Goal: Task Accomplishment & Management: Manage account settings

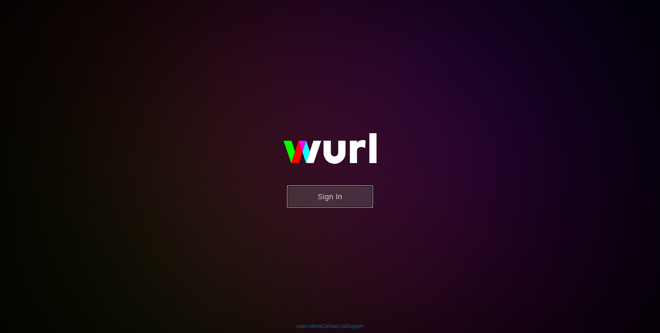
click at [329, 194] on button "Sign In" at bounding box center [330, 196] width 86 height 22
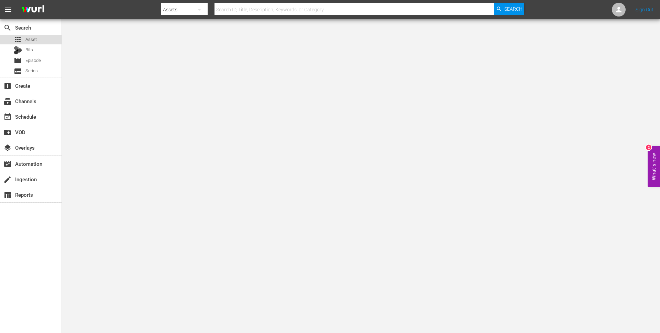
click at [39, 41] on div "apps Asset" at bounding box center [31, 40] width 62 height 10
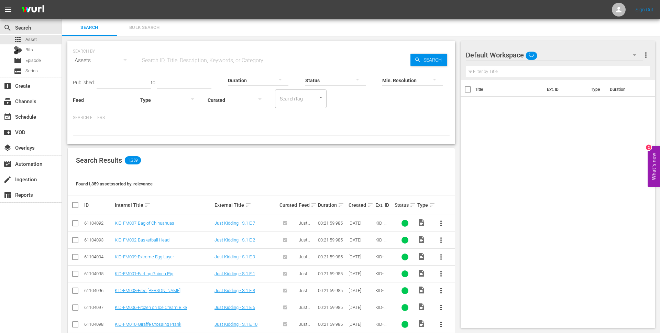
click at [196, 61] on input "text" at bounding box center [275, 60] width 270 height 17
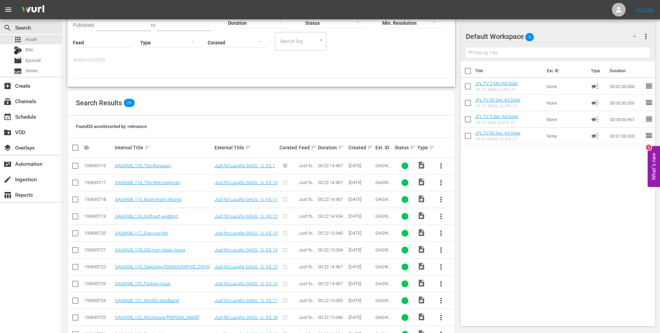
scroll to position [106, 0]
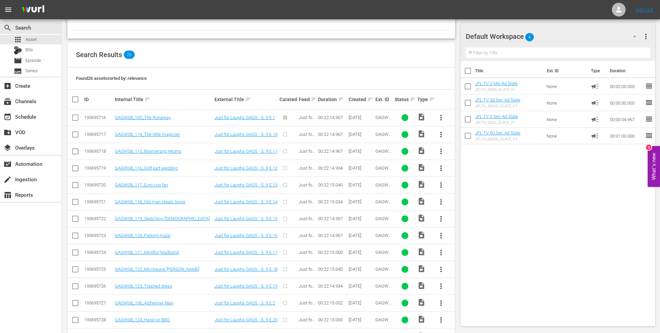
type input "GAGW08"
click at [441, 135] on span "more_vert" at bounding box center [441, 134] width 8 height 8
click at [465, 190] on div "Episode" at bounding box center [478, 187] width 47 height 17
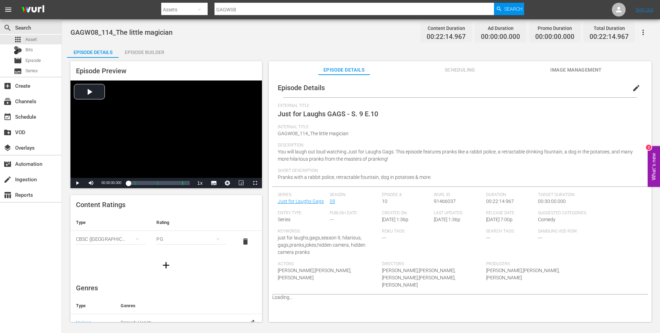
click at [152, 50] on div "Episode Builder" at bounding box center [145, 52] width 52 height 17
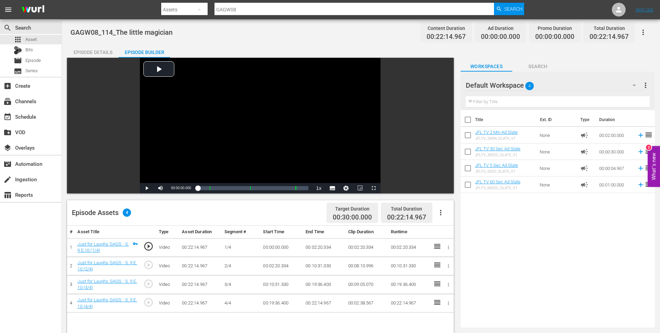
click at [645, 85] on span "more_vert" at bounding box center [646, 85] width 8 height 8
click at [623, 98] on div "Clear All Workspace Items" at bounding box center [601, 98] width 81 height 12
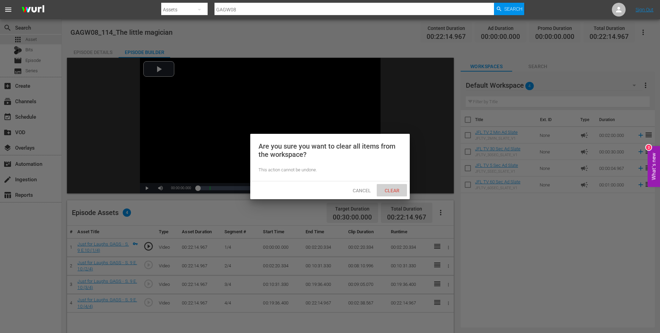
click at [398, 188] on span "Clear" at bounding box center [392, 191] width 26 height 6
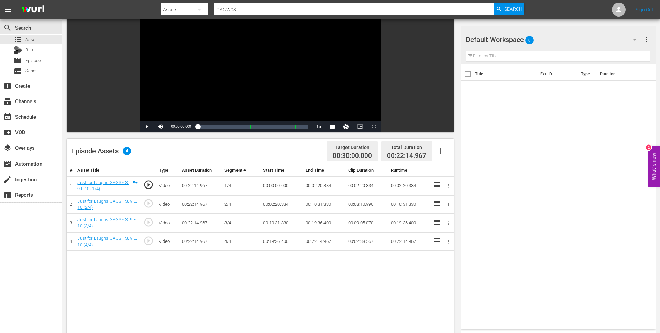
scroll to position [62, 0]
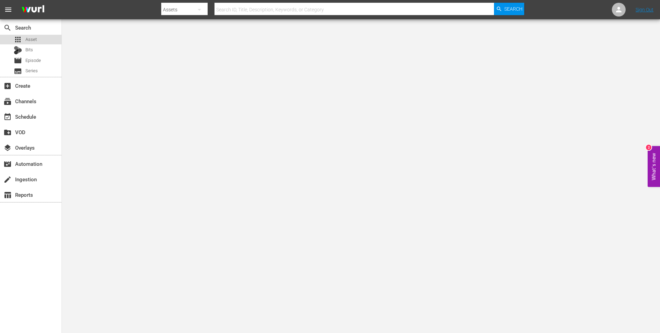
click at [39, 38] on div "apps Asset" at bounding box center [31, 40] width 62 height 10
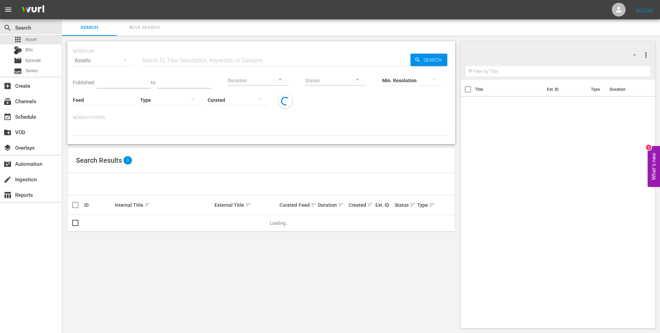
click at [180, 60] on input "text" at bounding box center [275, 60] width 270 height 17
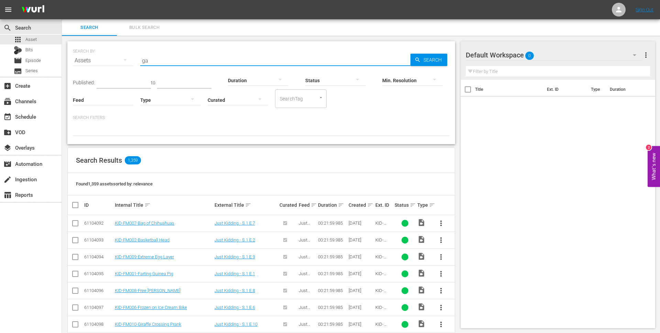
type input "g"
type input "slate"
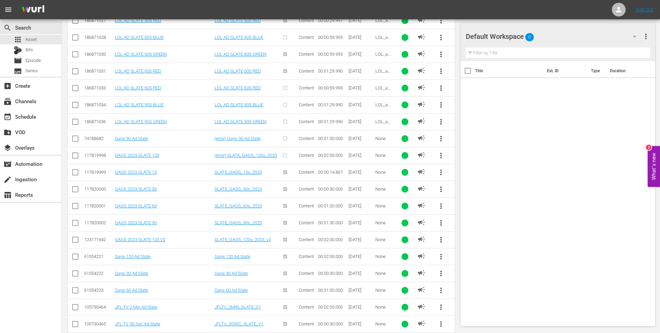
scroll to position [349, 0]
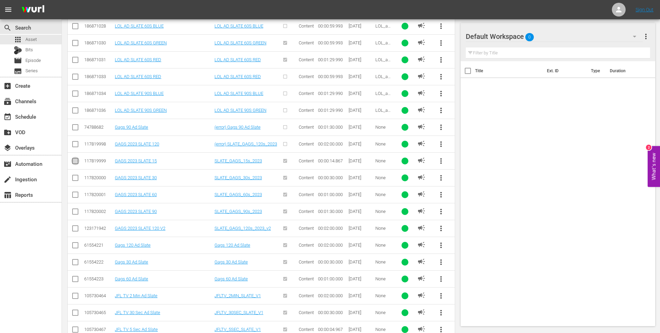
click at [73, 161] on input "checkbox" at bounding box center [75, 162] width 8 height 8
checkbox input "true"
click at [76, 176] on input "checkbox" at bounding box center [75, 179] width 8 height 8
checkbox input "true"
click at [76, 197] on input "checkbox" at bounding box center [75, 196] width 8 height 8
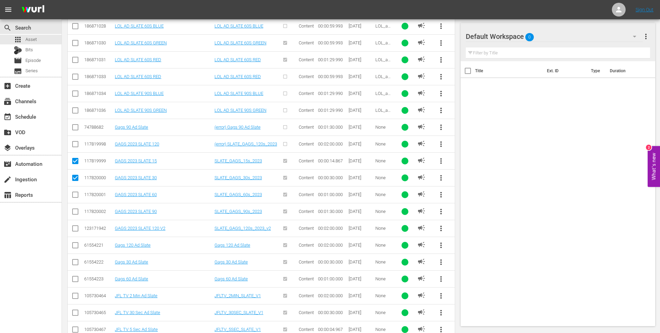
checkbox input "true"
click at [75, 213] on input "checkbox" at bounding box center [75, 213] width 8 height 8
checkbox input "true"
click at [75, 227] on input "checkbox" at bounding box center [75, 230] width 8 height 8
checkbox input "true"
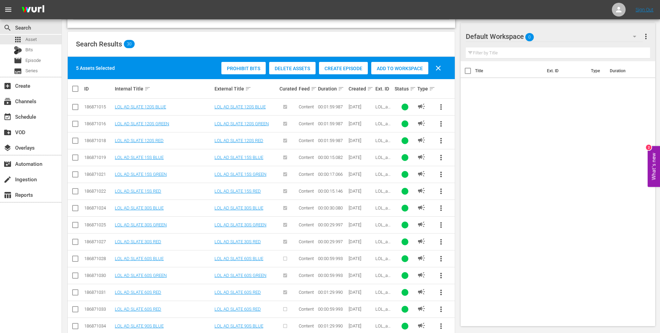
scroll to position [91, 0]
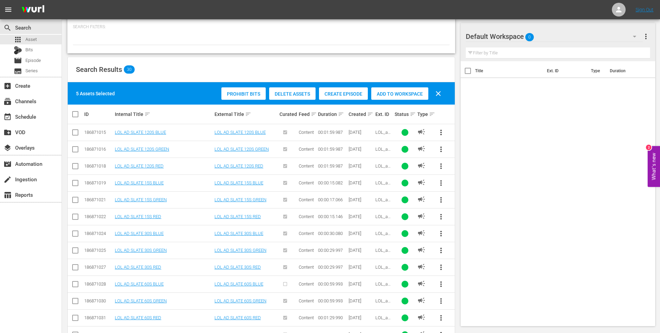
click at [396, 96] on span "Add to Workspace" at bounding box center [399, 94] width 57 height 6
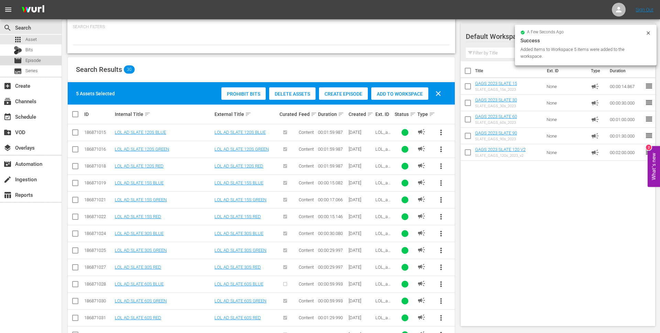
click at [44, 61] on div "movie Episode" at bounding box center [31, 61] width 62 height 10
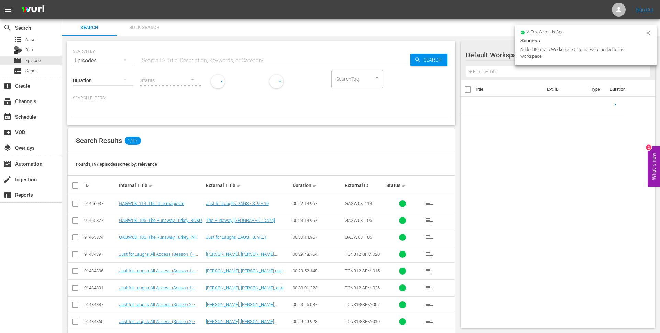
click at [179, 61] on input "text" at bounding box center [275, 60] width 270 height 17
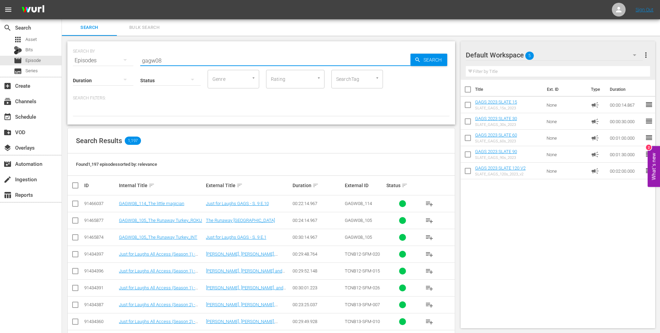
type input "gagw08"
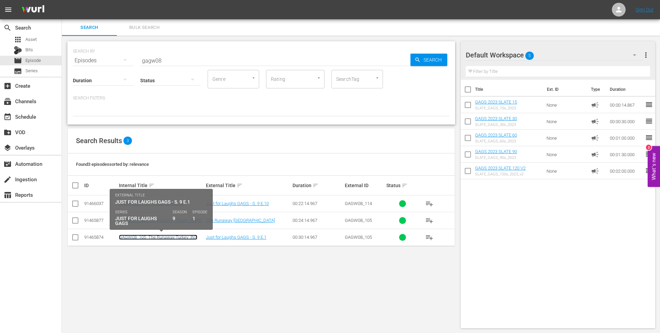
click at [176, 239] on link "GAGW08_105_The Runaway Turkey_INT" at bounding box center [158, 237] width 78 height 5
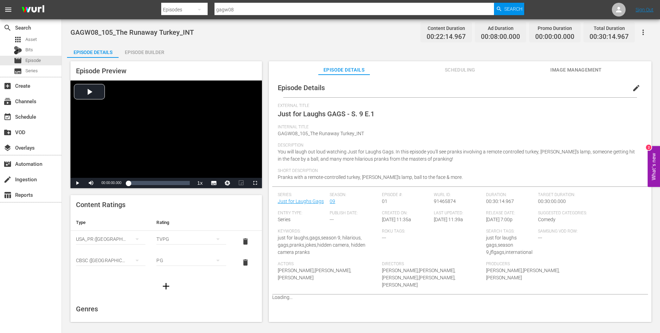
click at [148, 54] on div "Episode Builder" at bounding box center [145, 52] width 52 height 17
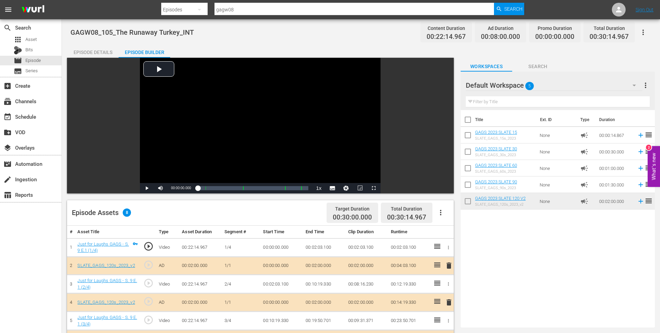
click at [98, 51] on div "Episode Details" at bounding box center [93, 52] width 52 height 17
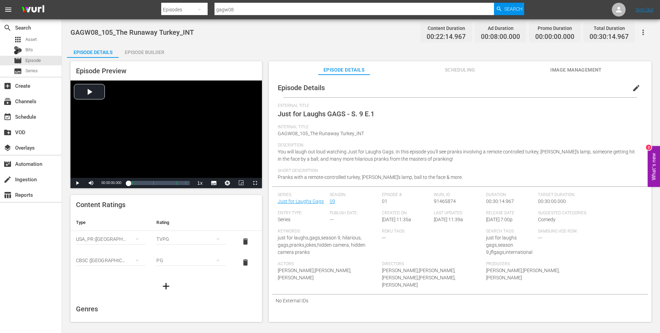
click at [142, 56] on div "Episode Builder" at bounding box center [145, 52] width 52 height 17
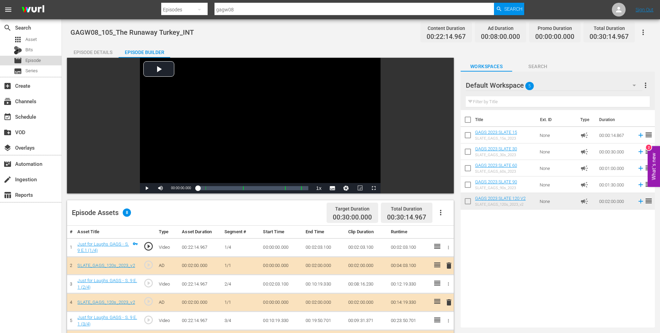
click at [42, 57] on div "movie Episode" at bounding box center [31, 61] width 62 height 10
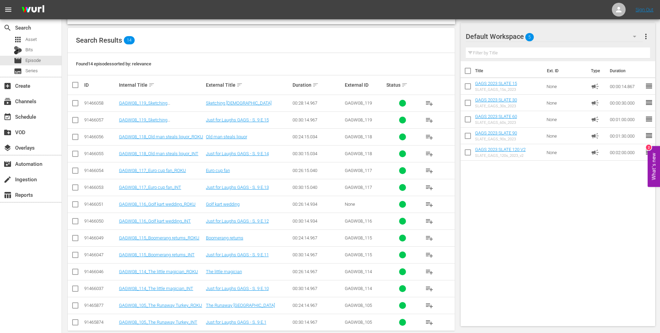
scroll to position [111, 0]
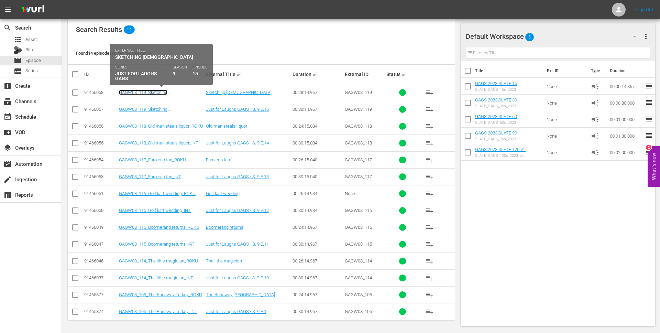
click at [149, 91] on link "GAGW08_119_Sketching [DEMOGRAPHIC_DATA]_ROKU" at bounding box center [148, 95] width 59 height 10
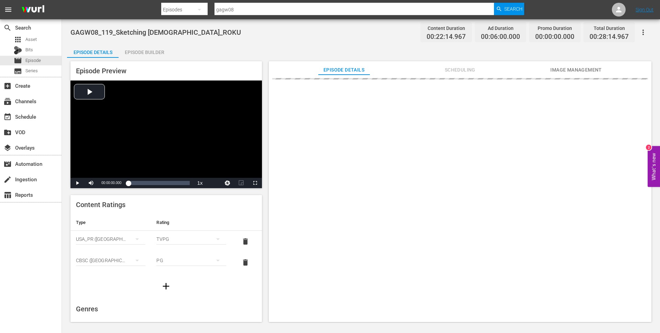
click at [139, 56] on div "Episode Builder" at bounding box center [145, 52] width 52 height 17
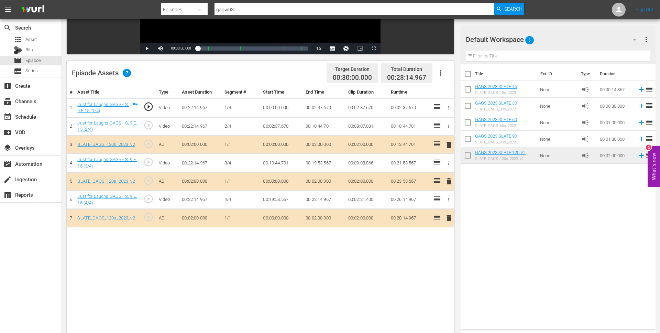
scroll to position [179, 0]
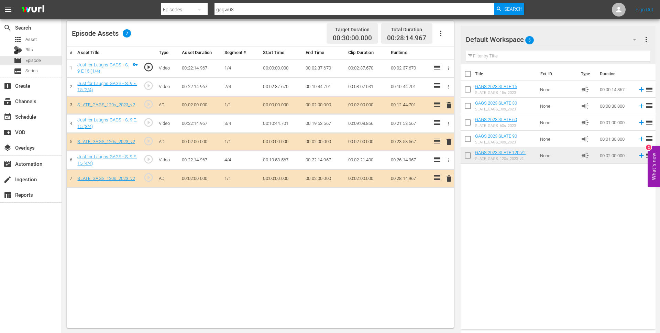
click at [449, 180] on span "delete" at bounding box center [449, 178] width 8 height 8
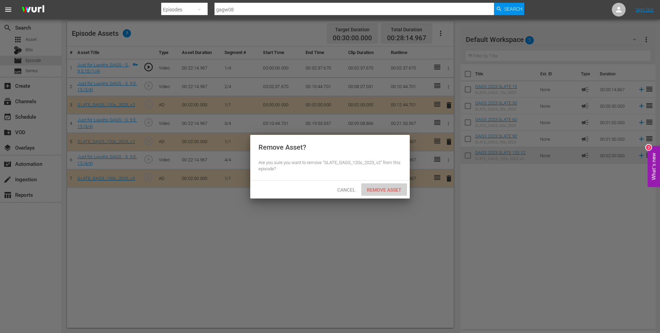
click at [386, 190] on span "Remove Asset" at bounding box center [384, 190] width 46 height 6
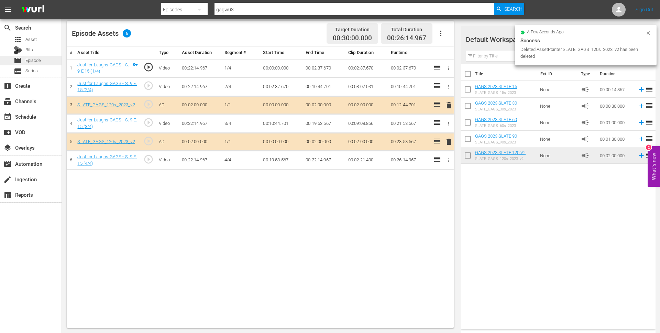
click at [39, 59] on span "Episode" at bounding box center [32, 60] width 15 height 7
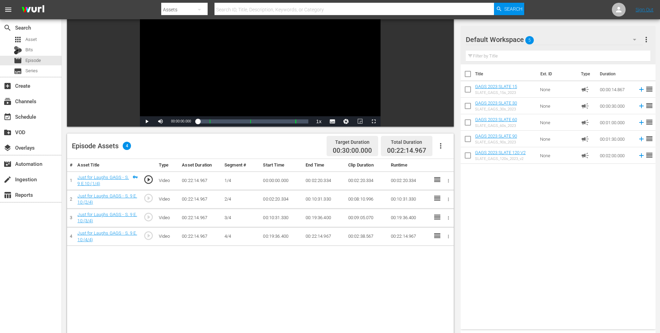
scroll to position [90, 0]
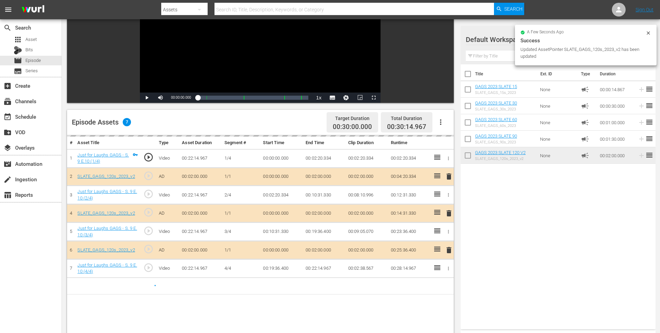
drag, startPoint x: 551, startPoint y: 159, endPoint x: 488, endPoint y: 4, distance: 167.1
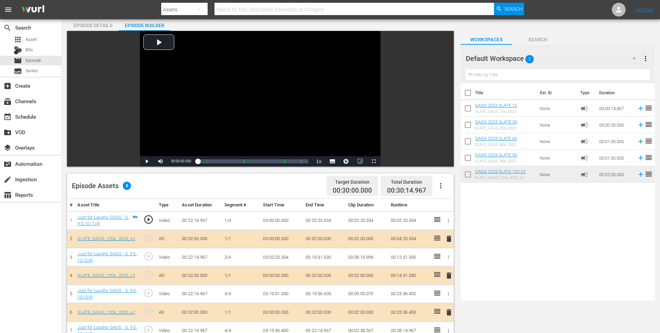
scroll to position [0, 0]
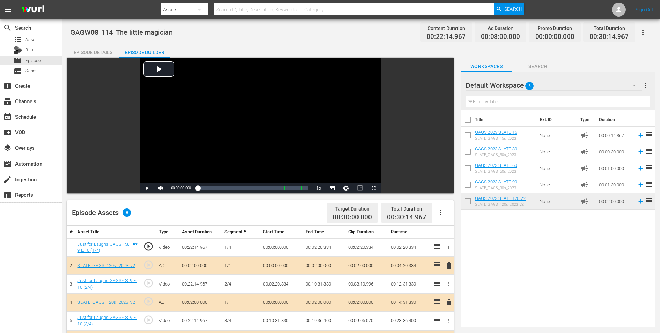
click at [99, 54] on div "Episode Details" at bounding box center [93, 52] width 52 height 17
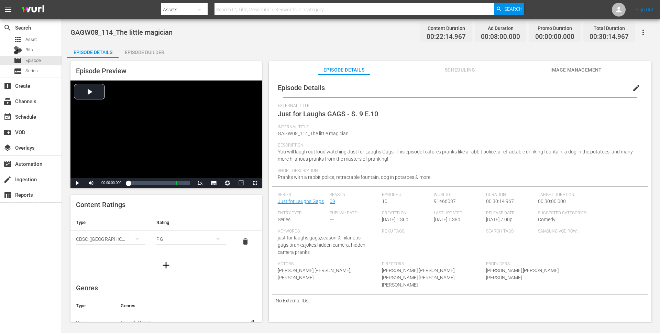
click at [134, 244] on div "simple table" at bounding box center [137, 241] width 8 height 12
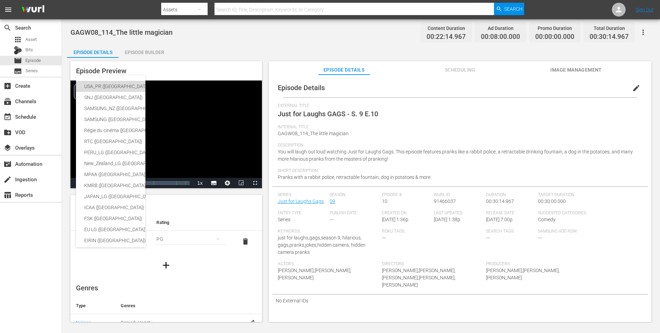
click at [124, 87] on div "USA_PR ([GEOGRAPHIC_DATA] ([GEOGRAPHIC_DATA]))" at bounding box center [168, 86] width 169 height 11
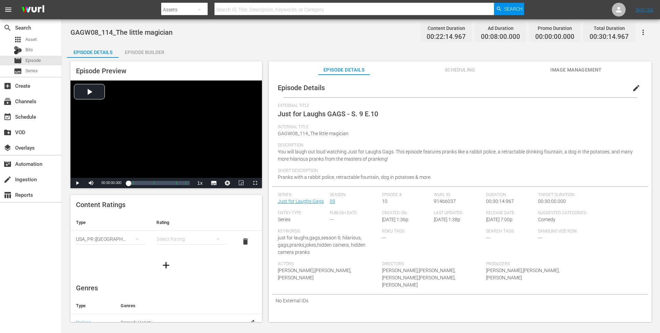
click at [179, 241] on div "simple table" at bounding box center [190, 238] width 69 height 19
click at [173, 275] on div "TVPG" at bounding box center [191, 274] width 53 height 11
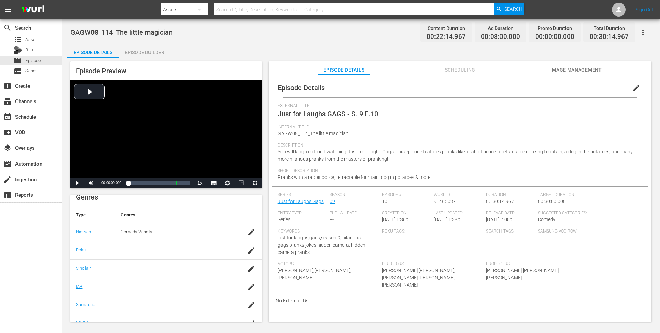
scroll to position [90, 0]
click at [490, 239] on div "Search Tags: ---" at bounding box center [512, 245] width 52 height 33
click at [633, 90] on span "edit" at bounding box center [637, 88] width 8 height 8
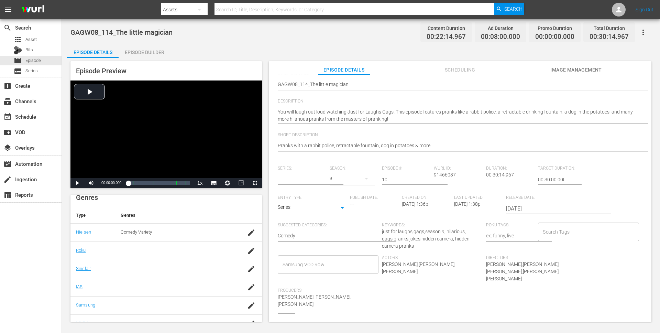
type input "Just for Laughs Gags"
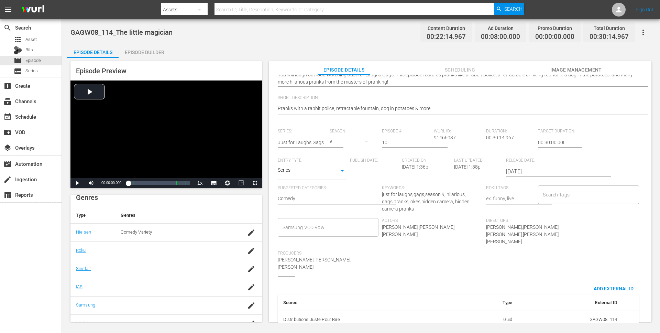
click at [576, 197] on input "Search Tags" at bounding box center [583, 194] width 84 height 12
type input "gags"
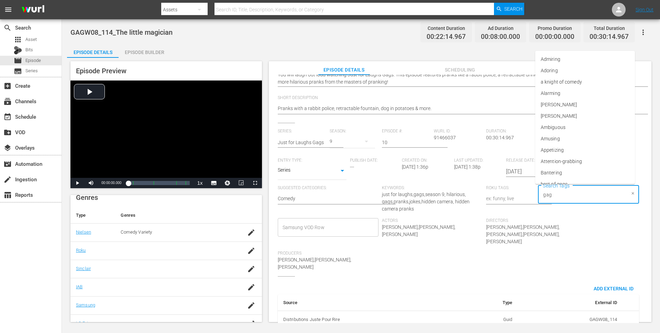
type input "gags"
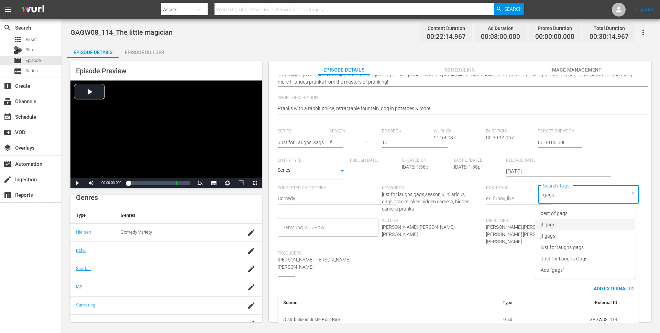
click at [575, 227] on li "jflgags" at bounding box center [586, 224] width 100 height 11
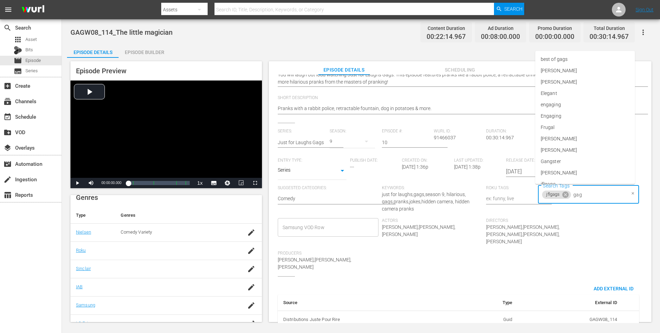
type input "gags"
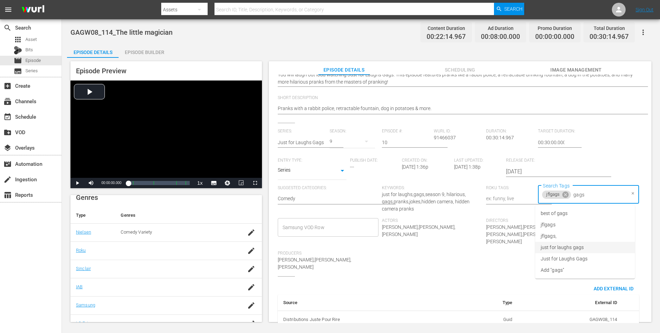
click at [571, 248] on span "just for laughs gags" at bounding box center [562, 247] width 43 height 7
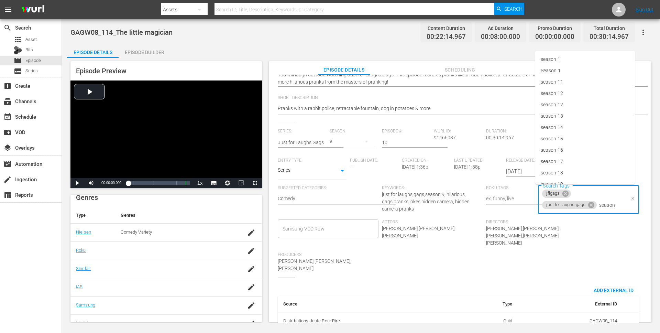
type input "season 9"
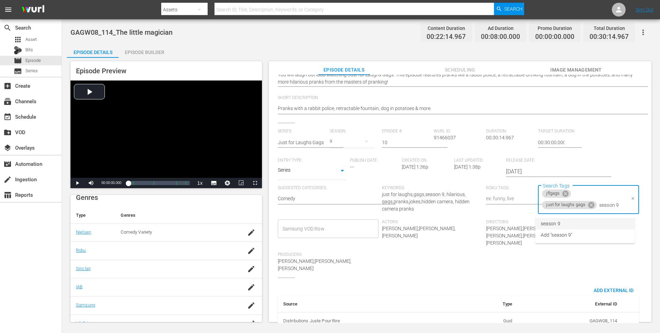
click at [579, 224] on li "season 9" at bounding box center [586, 223] width 100 height 11
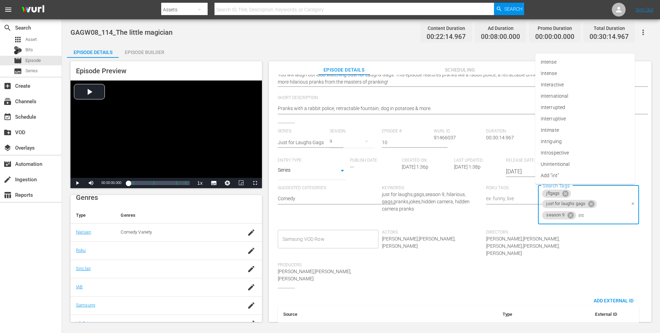
type input "inte"
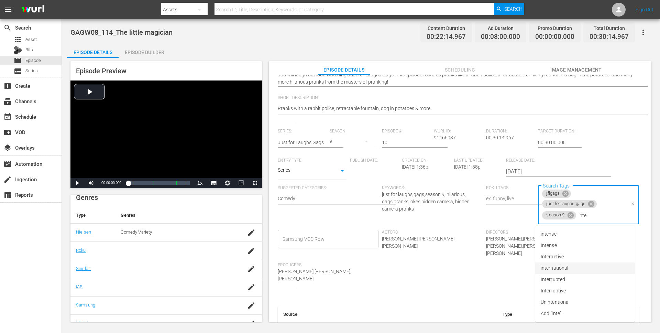
click at [569, 272] on li "international" at bounding box center [586, 267] width 100 height 11
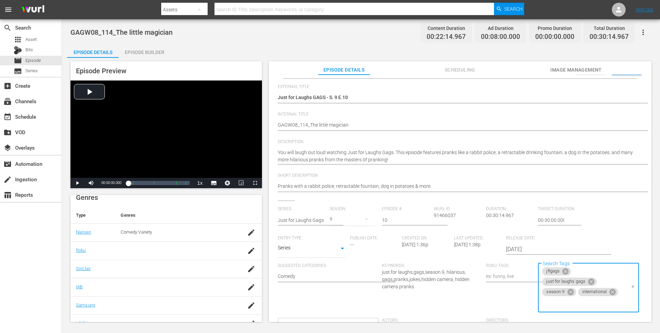
scroll to position [0, 0]
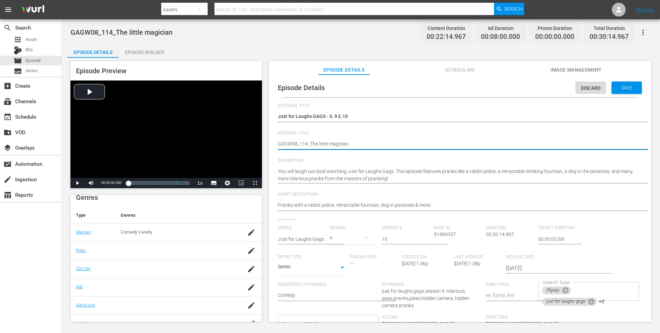
type textarea "GAGW08_114_The little magician_"
type textarea "GAGW08_114_The little magician_I"
type textarea "GAGW08_114_The little magician_IN"
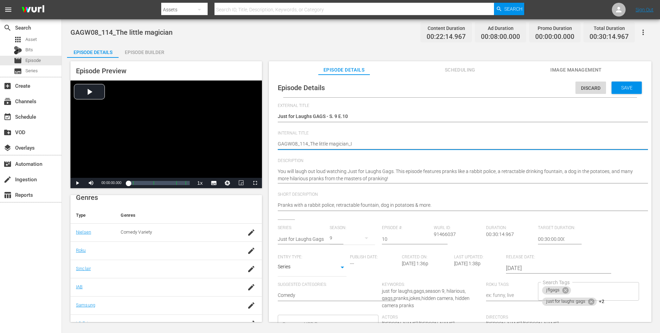
type textarea "GAGW08_114_The little magician_IN"
type textarea "GAGW08_114_The little magician_INT"
click at [628, 89] on span "Save" at bounding box center [627, 88] width 22 height 6
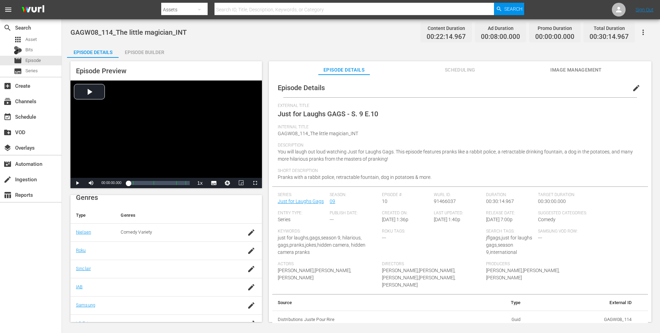
click at [645, 32] on icon "button" at bounding box center [643, 32] width 8 height 8
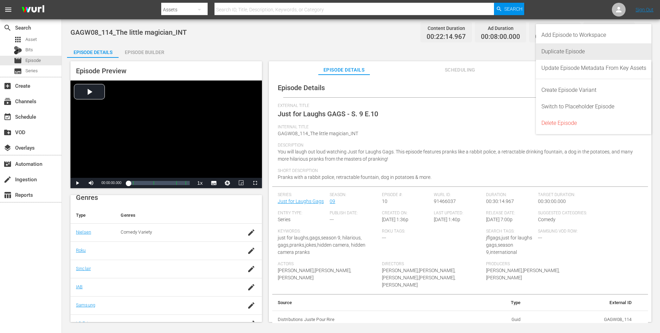
click at [582, 49] on div "Duplicate Episode" at bounding box center [594, 51] width 105 height 17
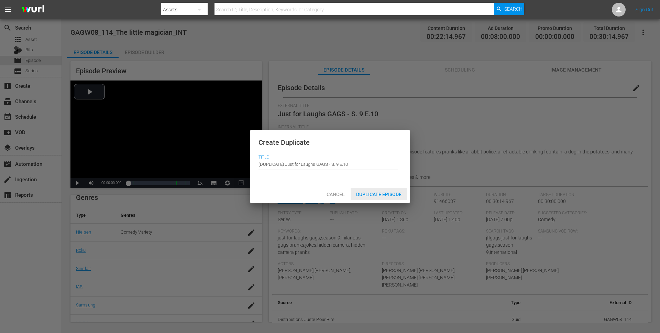
click at [376, 193] on span "Duplicate Episode" at bounding box center [379, 195] width 56 height 6
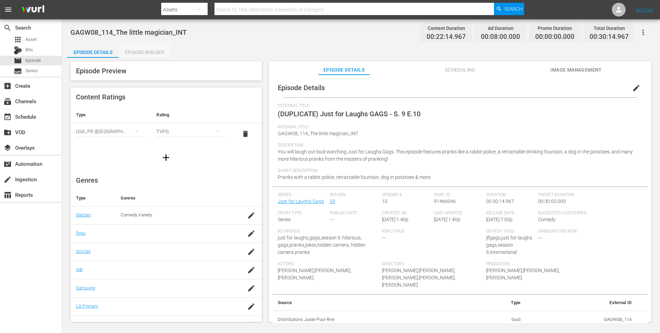
click at [160, 53] on div "Episode Builder" at bounding box center [145, 52] width 52 height 17
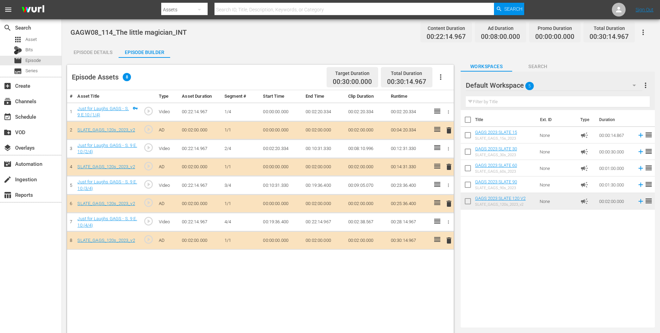
click at [111, 54] on div "Episode Details" at bounding box center [93, 52] width 52 height 17
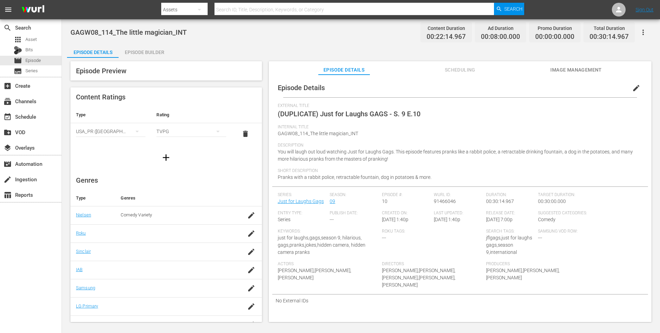
click at [152, 52] on div "Episode Builder" at bounding box center [145, 52] width 52 height 17
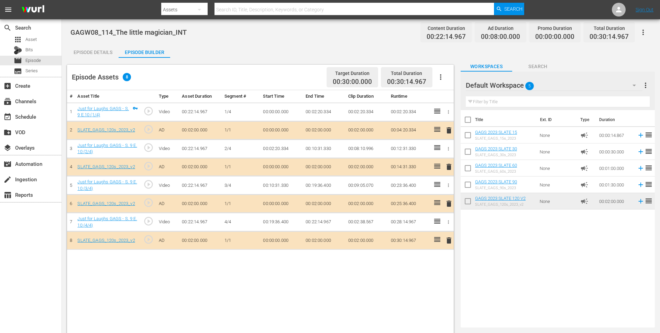
click at [449, 131] on span "delete" at bounding box center [449, 130] width 8 height 8
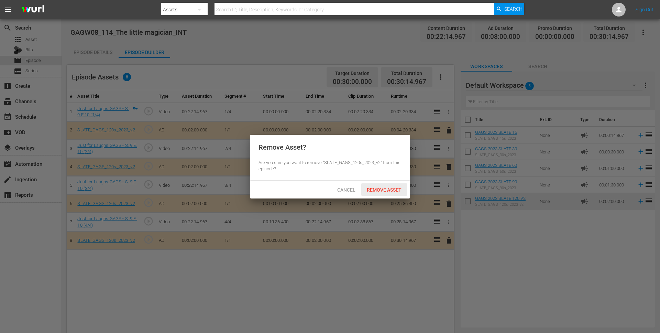
click at [383, 194] on div "Remove Asset" at bounding box center [384, 189] width 46 height 13
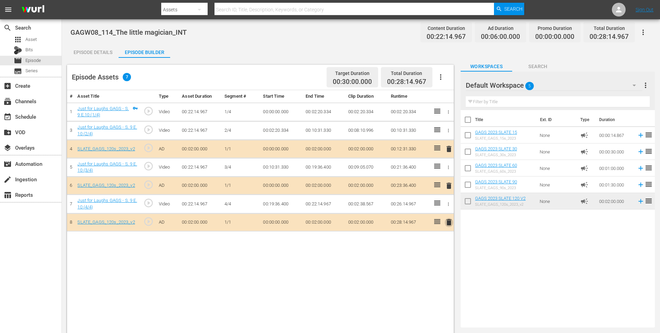
click at [449, 225] on span "delete" at bounding box center [449, 222] width 8 height 8
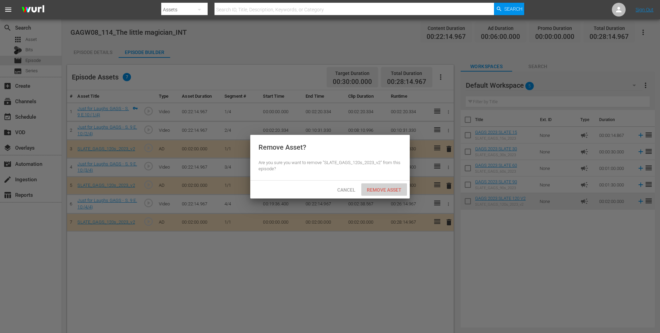
click at [386, 190] on span "Remove Asset" at bounding box center [384, 190] width 46 height 6
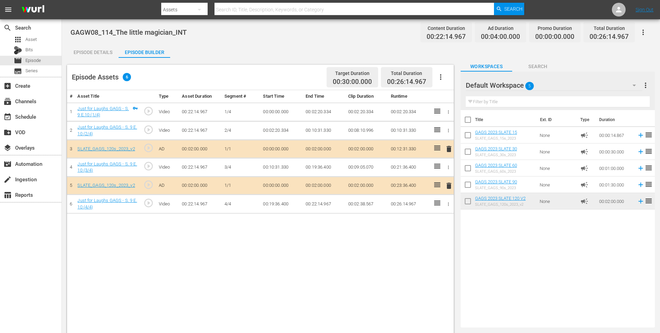
click at [103, 54] on div "Episode Details" at bounding box center [93, 52] width 52 height 17
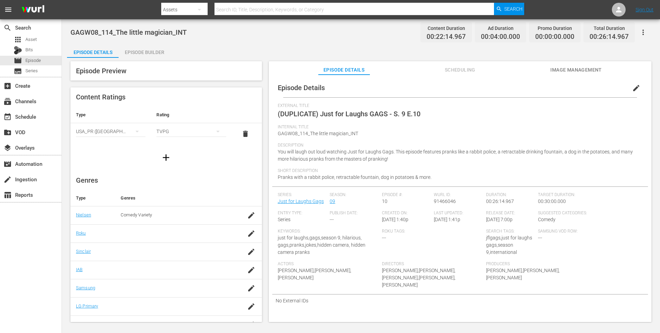
click at [633, 89] on span "edit" at bounding box center [637, 88] width 8 height 8
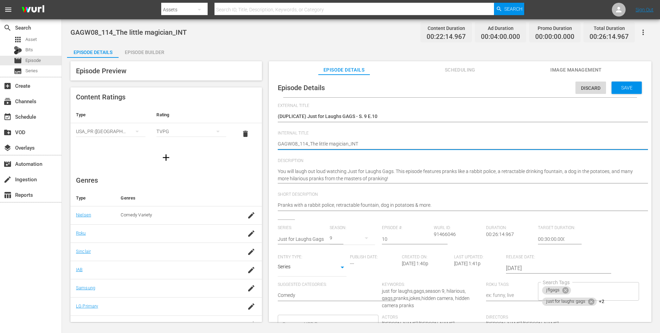
click at [371, 144] on textarea "GAGW08_114_The little magician_INT" at bounding box center [458, 144] width 361 height 8
drag, startPoint x: 347, startPoint y: 144, endPoint x: 311, endPoint y: 144, distance: 36.8
click at [311, 144] on textarea "GAGW08_114_The little magician_INT" at bounding box center [458, 144] width 361 height 8
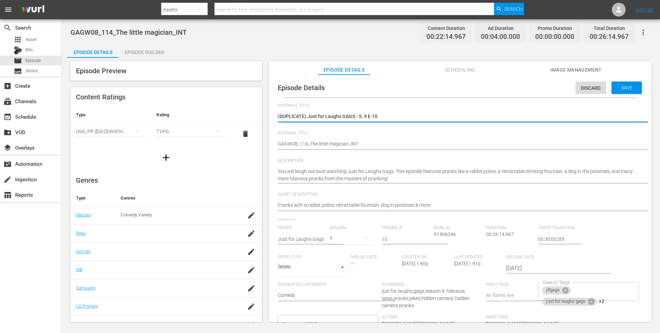
click at [330, 115] on textarea "(DUPLICATE) Just for Laughs GAGS - S. 9 E.10" at bounding box center [458, 117] width 361 height 8
paste textarea "The little magician"
type textarea "The little magician"
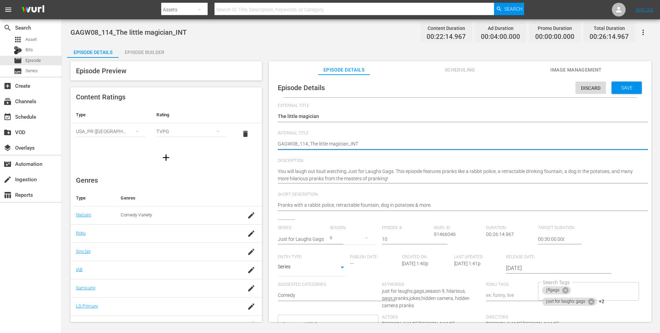
drag, startPoint x: 350, startPoint y: 144, endPoint x: 371, endPoint y: 144, distance: 21.0
type textarea "GAGW08_114_The little magician_r"
type textarea "GAGW08_114_The little magician_ro"
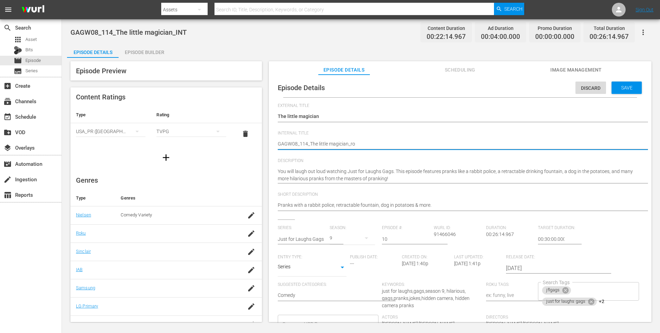
type textarea "GAGW08_114_The little magician_rok"
type textarea "GAGW08_114_The little magician_ro"
type textarea "GAGW08_114_The little magician_r"
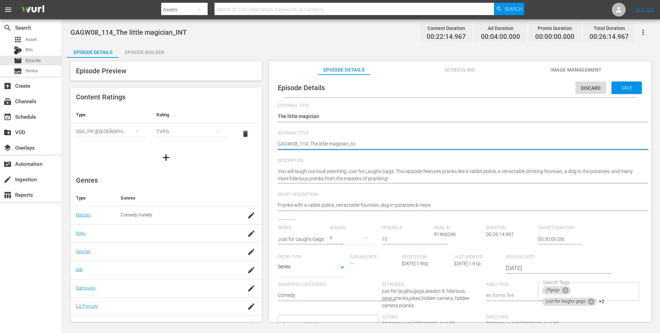
type textarea "GAGW08_114_The little magician_r"
type textarea "GAGW08_114_The little magician_"
type textarea "GAGW08_114_The little magician_R"
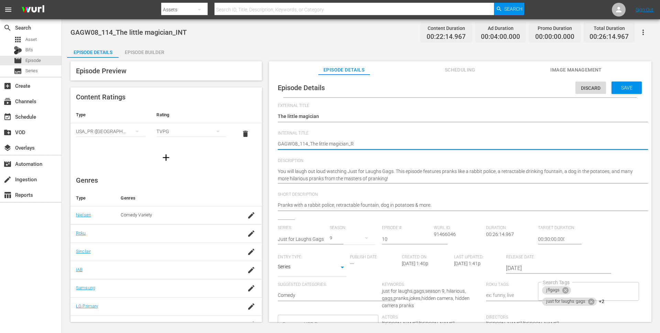
type textarea "GAGW08_114_The little magician_RO"
type textarea "GAGW08_114_The little magician_ROK"
type textarea "GAGW08_114_The little magician_ROKU"
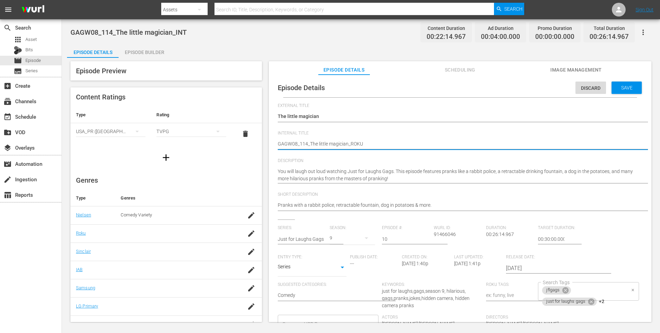
click at [592, 284] on div "jflgags just for laughs gags +2 Search Tags" at bounding box center [588, 291] width 101 height 19
type textarea "GAGW08_114_The little magician_ROKU"
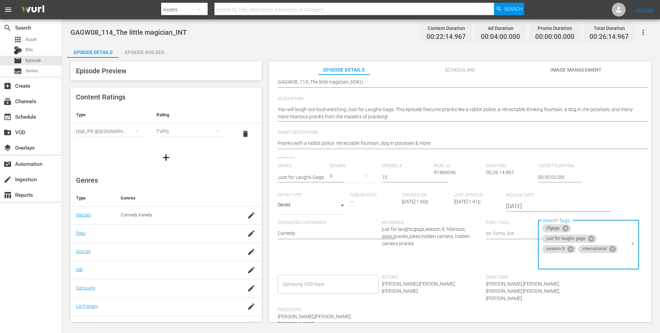
scroll to position [67, 0]
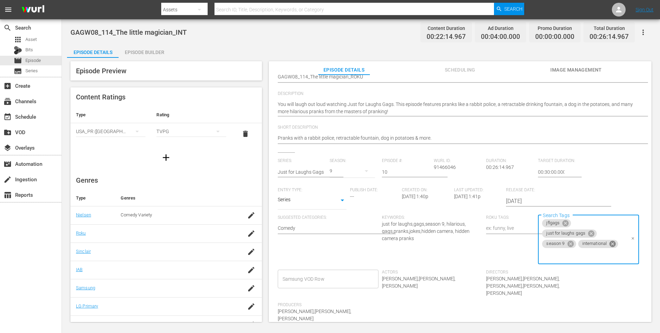
click at [609, 244] on icon at bounding box center [613, 244] width 8 height 8
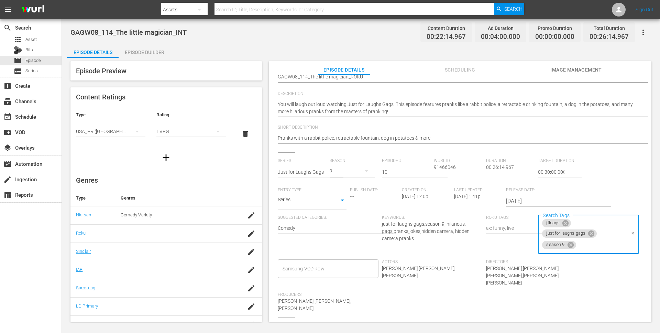
click at [607, 247] on input "Search Tags" at bounding box center [602, 245] width 48 height 12
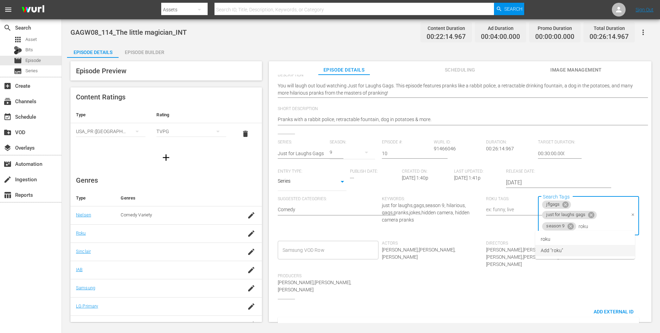
scroll to position [91, 0]
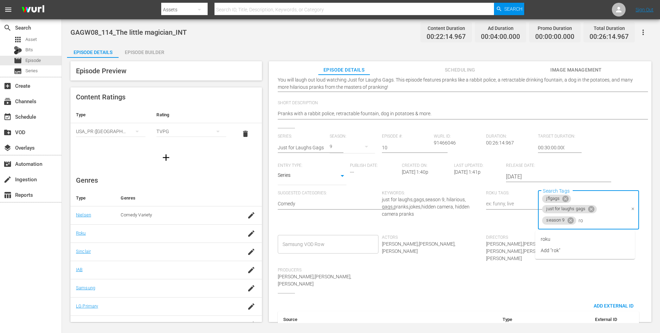
type input "r"
type input "ROK"
click at [558, 237] on li "roku" at bounding box center [586, 239] width 100 height 11
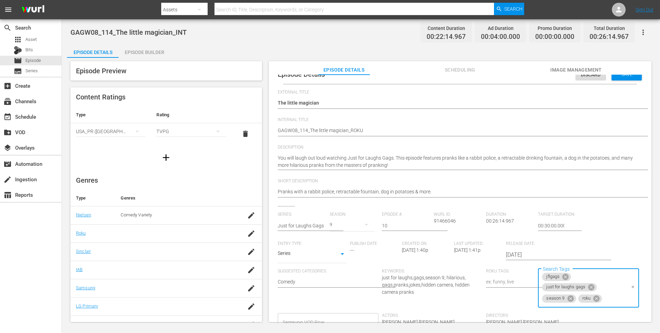
scroll to position [0, 0]
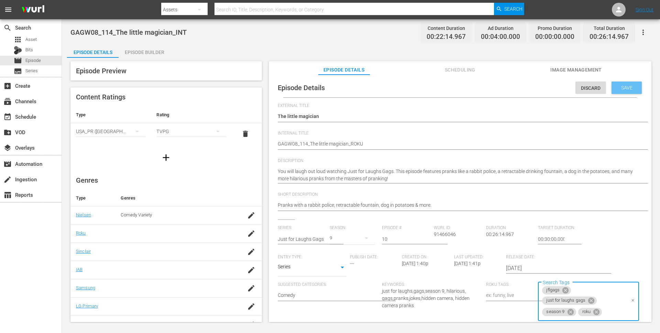
click at [629, 87] on span "Save" at bounding box center [627, 88] width 22 height 6
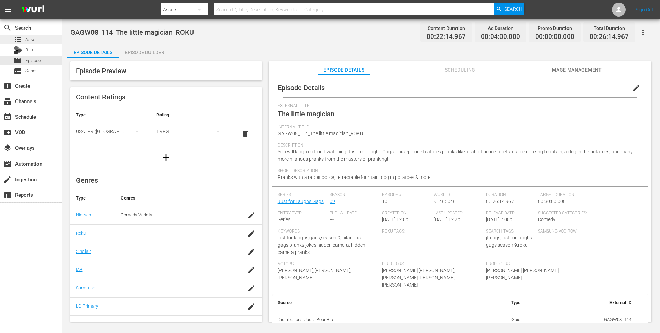
click at [42, 41] on div "apps Asset" at bounding box center [31, 40] width 62 height 10
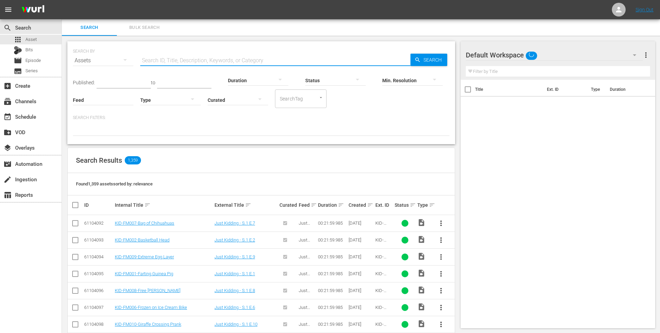
click at [205, 61] on input "text" at bounding box center [275, 60] width 270 height 17
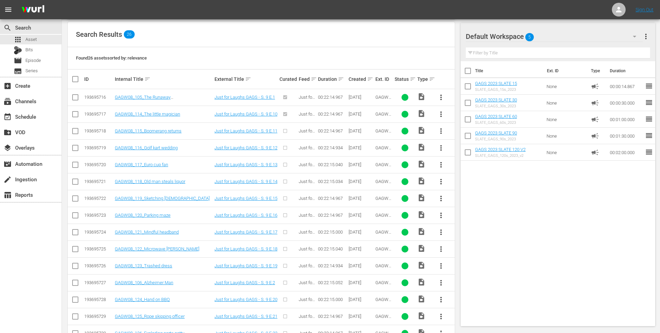
scroll to position [145, 0]
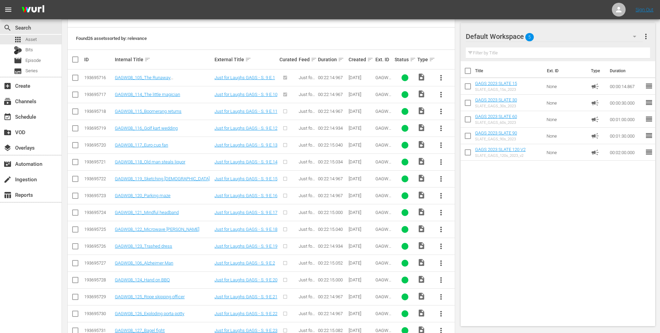
type input "gagw08"
click at [442, 112] on span "more_vert" at bounding box center [441, 111] width 8 height 8
click at [464, 158] on div "Episode" at bounding box center [478, 163] width 47 height 17
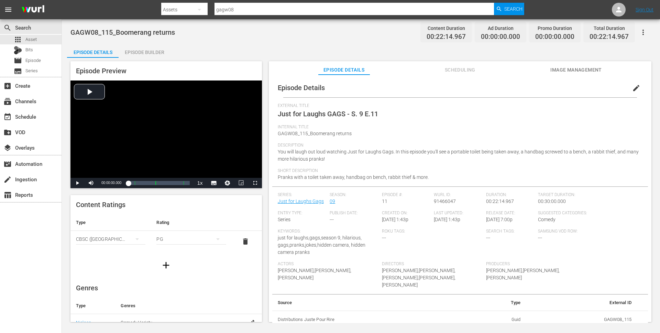
click at [109, 240] on div "CBSC (Canada)" at bounding box center [110, 238] width 69 height 19
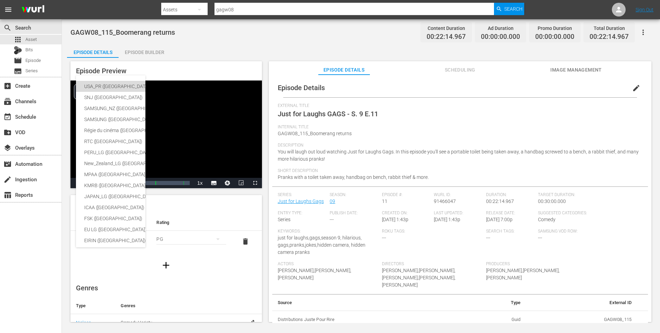
click at [122, 85] on div "USA_PR (United States of America (the))" at bounding box center [168, 86] width 169 height 11
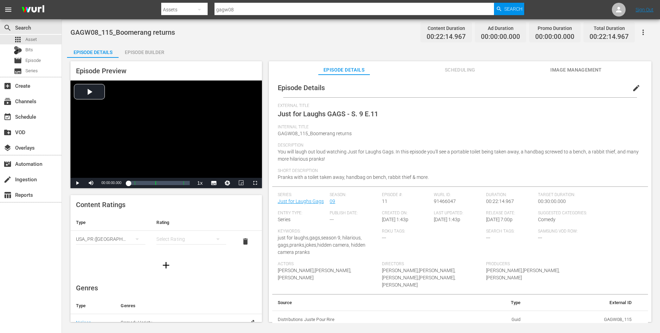
click at [167, 264] on icon "button" at bounding box center [166, 265] width 11 height 11
click at [102, 261] on div "simple table" at bounding box center [110, 260] width 69 height 19
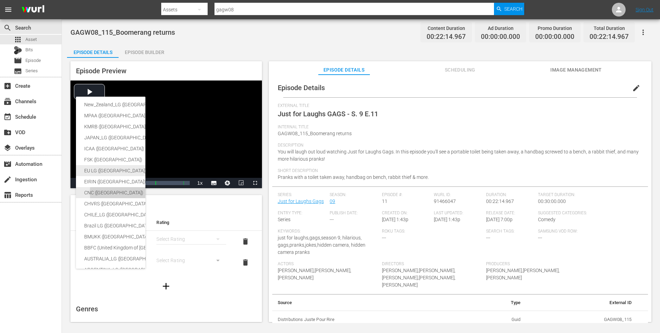
scroll to position [114, 0]
click at [127, 294] on div "USA_PR (United States of America (the)) SNJ (Brazil) SAMSUNG_NZ (New Zealand) S…" at bounding box center [330, 166] width 660 height 333
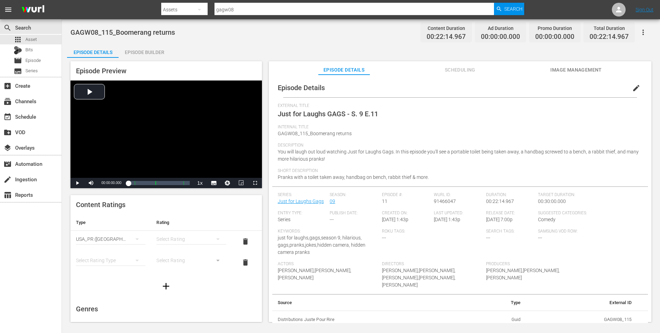
click at [203, 243] on div "simple table" at bounding box center [190, 238] width 69 height 19
click at [181, 273] on div "TVPG" at bounding box center [191, 274] width 53 height 11
click at [117, 256] on div "simple table" at bounding box center [110, 260] width 69 height 19
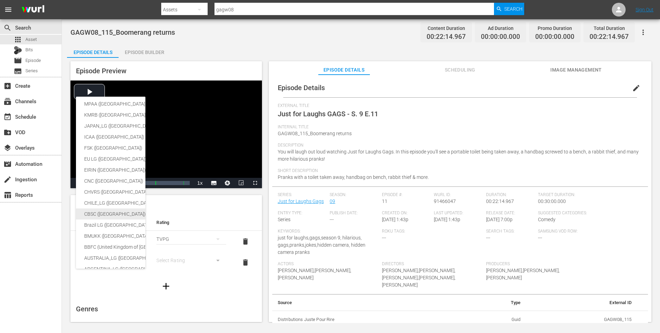
click at [120, 211] on div "CBSC (Canada)" at bounding box center [168, 213] width 169 height 11
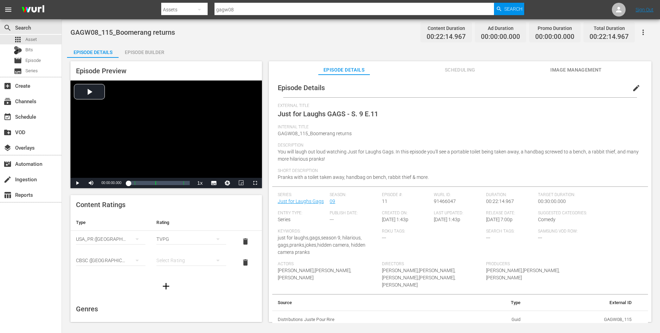
scroll to position [112, 0]
click at [163, 260] on div "simple table" at bounding box center [190, 260] width 69 height 19
click at [197, 234] on div "PG" at bounding box center [191, 235] width 53 height 11
click at [633, 87] on span "edit" at bounding box center [637, 88] width 8 height 8
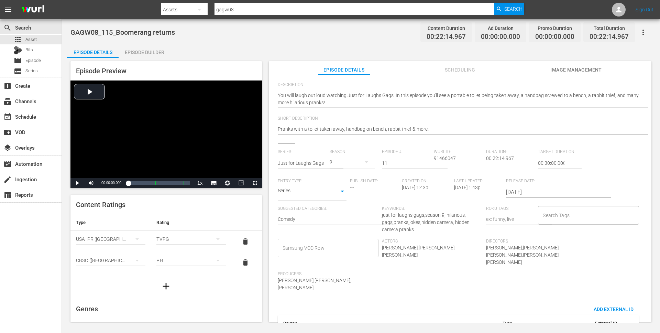
scroll to position [97, 0]
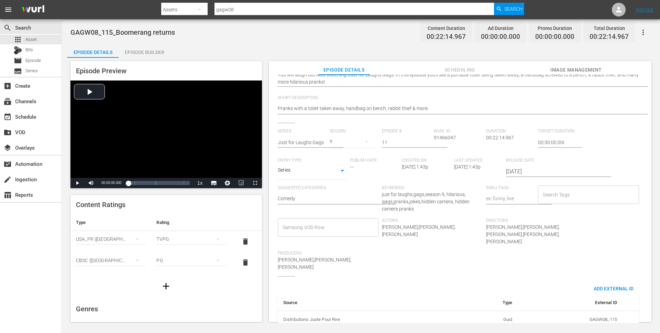
click at [569, 195] on input "Search Tags" at bounding box center [583, 194] width 84 height 12
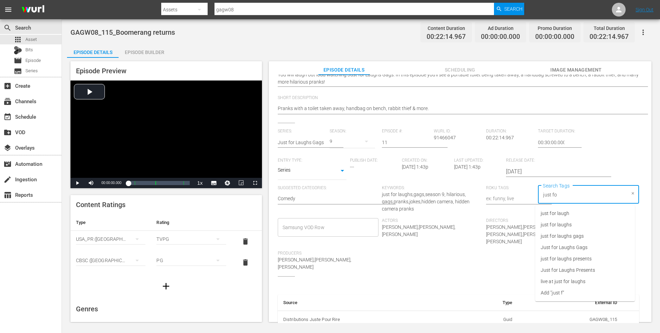
type input "just for"
click at [580, 235] on span "just for laughs gags" at bounding box center [562, 236] width 43 height 7
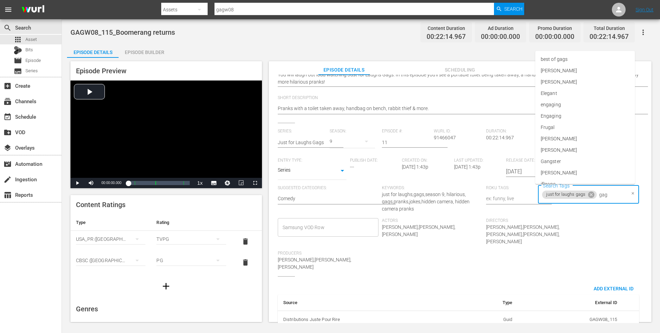
type input "gags"
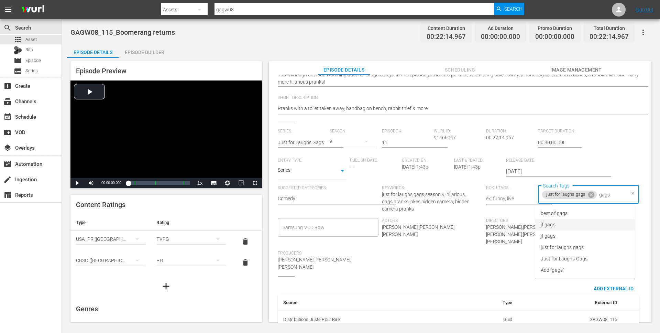
click at [586, 222] on li "jflgags" at bounding box center [586, 224] width 100 height 11
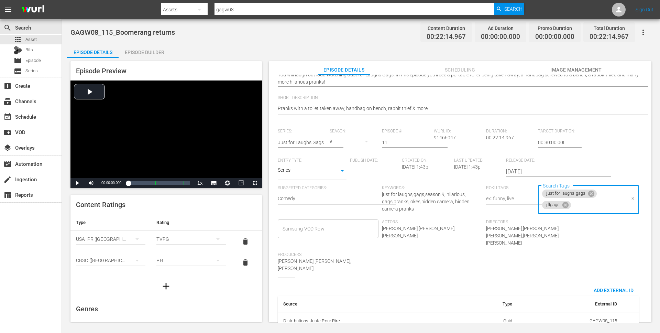
click at [596, 211] on div "just for laughs gags jflgags Search Tags" at bounding box center [588, 199] width 101 height 29
type input "season 9"
click at [576, 225] on li "season 9" at bounding box center [586, 223] width 100 height 11
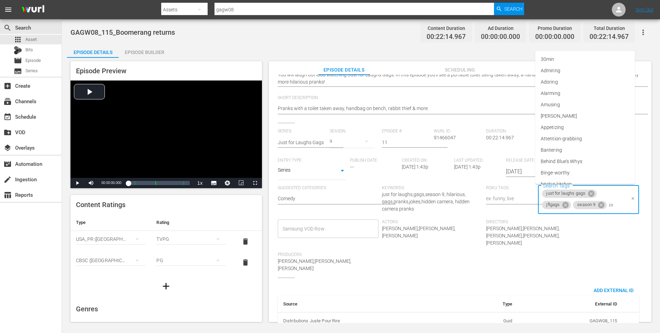
type input "int"
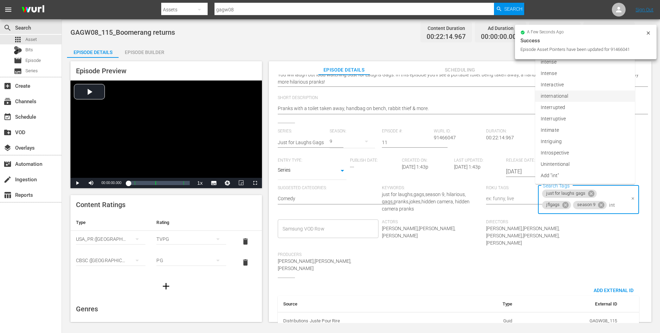
click at [596, 97] on li "international" at bounding box center [586, 95] width 100 height 11
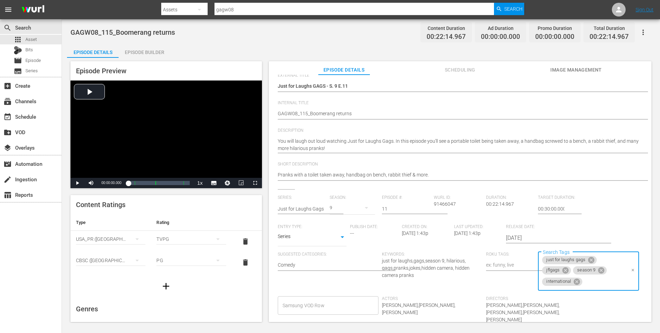
scroll to position [0, 0]
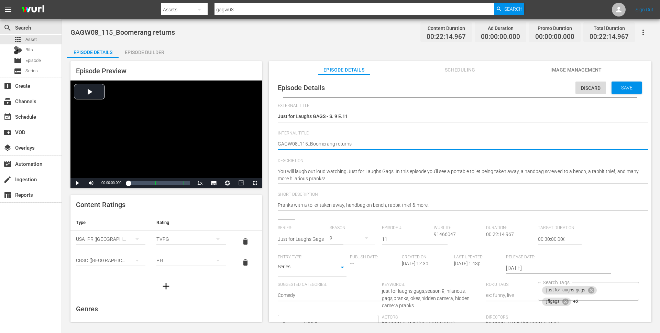
type textarea "GAGW08_115_Boomerang returns_"
type textarea "GAGW08_115_Boomerang returns_I"
type textarea "GAGW08_115_Boomerang returns_IN"
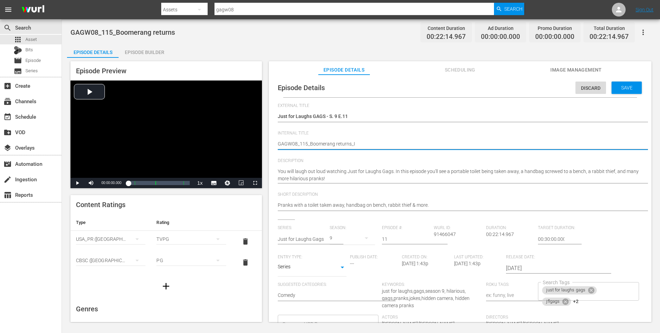
type textarea "GAGW08_115_Boomerang returns_IN"
type textarea "GAGW08_115_Boomerang returns_INT"
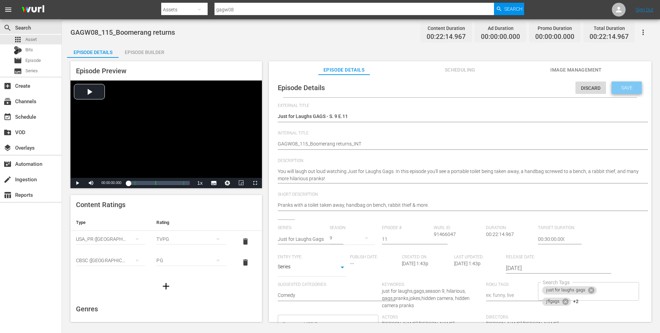
click at [628, 85] on div "Save" at bounding box center [627, 88] width 30 height 12
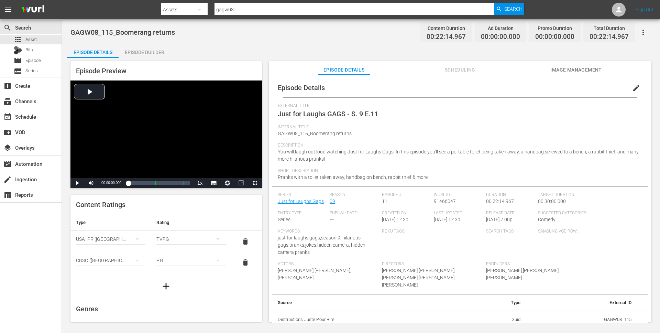
click at [156, 51] on div "Episode Builder" at bounding box center [145, 52] width 52 height 17
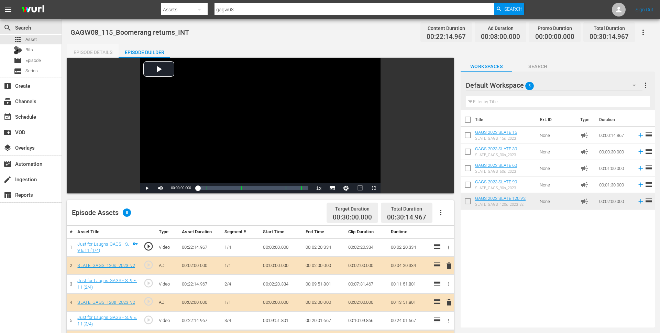
click at [99, 53] on div "Episode Details" at bounding box center [93, 52] width 52 height 17
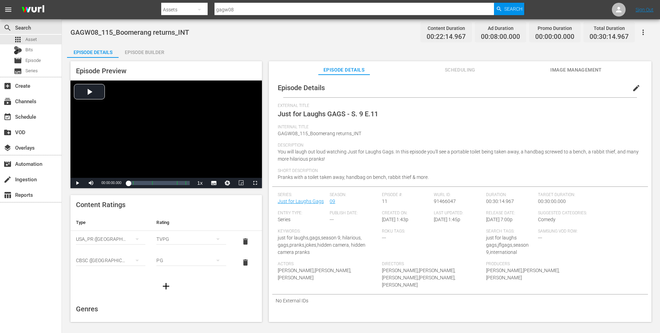
click at [646, 30] on icon "button" at bounding box center [643, 32] width 8 height 8
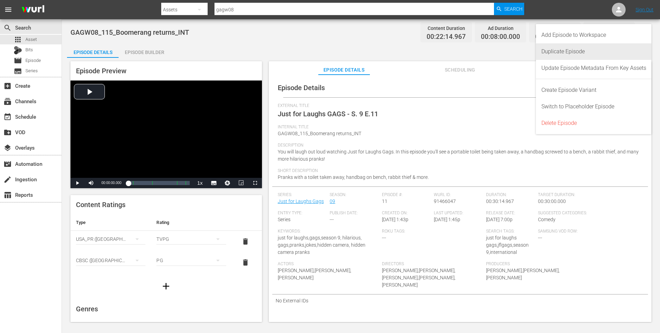
click at [608, 46] on div "Duplicate Episode" at bounding box center [594, 51] width 105 height 17
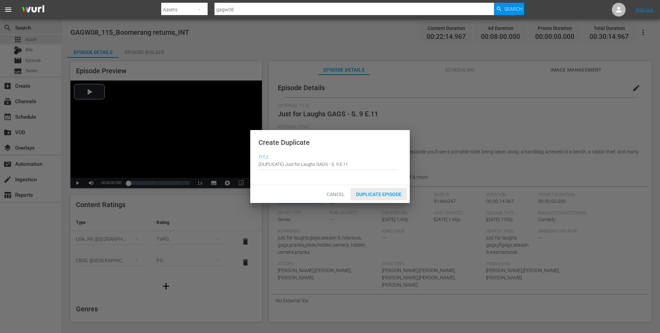
click at [376, 197] on div "Duplicate Episode" at bounding box center [379, 194] width 56 height 13
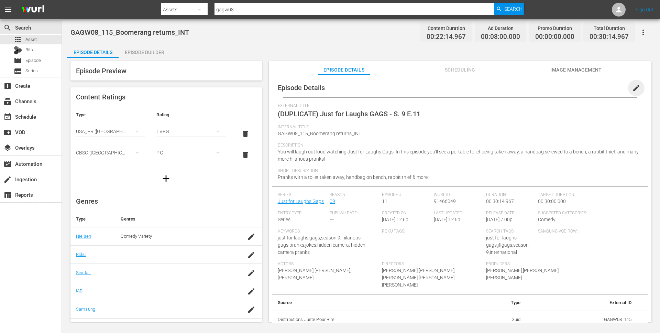
click at [633, 85] on span "edit" at bounding box center [637, 88] width 8 height 8
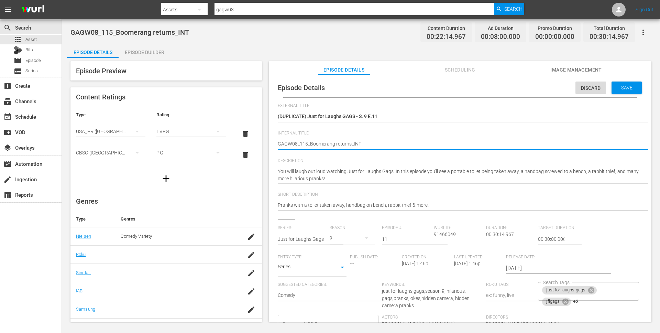
drag, startPoint x: 352, startPoint y: 144, endPoint x: 374, endPoint y: 144, distance: 22.0
type textarea "GAGW08_115_Boomerang returns_R"
type textarea "GAGW08_115_Boomerang returns_RO"
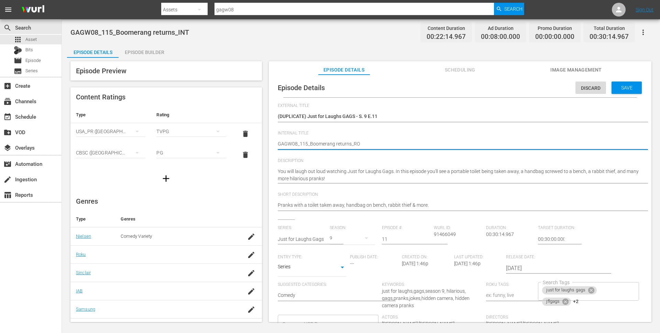
type textarea "GAGW08_115_Boomerang returns_ROK"
type textarea "GAGW08_115_Boomerang returns_ROKU"
drag, startPoint x: 349, startPoint y: 144, endPoint x: 310, endPoint y: 144, distance: 39.6
click at [310, 144] on textarea "GAGW08_115_Boomerang returns_INT" at bounding box center [458, 144] width 361 height 8
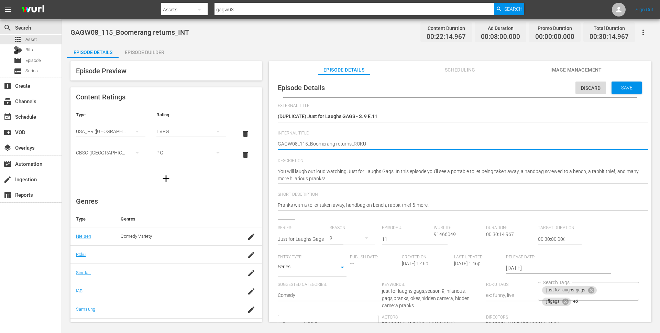
type textarea "GAGW08_115_Boomerang returns_ROKU"
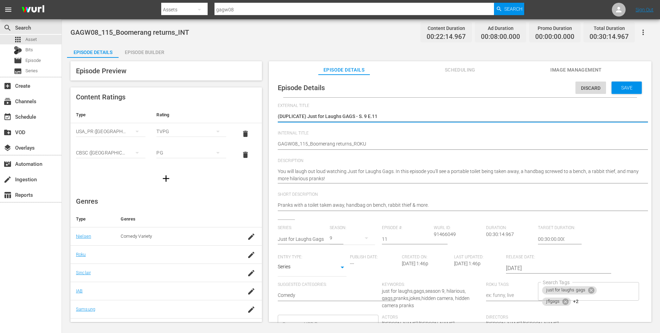
click at [332, 114] on textarea "(DUPLICATE) Just for Laughs GAGS - S. 9 E.11" at bounding box center [458, 117] width 361 height 8
paste textarea "Boomerang returns"
type textarea "Boomerang returns"
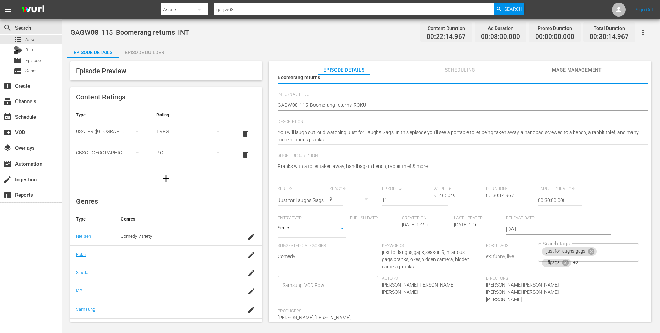
scroll to position [44, 0]
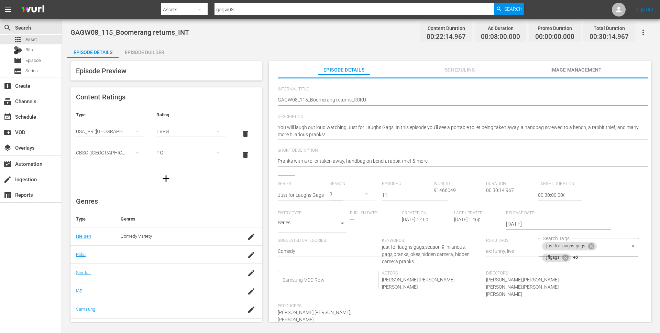
click at [614, 250] on div "just for laughs gags jflgags +2 Search Tags" at bounding box center [588, 247] width 101 height 19
type textarea "Boomerang returns"
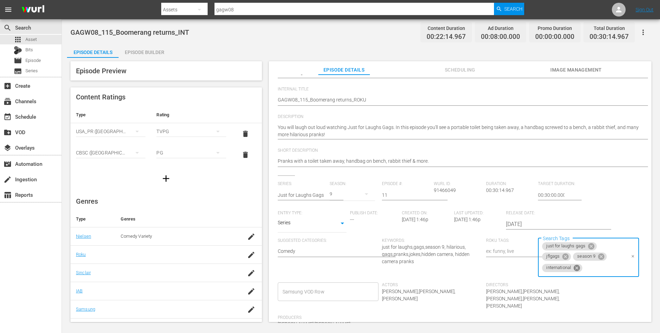
click at [574, 268] on icon at bounding box center [577, 268] width 6 height 6
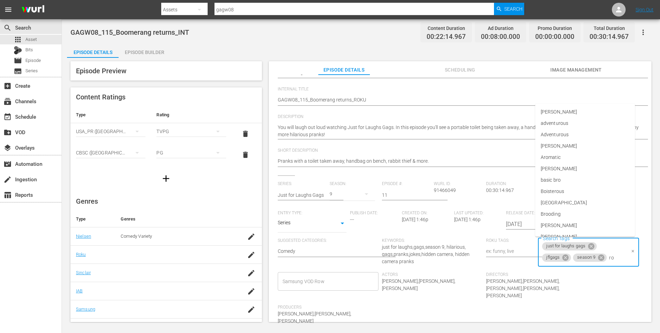
type input "rok"
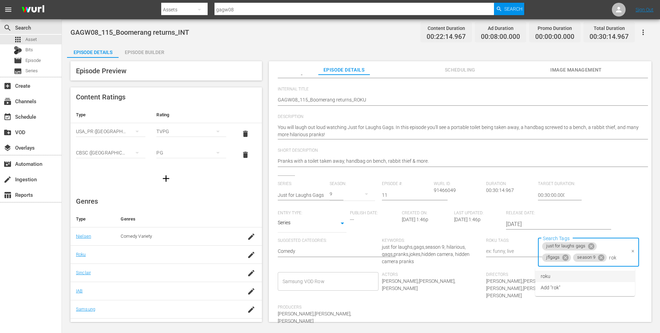
click at [578, 277] on li "roku" at bounding box center [586, 276] width 100 height 11
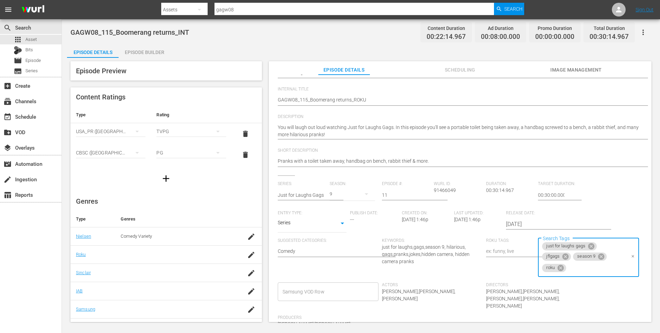
scroll to position [0, 0]
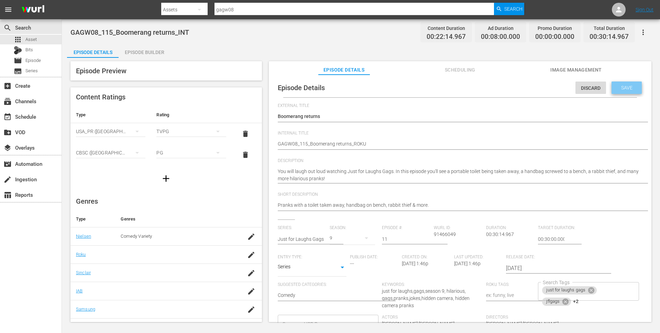
click at [622, 87] on span "Save" at bounding box center [627, 88] width 22 height 6
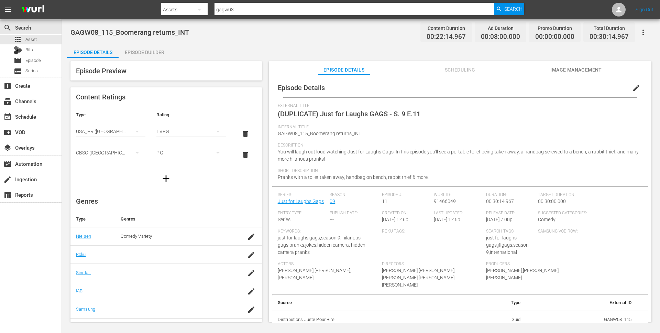
click at [155, 51] on div "Episode Builder" at bounding box center [145, 52] width 52 height 17
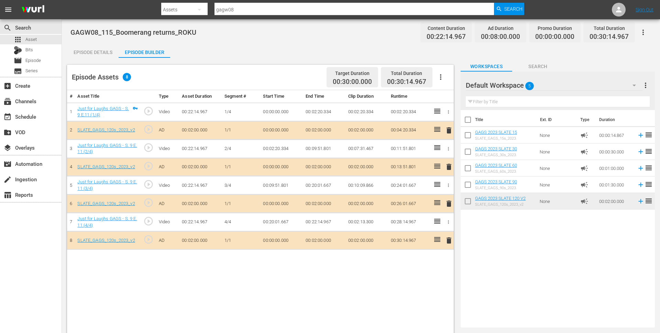
click at [449, 131] on span "delete" at bounding box center [449, 130] width 8 height 8
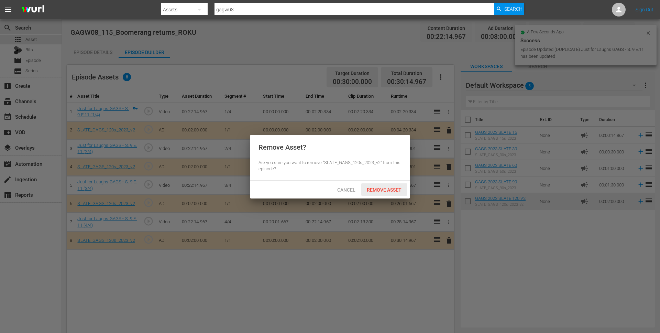
click at [380, 187] on span "Remove Asset" at bounding box center [384, 190] width 46 height 6
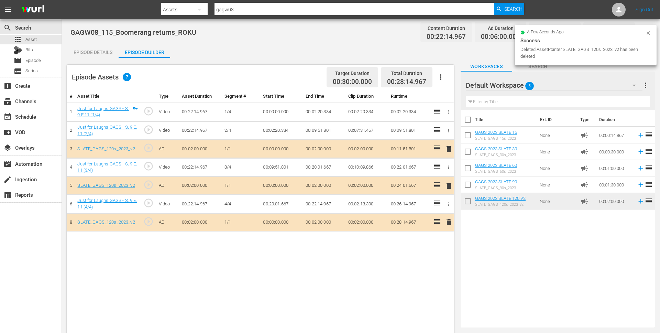
click at [449, 185] on span "delete" at bounding box center [449, 186] width 8 height 8
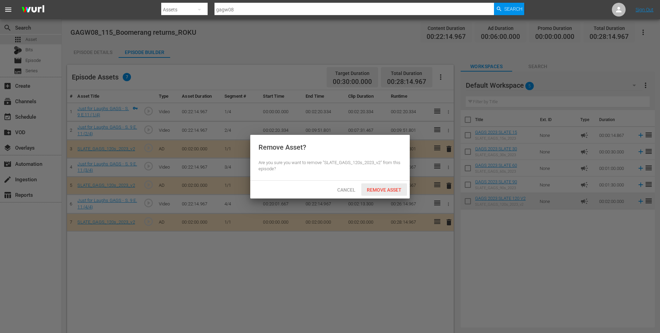
click at [386, 187] on span "Remove Asset" at bounding box center [384, 190] width 46 height 6
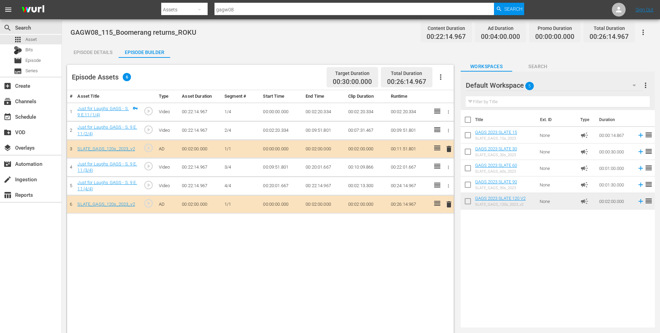
click at [449, 206] on span "delete" at bounding box center [449, 204] width 8 height 8
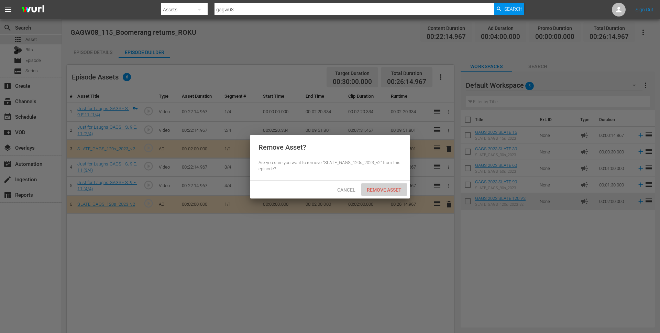
click at [382, 191] on span "Remove Asset" at bounding box center [384, 190] width 46 height 6
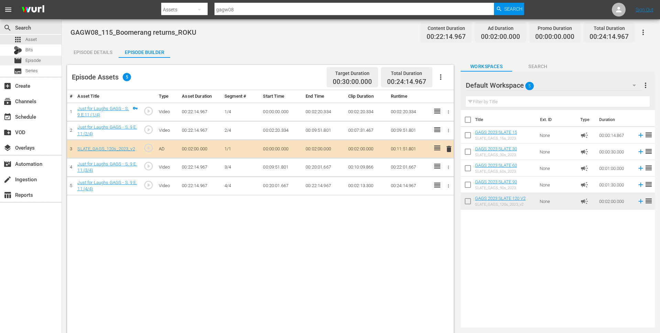
click at [23, 63] on div "movie Episode" at bounding box center [27, 61] width 27 height 10
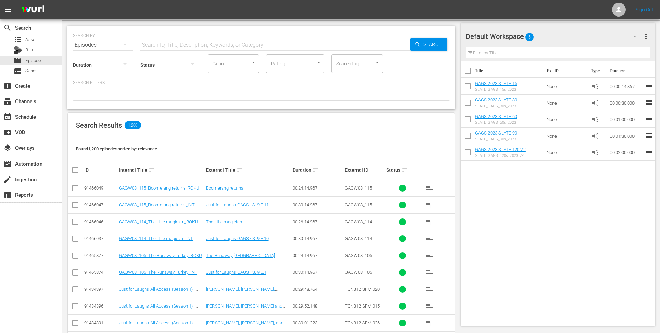
scroll to position [18, 0]
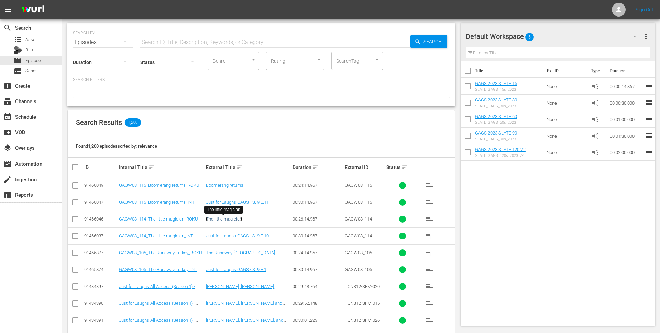
click at [228, 220] on link "The little magician" at bounding box center [224, 218] width 36 height 5
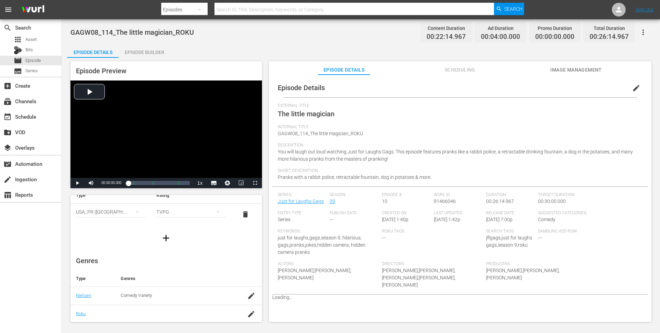
scroll to position [37, 0]
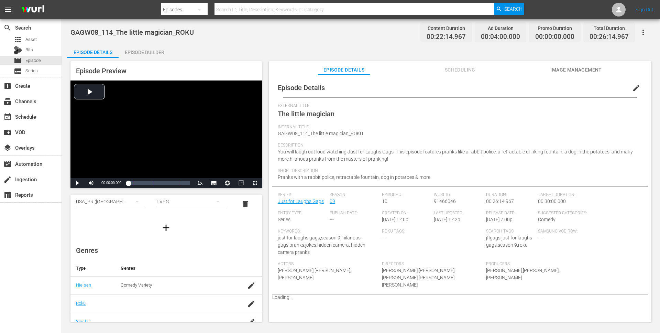
click at [167, 226] on icon "button" at bounding box center [166, 227] width 11 height 11
click at [115, 218] on div "simple table" at bounding box center [110, 222] width 69 height 19
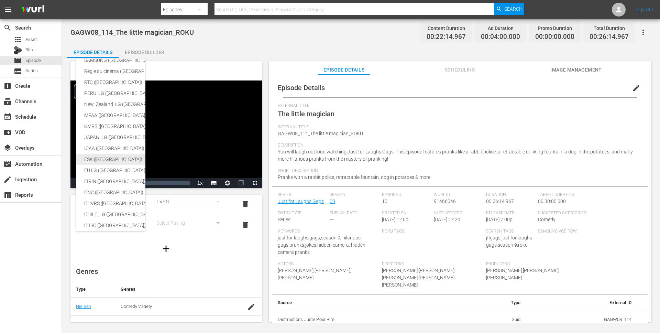
scroll to position [38, 0]
click at [109, 193] on div "CBSC (Canada)" at bounding box center [168, 195] width 169 height 11
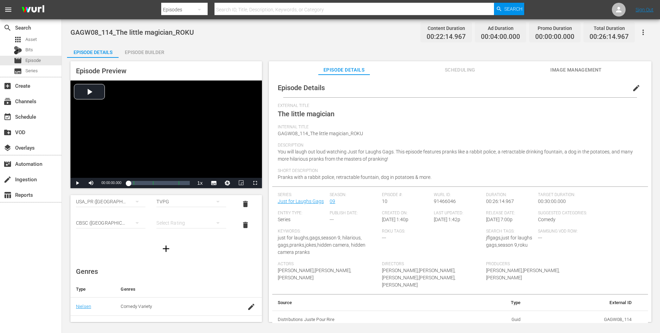
click at [182, 222] on div "simple table" at bounding box center [190, 222] width 69 height 19
click at [179, 269] on div "PG" at bounding box center [191, 269] width 53 height 11
click at [145, 55] on div "Episode Builder" at bounding box center [145, 52] width 52 height 17
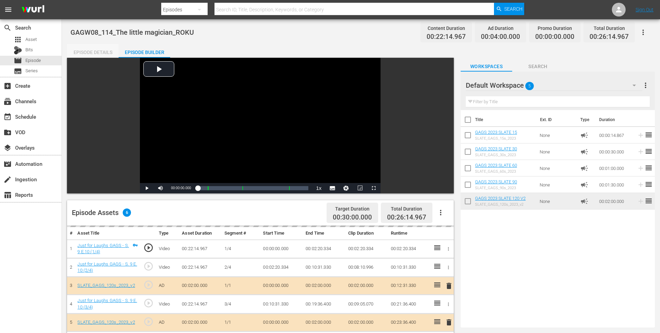
click at [93, 50] on div "Episode Details" at bounding box center [93, 52] width 52 height 17
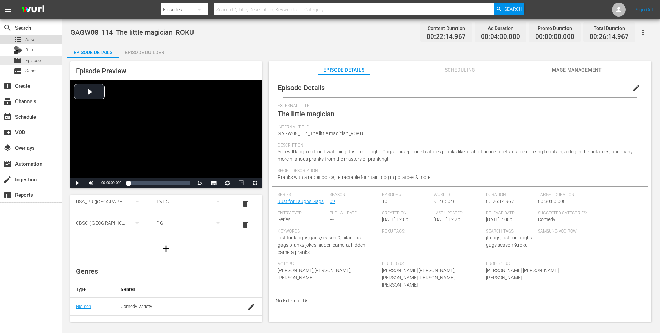
click at [39, 39] on div "apps Asset" at bounding box center [31, 40] width 62 height 10
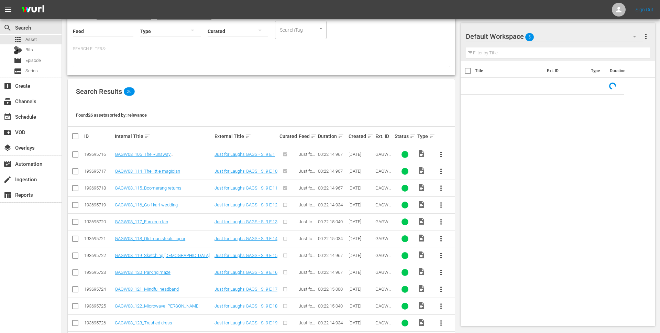
scroll to position [74, 0]
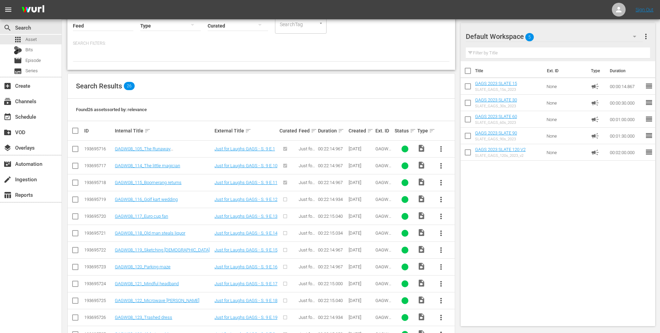
click at [439, 197] on span "more_vert" at bounding box center [441, 199] width 8 height 8
click at [471, 251] on div "Episode" at bounding box center [478, 252] width 47 height 17
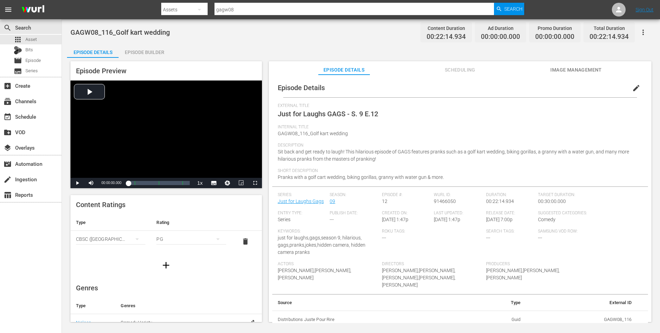
click at [166, 266] on icon "button" at bounding box center [166, 265] width 7 height 7
click at [116, 259] on div "simple table" at bounding box center [110, 260] width 69 height 19
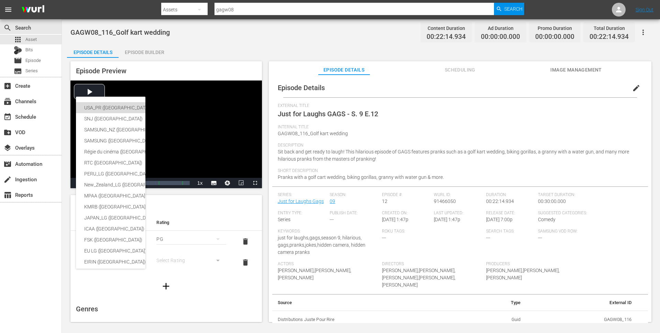
click at [125, 109] on div "USA_PR (United States of America (the))" at bounding box center [168, 107] width 169 height 11
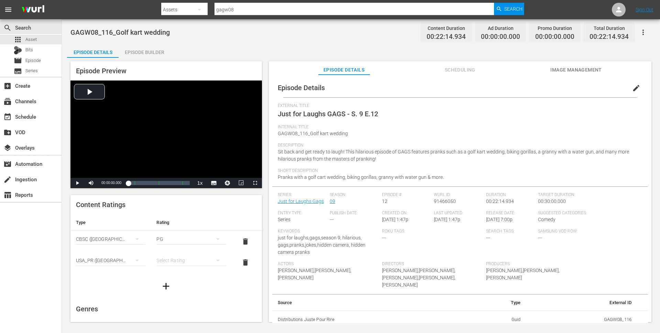
click at [187, 258] on div "simple table" at bounding box center [190, 260] width 69 height 19
click at [184, 294] on div "TVPG" at bounding box center [191, 296] width 53 height 11
click at [634, 88] on span "edit" at bounding box center [637, 88] width 8 height 8
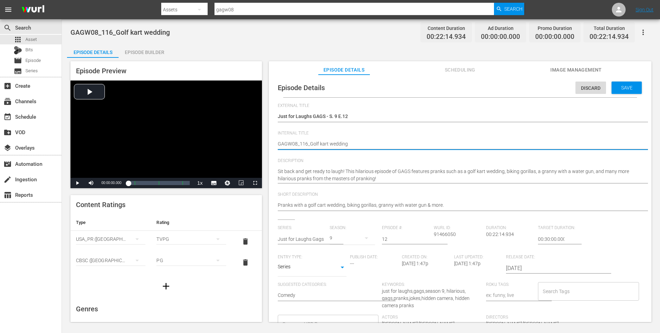
type textarea "GAGW08_116_Golf kart wedding_"
type textarea "GAGW08_116_Golf kart wedding_I"
type textarea "GAGW08_116_Golf kart wedding_IN"
type textarea "GAGW08_116_Golf kart wedding_INT"
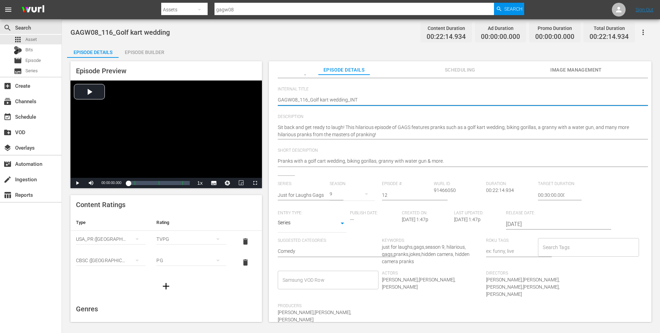
scroll to position [59, 0]
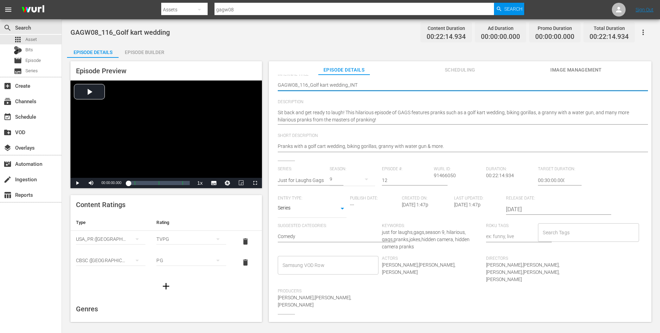
click at [577, 239] on div "Search Tags" at bounding box center [588, 232] width 101 height 19
type textarea "GAGW08_116_Golf kart wedding_INT"
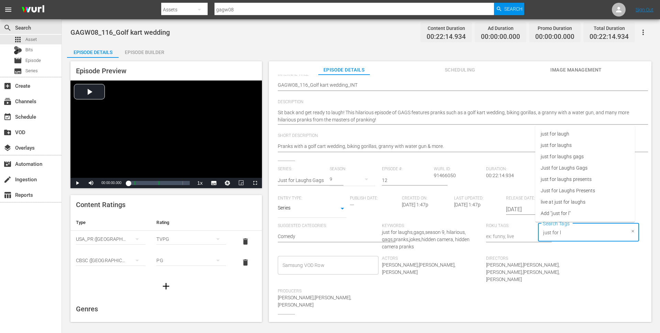
type input "just for la"
click at [597, 154] on li "just for laughs gags" at bounding box center [586, 156] width 100 height 11
type input "gags"
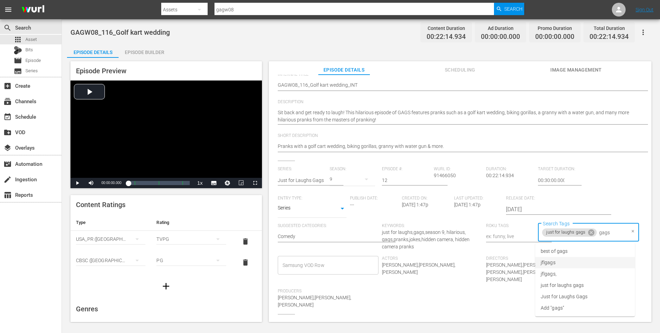
click at [556, 262] on li "jflgags" at bounding box center [586, 262] width 100 height 11
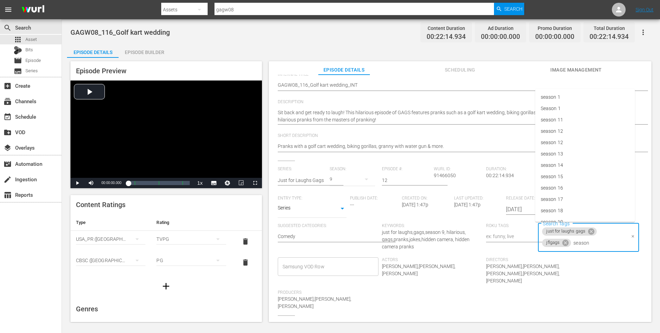
type input "season 9"
click at [571, 260] on li "season 9" at bounding box center [586, 261] width 100 height 11
type input "interna"
click at [577, 263] on li "international" at bounding box center [586, 261] width 100 height 11
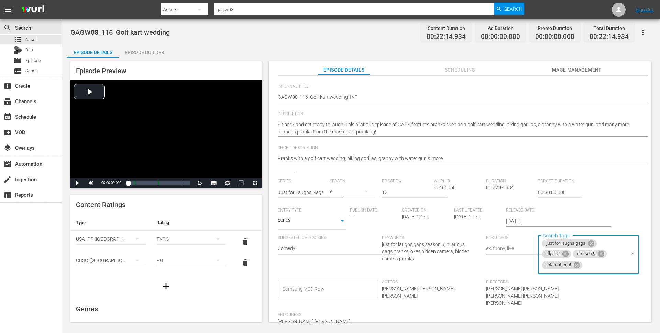
scroll to position [0, 0]
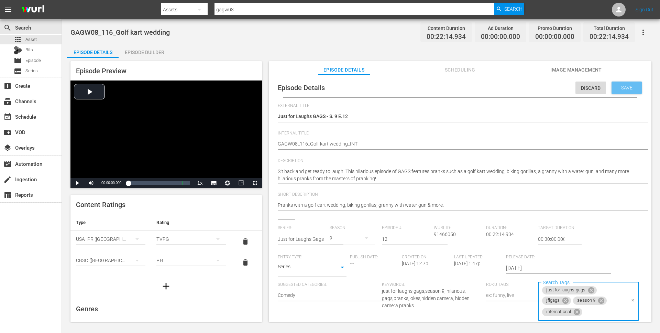
click at [629, 89] on span "Save" at bounding box center [627, 88] width 22 height 6
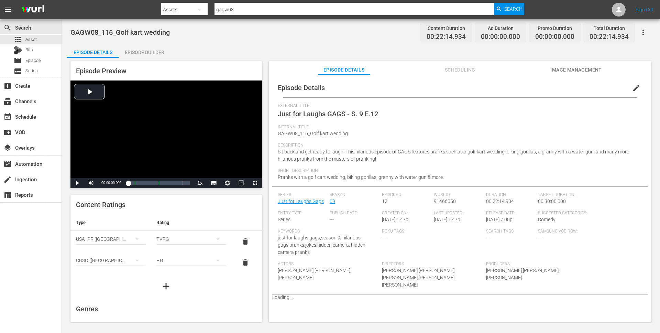
click at [152, 51] on div "Episode Builder" at bounding box center [145, 52] width 52 height 17
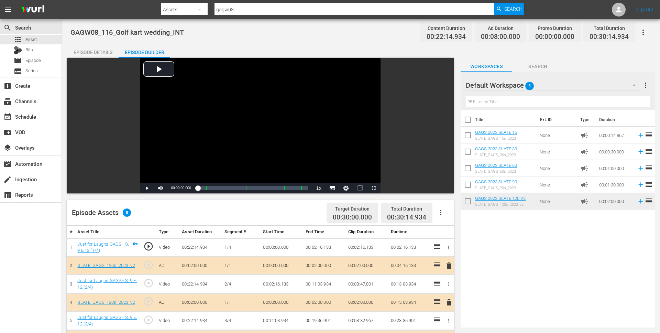
click at [93, 54] on div "Episode Details" at bounding box center [93, 52] width 52 height 17
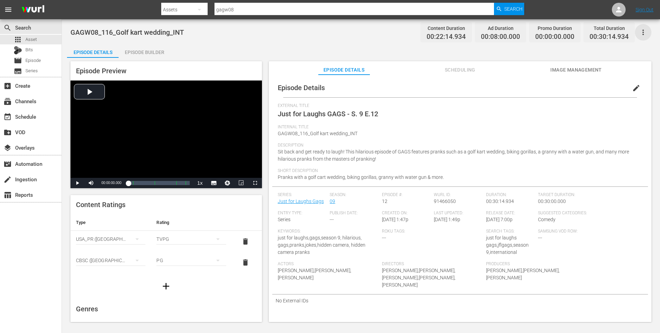
click at [645, 33] on icon "button" at bounding box center [643, 32] width 8 height 8
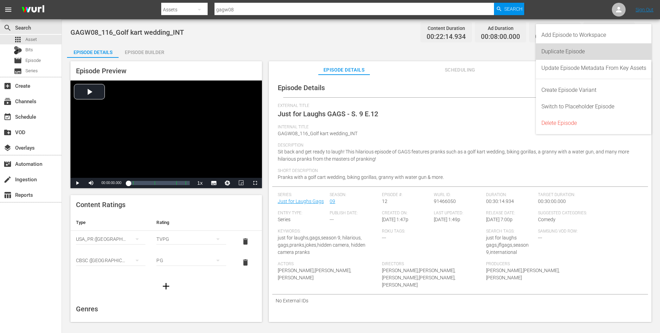
click at [589, 55] on div "Duplicate Episode" at bounding box center [594, 51] width 105 height 17
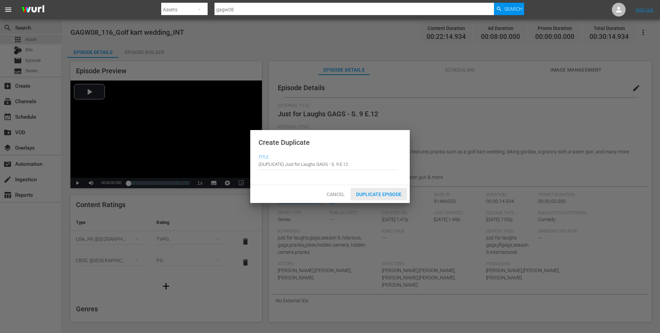
click at [401, 198] on div "Duplicate Episode" at bounding box center [379, 194] width 56 height 13
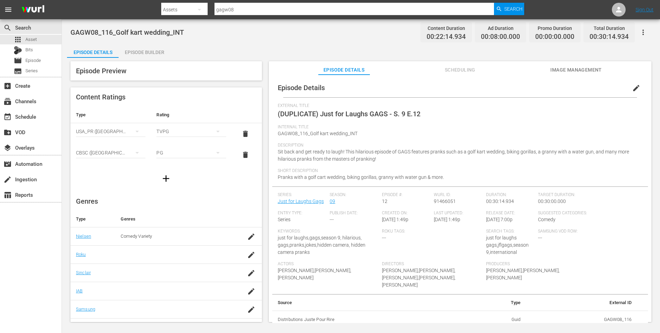
click at [633, 86] on span "edit" at bounding box center [637, 88] width 8 height 8
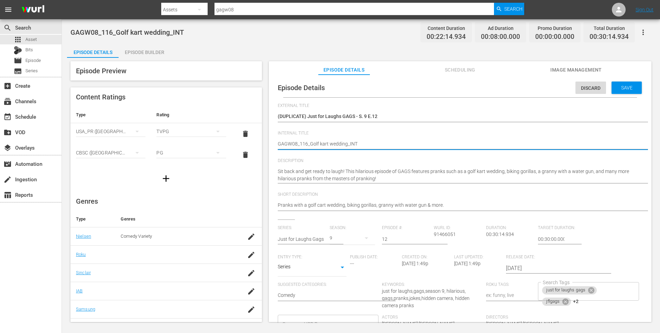
drag, startPoint x: 346, startPoint y: 144, endPoint x: 310, endPoint y: 147, distance: 35.9
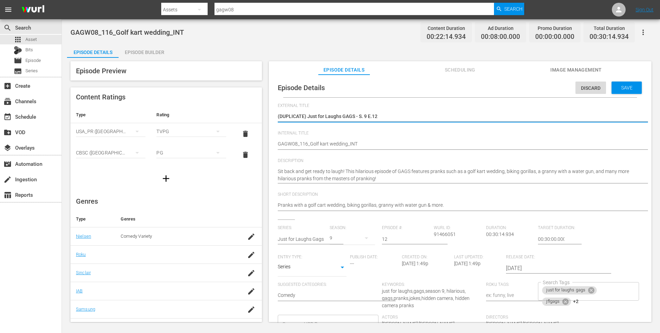
drag, startPoint x: 379, startPoint y: 118, endPoint x: 258, endPoint y: 118, distance: 121.8
paste textarea "Golf kart wedding"
type textarea "Golf kart wedding"
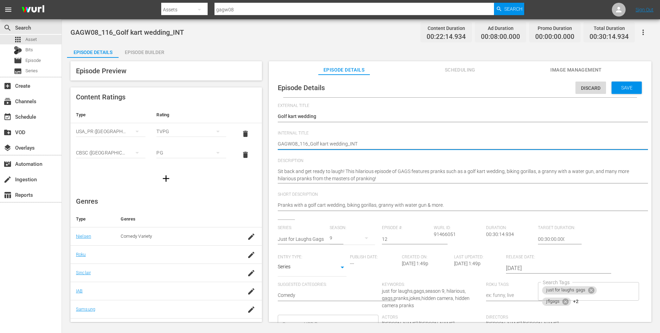
drag, startPoint x: 349, startPoint y: 144, endPoint x: 374, endPoint y: 144, distance: 25.5
type textarea "GAGW08_116_Golf kart wedding_R"
type textarea "GAGW08_116_Golf kart wedding_RO"
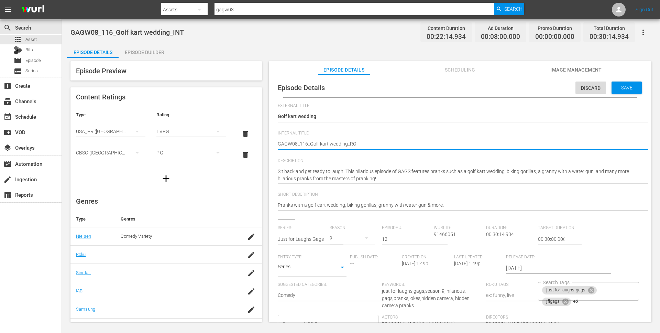
type textarea "GAGW08_116_Golf kart wedding_ROK"
type textarea "GAGW08_116_Golf kart wedding_ROKU"
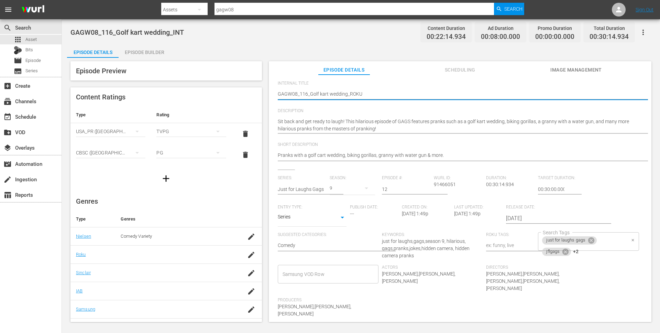
scroll to position [55, 0]
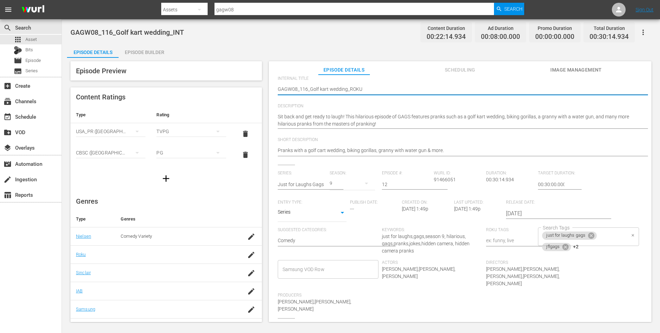
type textarea "GAGW08_116_Golf kart wedding_ROKU"
click at [616, 241] on div "just for laughs gags jflgags +2 Search Tags" at bounding box center [588, 236] width 101 height 19
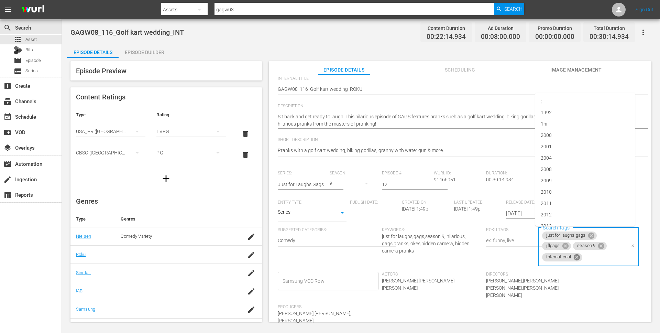
click at [574, 259] on icon at bounding box center [577, 257] width 6 height 6
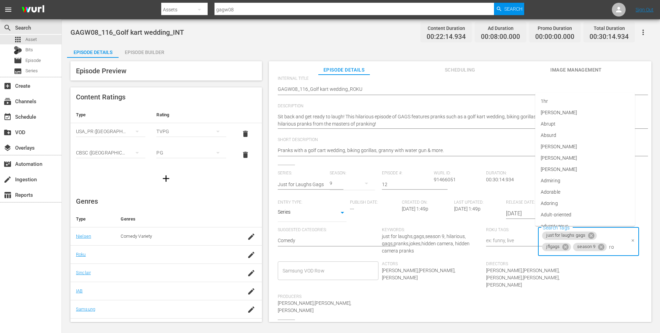
type input "rok"
click at [567, 268] on li "roku" at bounding box center [586, 265] width 100 height 11
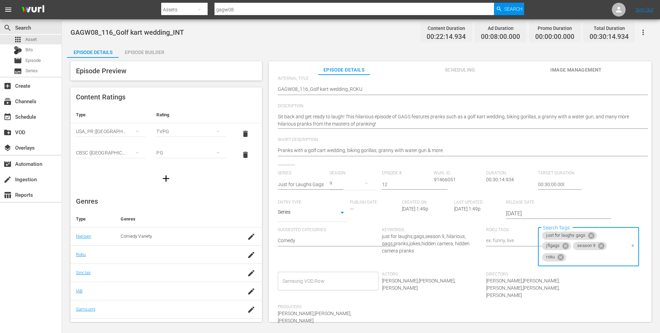
scroll to position [0, 0]
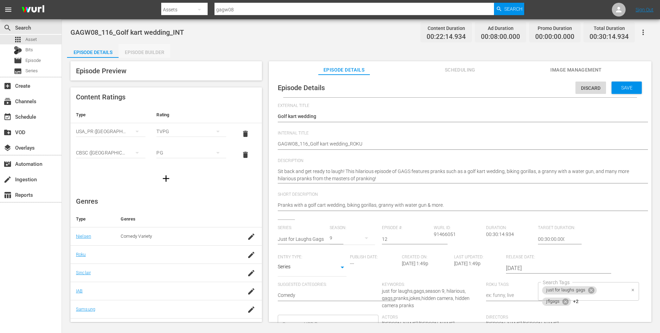
click at [152, 54] on div "Episode Builder" at bounding box center [145, 52] width 52 height 17
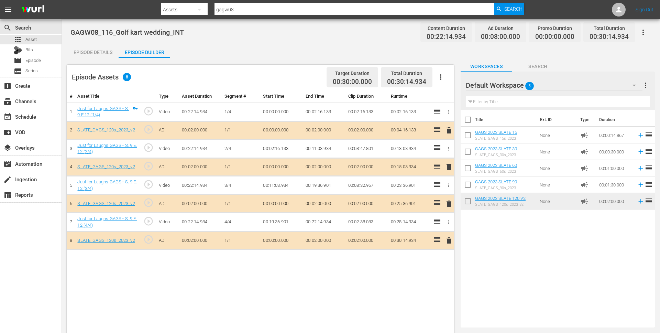
click at [449, 130] on span "delete" at bounding box center [449, 130] width 8 height 8
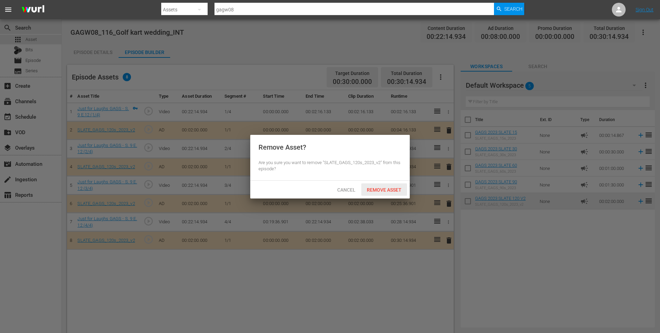
click at [388, 189] on span "Remove Asset" at bounding box center [384, 190] width 46 height 6
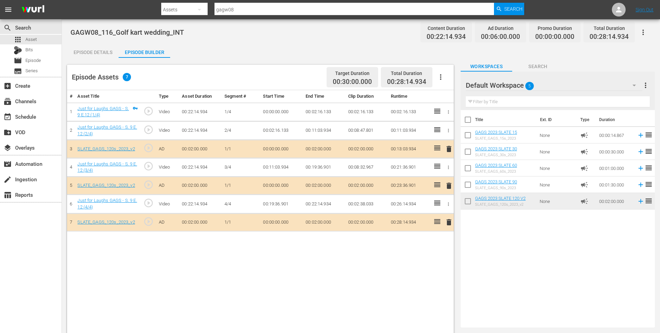
click at [451, 224] on span "delete" at bounding box center [449, 222] width 8 height 8
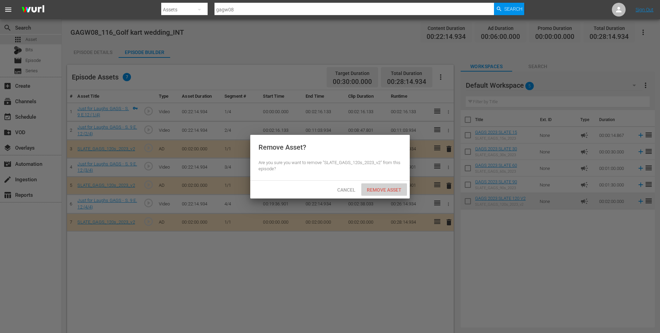
click at [384, 191] on span "Remove Asset" at bounding box center [384, 190] width 46 height 6
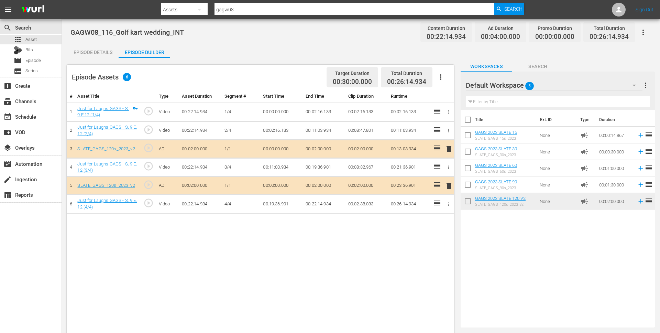
click at [100, 57] on div "Episode Details" at bounding box center [93, 52] width 52 height 17
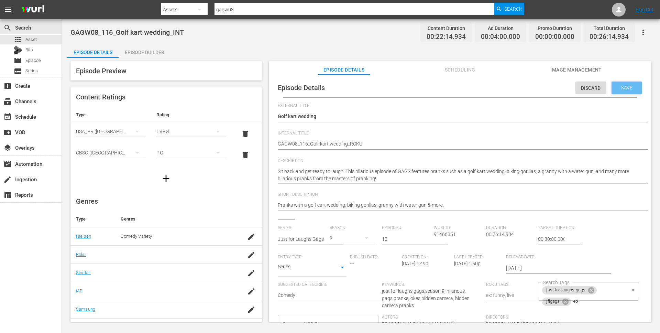
click at [625, 90] on span "Save" at bounding box center [627, 88] width 22 height 6
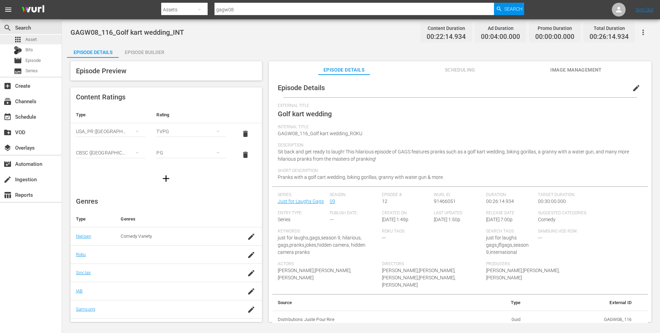
click at [51, 37] on div "apps Asset" at bounding box center [31, 40] width 62 height 10
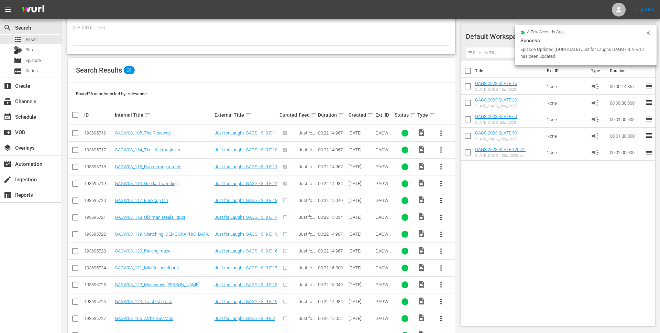
scroll to position [92, 0]
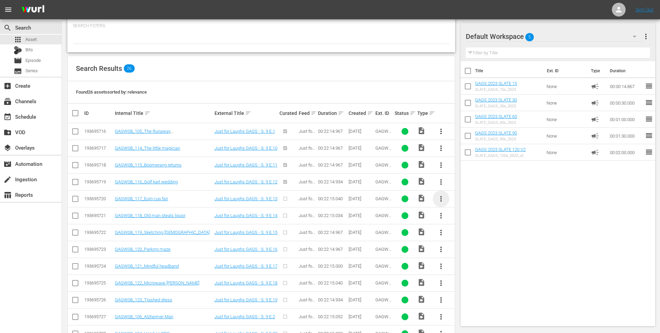
click at [444, 197] on span "more_vert" at bounding box center [441, 199] width 8 height 8
click at [471, 253] on div "Episode" at bounding box center [478, 251] width 47 height 17
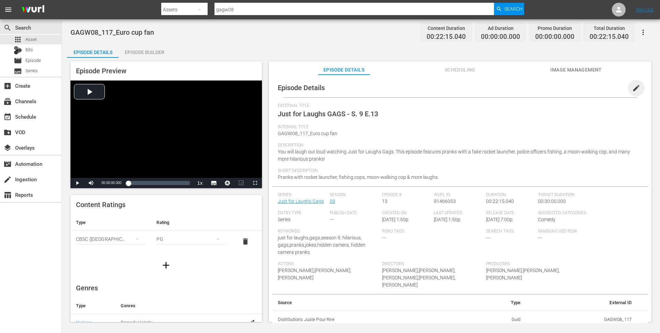
click at [633, 90] on span "edit" at bounding box center [637, 88] width 8 height 8
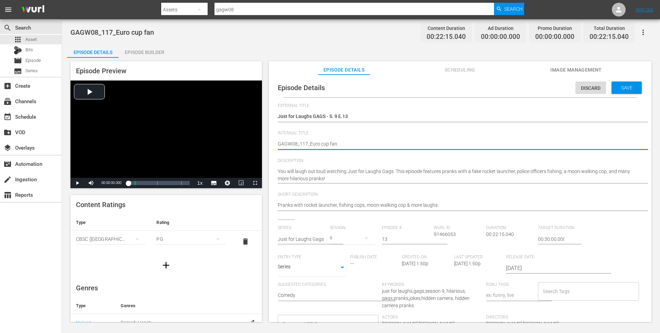
type textarea "GAGW08_117_Euro cup fan_"
type textarea "GAGW08_117_Euro cup fan_I"
type textarea "GAGW08_117_Euro cup fan_IN"
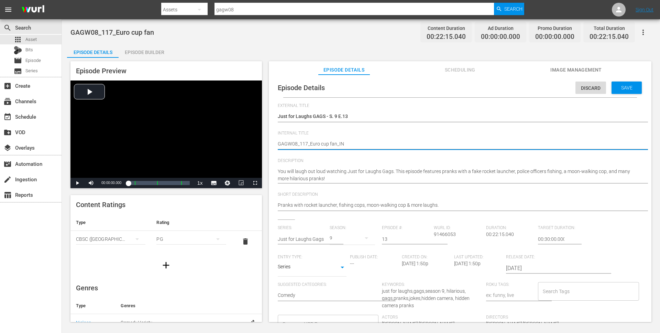
type textarea "GAGW08_117_Euro cup fan_INT"
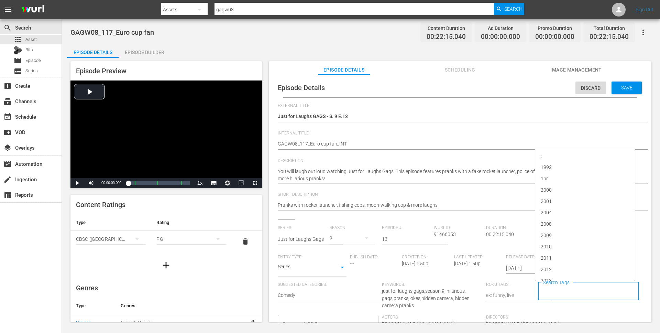
click at [571, 291] on input "Search Tags" at bounding box center [583, 291] width 84 height 12
type input "gags"
click at [589, 228] on li "jflgags" at bounding box center [586, 226] width 100 height 11
type input "gags"
click at [598, 247] on li "just for laughs gags" at bounding box center [586, 249] width 100 height 11
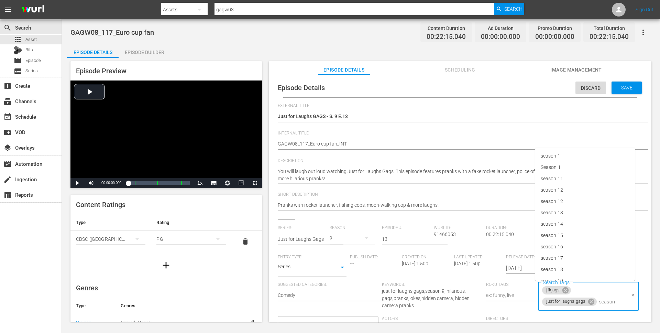
type input "season 9"
click at [572, 259] on li "season 9" at bounding box center [586, 260] width 100 height 11
type input "inter"
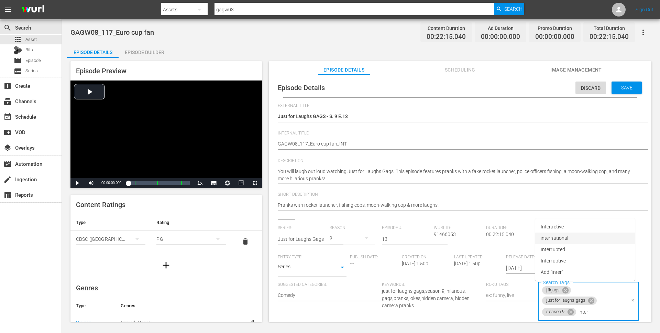
click at [569, 239] on li "international" at bounding box center [586, 238] width 100 height 11
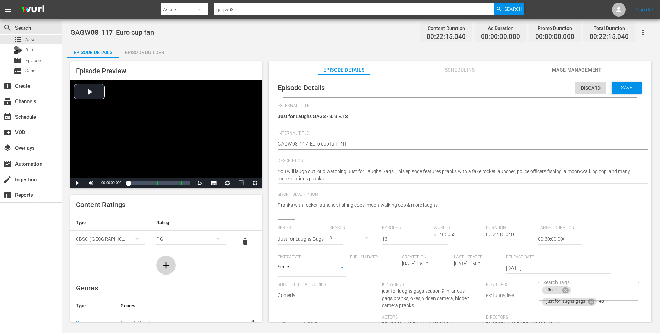
click at [165, 263] on icon "button" at bounding box center [166, 265] width 11 height 11
click at [112, 259] on div "simple table" at bounding box center [110, 260] width 69 height 19
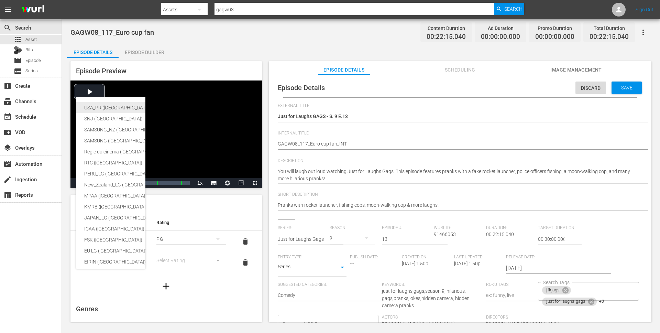
click at [112, 110] on div "USA_PR (United States of America (the))" at bounding box center [168, 107] width 169 height 11
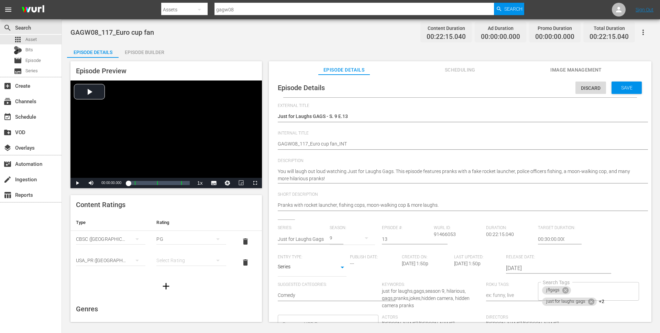
click at [179, 256] on div "simple table" at bounding box center [190, 260] width 69 height 19
click at [190, 293] on div "TVPG" at bounding box center [191, 296] width 53 height 11
click at [629, 90] on span "Save" at bounding box center [627, 88] width 22 height 6
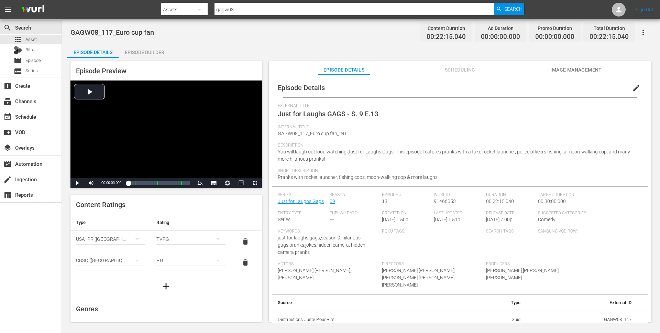
click at [138, 55] on div "Episode Builder" at bounding box center [145, 52] width 52 height 17
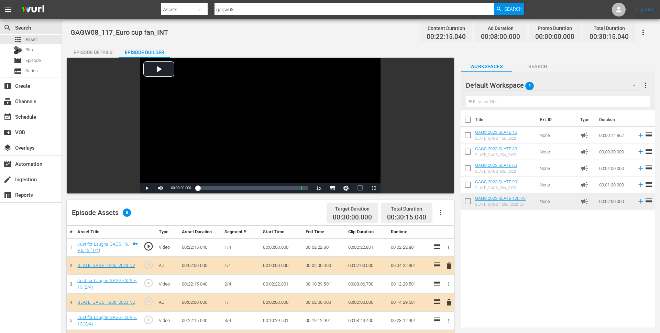
click at [91, 51] on div "Episode Details" at bounding box center [93, 52] width 52 height 17
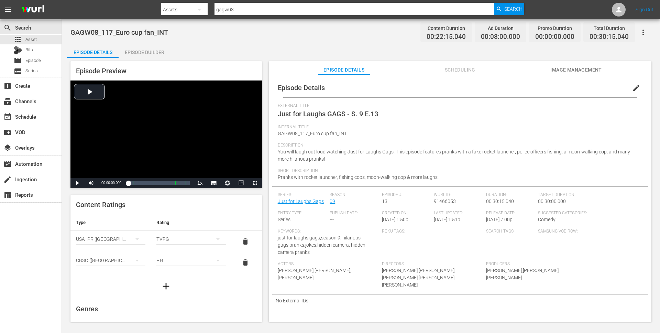
click at [648, 32] on button "button" at bounding box center [643, 32] width 17 height 17
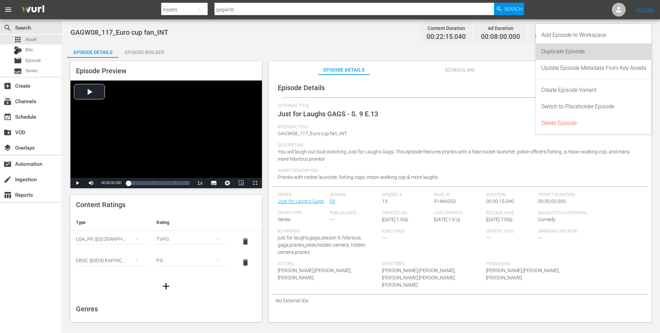
click at [567, 52] on div "Duplicate Episode" at bounding box center [594, 51] width 105 height 17
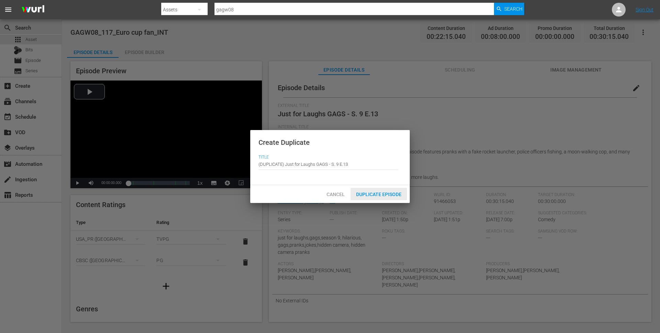
click at [381, 200] on div "Duplicate Episode" at bounding box center [379, 194] width 56 height 13
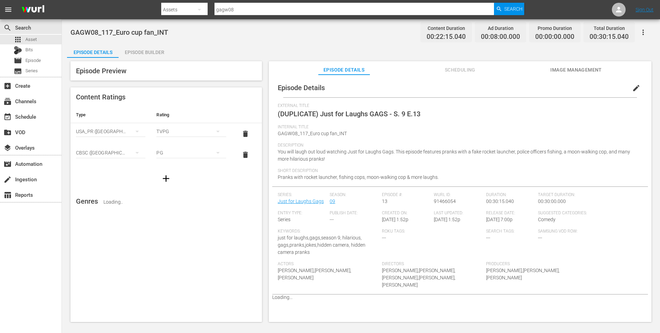
click at [633, 87] on span "edit" at bounding box center [637, 88] width 8 height 8
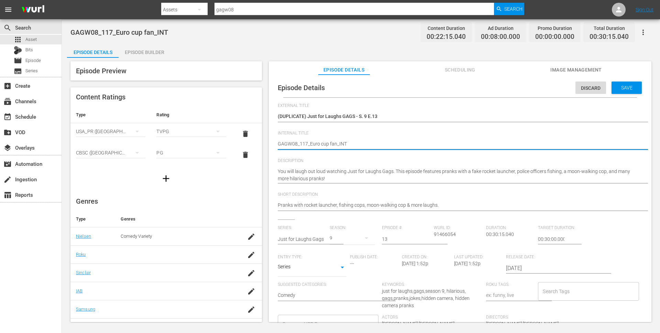
drag, startPoint x: 336, startPoint y: 144, endPoint x: 310, endPoint y: 143, distance: 26.5
click at [396, 115] on textarea "(DUPLICATE) Just for Laughs GAGS - S. 9 E.13" at bounding box center [458, 117] width 361 height 8
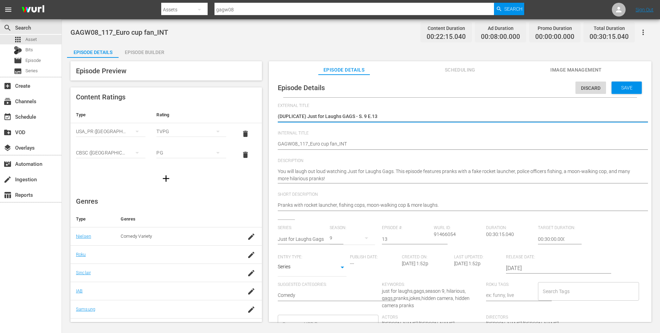
click at [396, 115] on textarea "(DUPLICATE) Just for Laughs GAGS - S. 9 E.13" at bounding box center [458, 117] width 361 height 8
paste textarea "Euro cup fan"
type textarea "Euro cup fan"
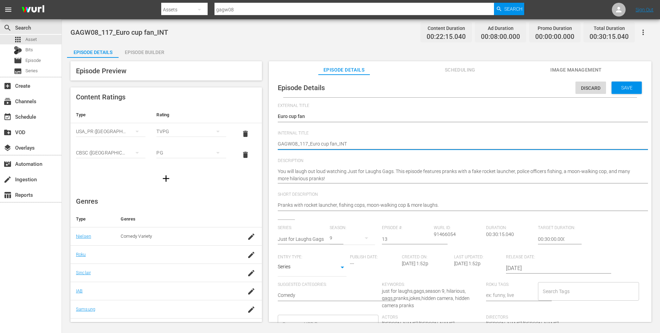
type textarea "GAGW08_117_Euro cup fan_IN"
type textarea "GAGW08_117_Euro cup fan_I"
type textarea "GAGW08_117_Euro cup fan_"
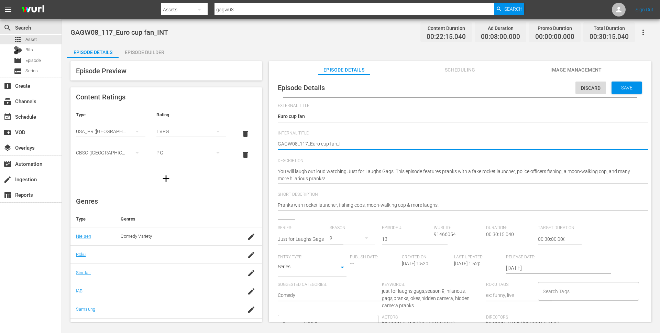
type textarea "GAGW08_117_Euro cup fan_"
type textarea "GAGW08_117_Euro cup fan_R"
type textarea "GAGW08_117_Euro cup fan_RO"
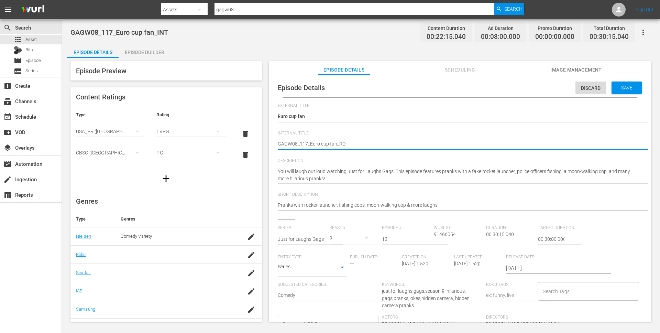
type textarea "GAGW08_117_Euro cup fan_ROK"
type textarea "GAGW08_117_Euro cup fan_ROKU"
click at [576, 295] on input "Search Tags" at bounding box center [583, 291] width 84 height 12
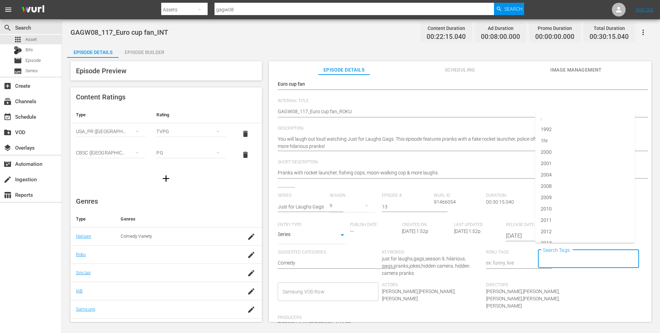
scroll to position [41, 0]
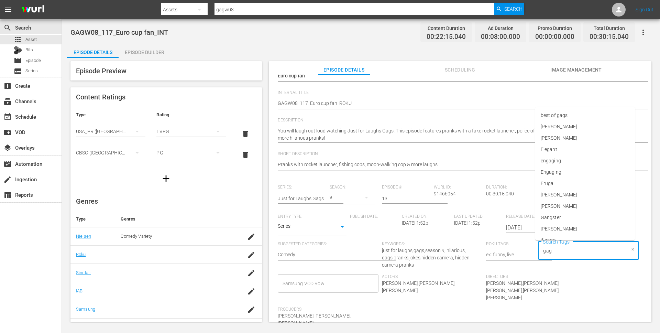
type input "gags"
click at [572, 188] on li "jflgags" at bounding box center [586, 186] width 100 height 11
type input "gags"
click at [592, 211] on li "just for laughs gags" at bounding box center [586, 208] width 100 height 11
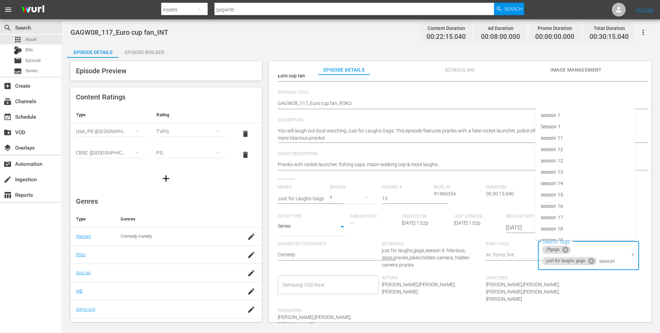
type input "season 9"
click at [573, 278] on li "season 9" at bounding box center [586, 279] width 100 height 11
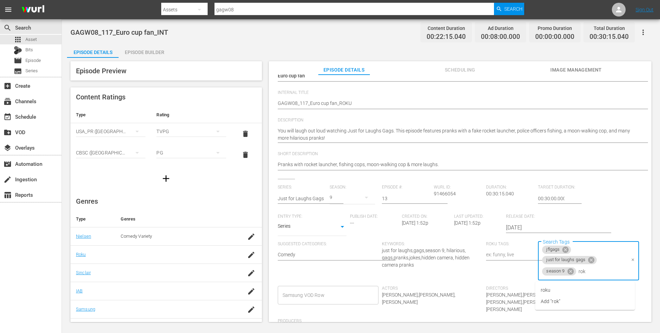
type input "roku"
click at [558, 292] on li "roku" at bounding box center [586, 289] width 100 height 11
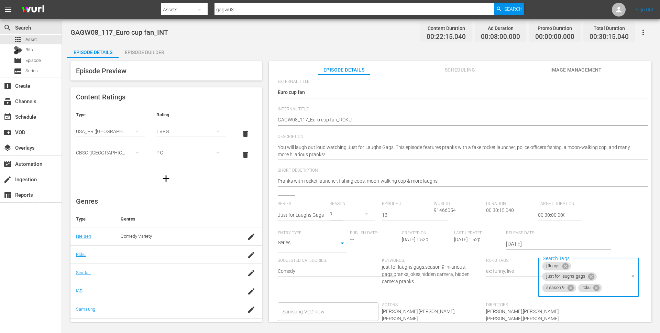
scroll to position [0, 0]
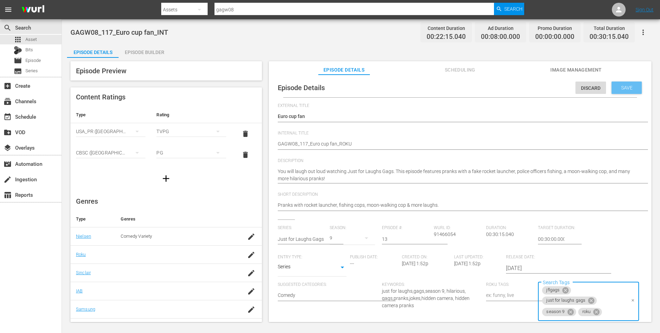
click at [626, 86] on span "Save" at bounding box center [627, 88] width 22 height 6
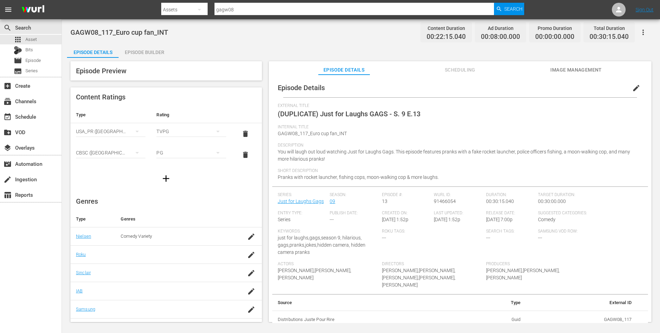
click at [145, 49] on div "Episode Builder" at bounding box center [145, 52] width 52 height 17
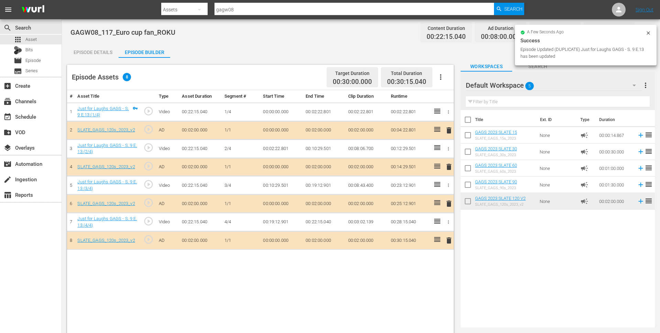
click at [449, 130] on span "delete" at bounding box center [449, 130] width 8 height 8
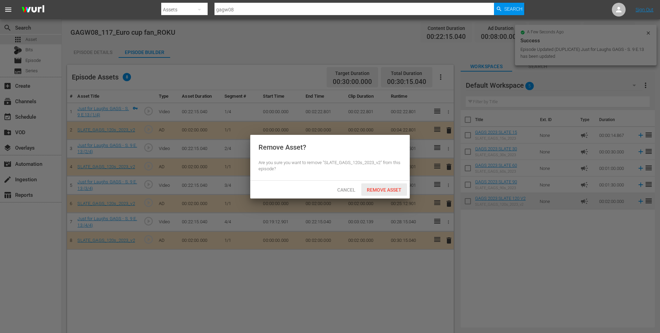
click at [381, 184] on div "Remove Asset" at bounding box center [384, 189] width 46 height 13
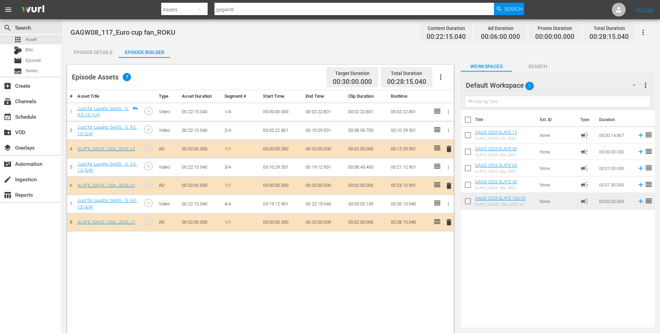
click at [452, 219] on span "delete" at bounding box center [449, 222] width 8 height 8
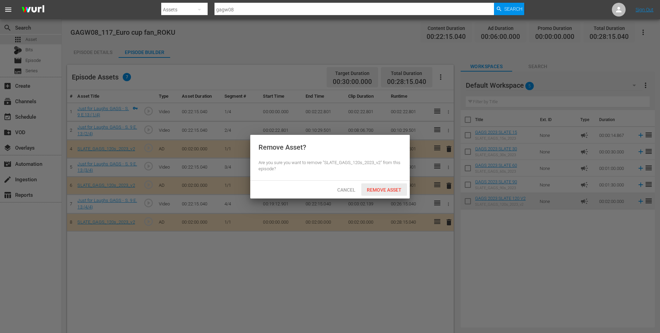
click at [390, 187] on span "Remove Asset" at bounding box center [384, 190] width 46 height 6
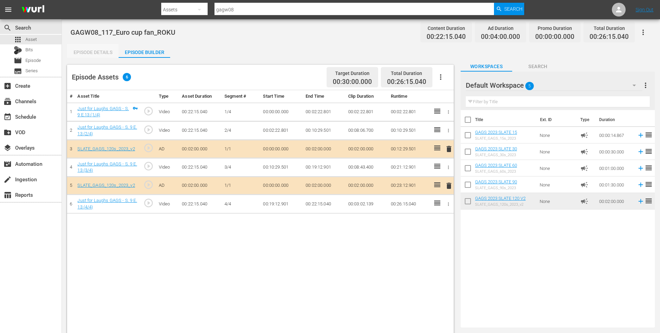
click at [91, 56] on div "Episode Details" at bounding box center [93, 52] width 52 height 17
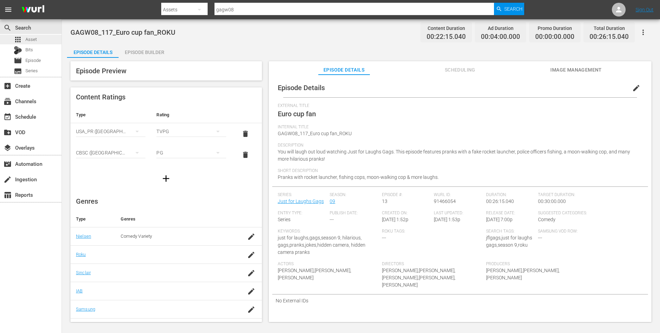
click at [53, 41] on div "apps Asset" at bounding box center [31, 40] width 62 height 10
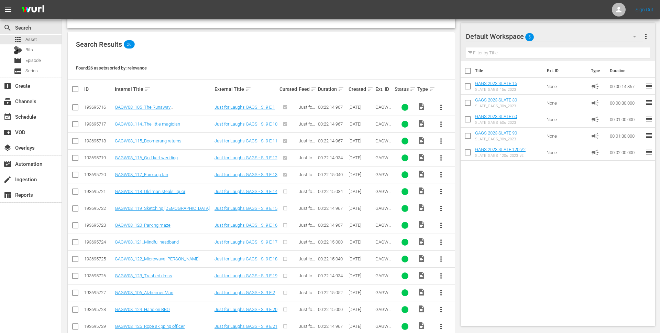
scroll to position [117, 0]
click at [441, 190] on span "more_vert" at bounding box center [441, 191] width 8 height 8
click at [473, 244] on div "Episode" at bounding box center [478, 243] width 47 height 17
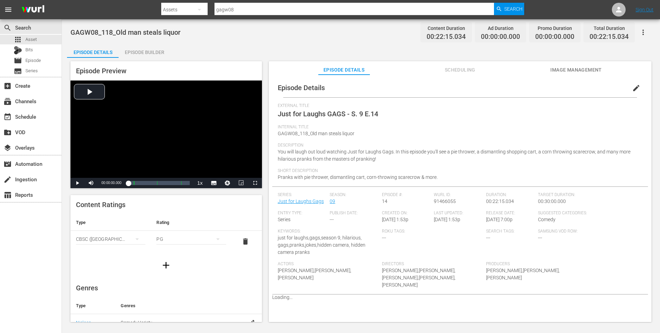
click at [167, 263] on icon "button" at bounding box center [166, 265] width 11 height 11
click at [120, 265] on div "simple table" at bounding box center [110, 260] width 69 height 19
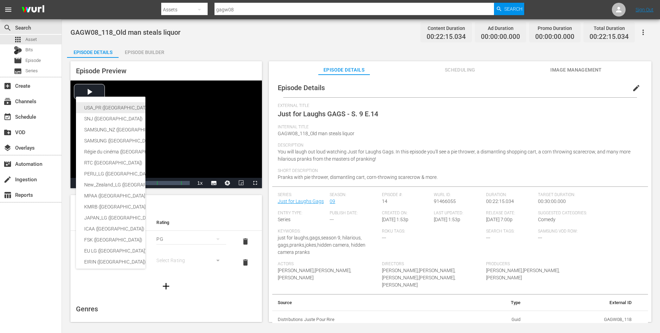
click at [128, 108] on div "USA_PR (United States of America (the))" at bounding box center [168, 107] width 169 height 11
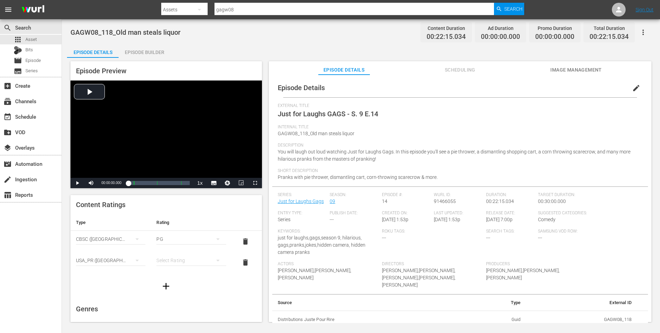
click at [184, 261] on div "simple table" at bounding box center [190, 260] width 69 height 19
click at [181, 296] on div "TVPG" at bounding box center [191, 296] width 53 height 11
click at [633, 89] on span "edit" at bounding box center [637, 88] width 8 height 8
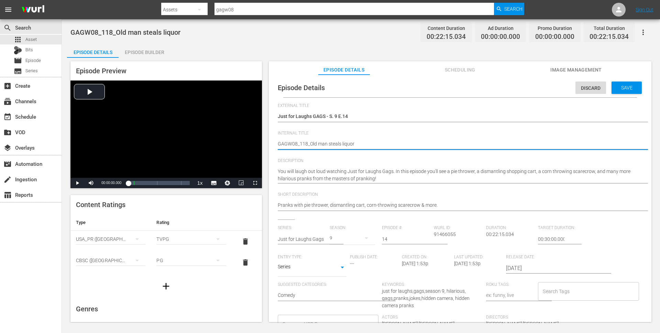
type textarea "GAGW08_118_Old man steals liquor_"
type textarea "GAGW08_118_Old man steals liquor_I"
type textarea "GAGW08_118_Old man steals liquor_IN"
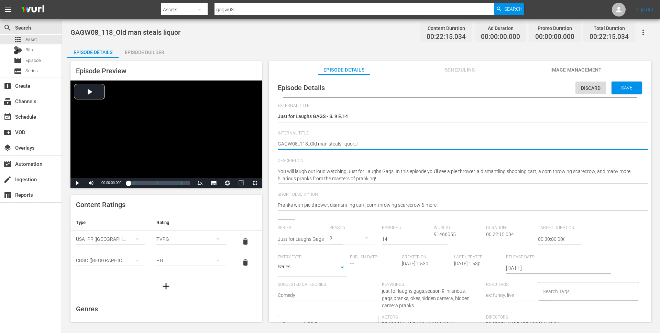
type textarea "GAGW08_118_Old man steals liquor_IN"
type textarea "GAGW08_118_Old man steals liquor_INT"
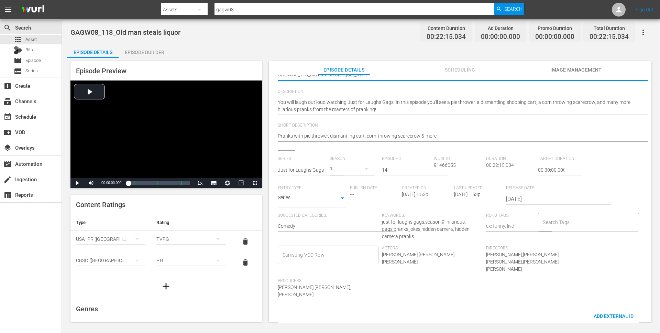
scroll to position [80, 0]
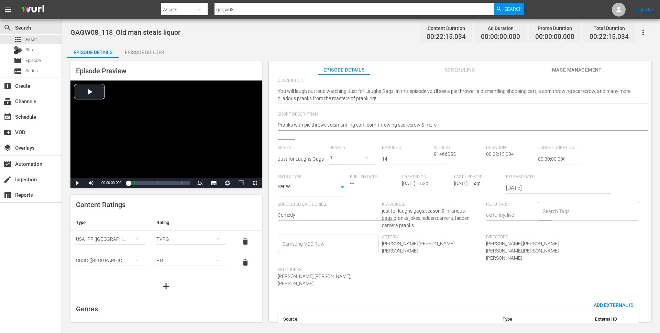
type textarea "GAGW08_118_Old man steals liquor_INT"
click at [577, 212] on input "Search Tags" at bounding box center [583, 211] width 84 height 12
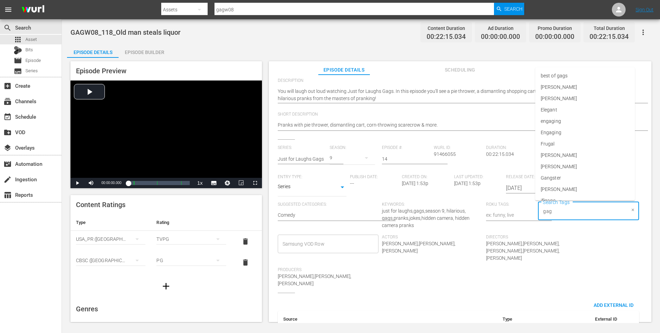
type input "gags"
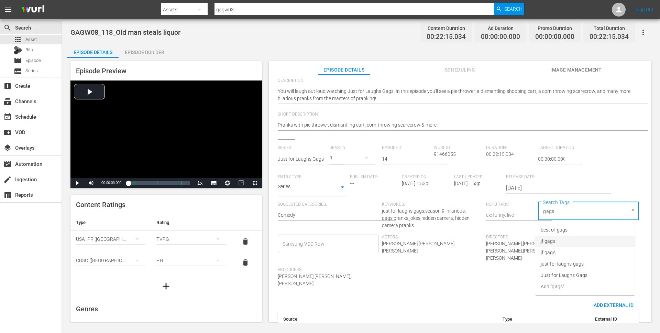
click at [578, 242] on li "jflgags" at bounding box center [586, 241] width 100 height 11
type input "gags"
click at [590, 264] on li "just for laughs gags" at bounding box center [586, 263] width 100 height 11
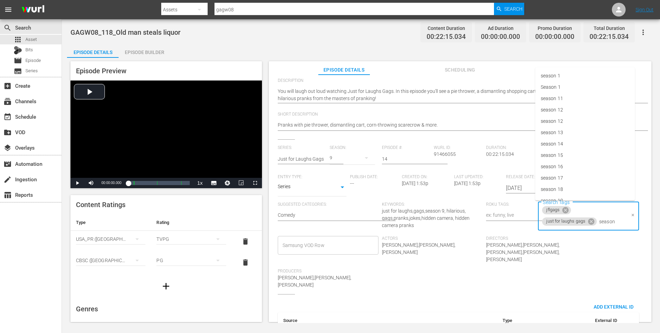
type input "season 9"
click at [572, 243] on li "season 9" at bounding box center [586, 240] width 100 height 11
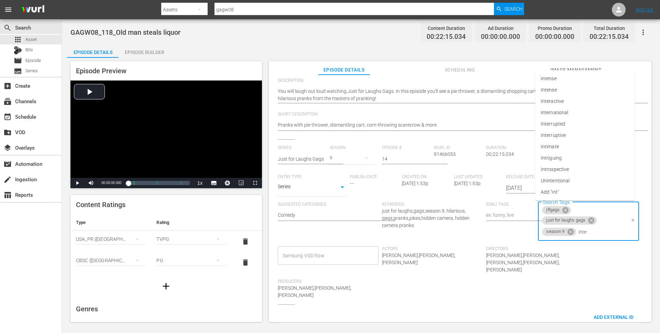
type input "inter"
click at [575, 262] on li "international" at bounding box center [586, 261] width 100 height 11
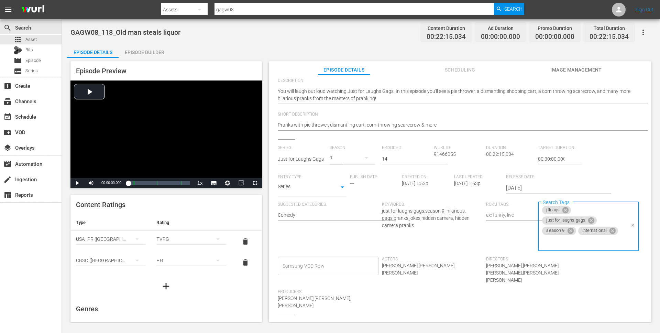
scroll to position [0, 0]
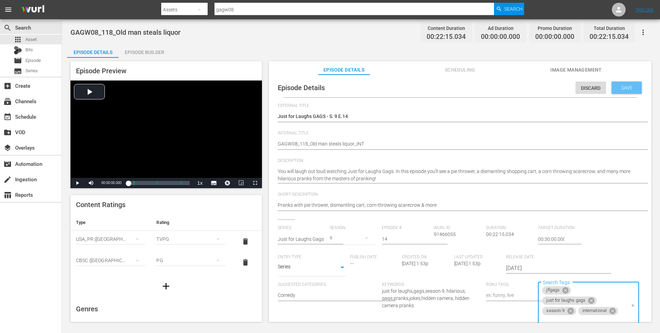
click at [625, 89] on span "Save" at bounding box center [627, 88] width 22 height 6
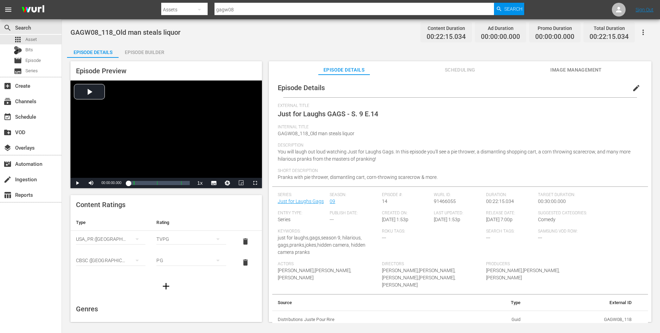
click at [155, 53] on div "Episode Builder" at bounding box center [145, 52] width 52 height 17
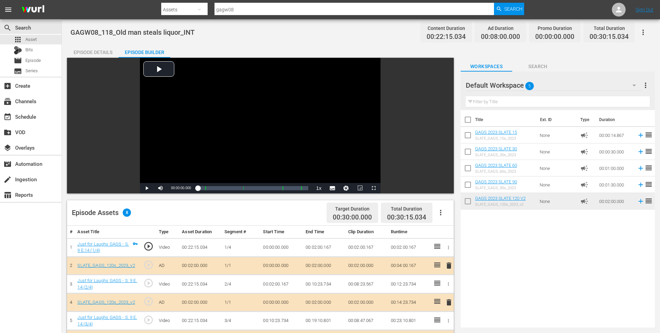
click at [106, 52] on div "Episode Details" at bounding box center [93, 52] width 52 height 17
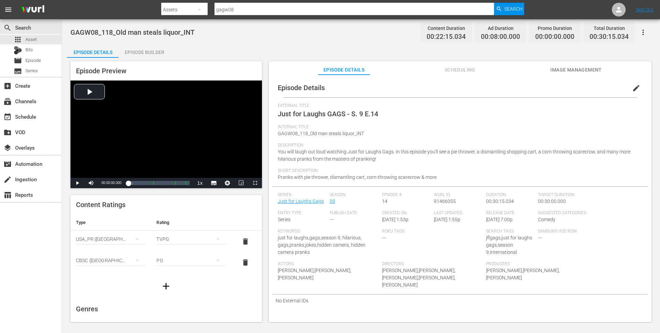
click at [644, 33] on icon "button" at bounding box center [643, 32] width 8 height 8
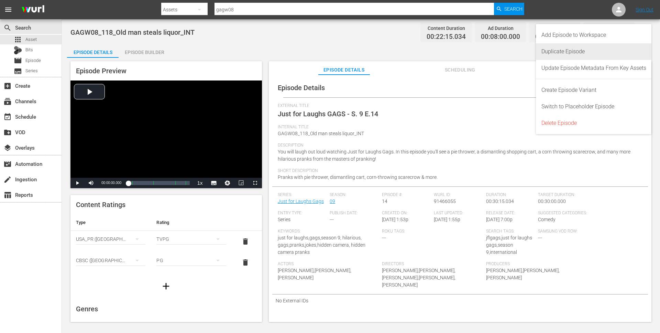
click at [593, 52] on div "Duplicate Episode" at bounding box center [594, 51] width 105 height 17
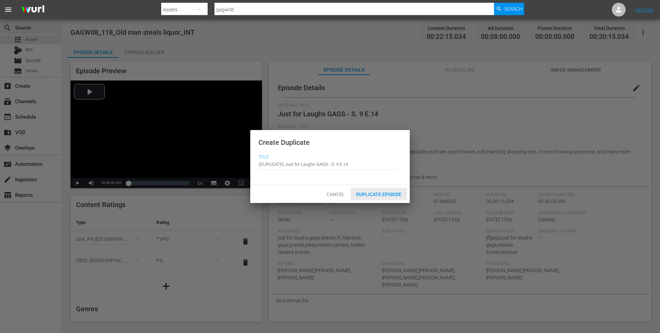
click at [379, 190] on div "Duplicate Episode" at bounding box center [379, 194] width 56 height 13
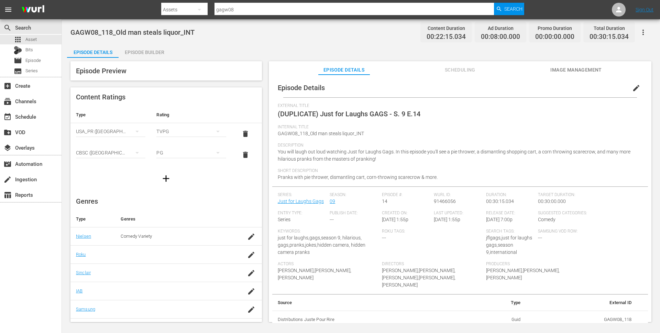
click at [633, 86] on span "edit" at bounding box center [637, 88] width 8 height 8
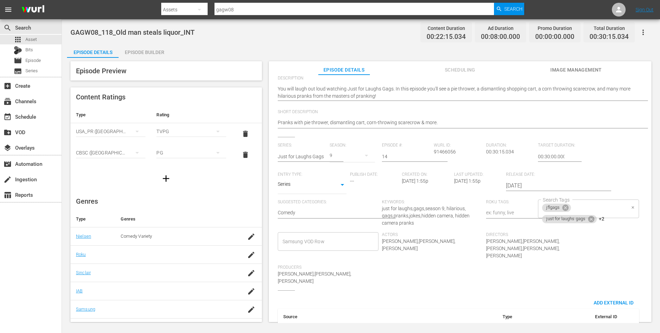
scroll to position [86, 0]
click at [613, 210] on div "jflgags just for laughs gags +2 Search Tags" at bounding box center [588, 205] width 101 height 19
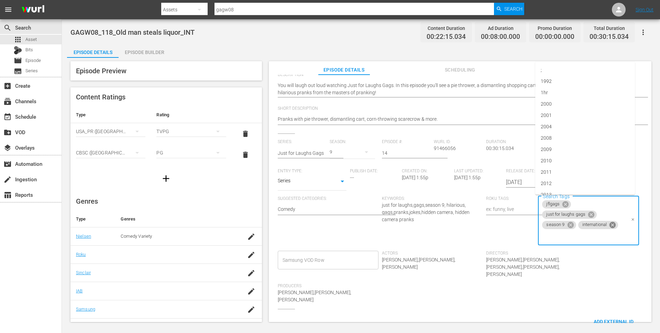
click at [612, 225] on icon at bounding box center [613, 225] width 6 height 6
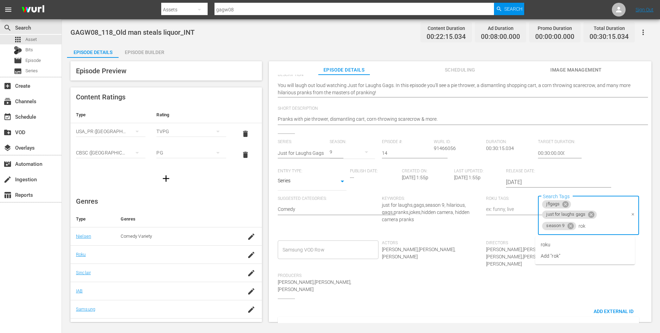
type input "roku"
click at [579, 245] on li "roku" at bounding box center [586, 244] width 100 height 11
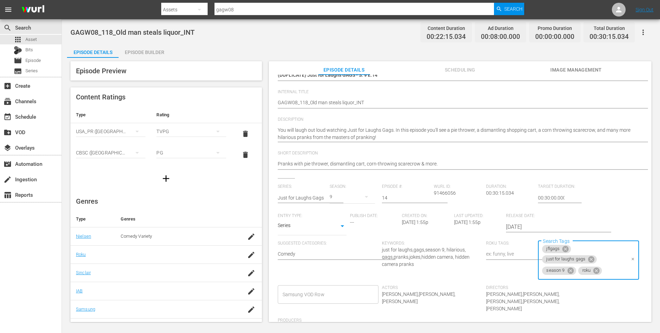
scroll to position [0, 0]
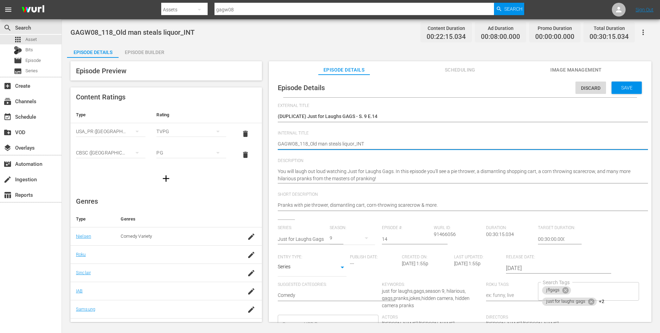
drag, startPoint x: 353, startPoint y: 145, endPoint x: 318, endPoint y: 147, distance: 34.5
drag, startPoint x: 309, startPoint y: 143, endPoint x: 354, endPoint y: 145, distance: 45.1
click at [354, 145] on textarea "GAGW08_118_Old man steals liquor_INT" at bounding box center [458, 144] width 361 height 8
click at [398, 121] on div "(DUPLICATE) Just for Laughs GAGS - S. 9 E.14 (DUPLICATE) Just for Laughs GAGS -…" at bounding box center [458, 117] width 361 height 17
click at [396, 117] on textarea "(DUPLICATE) Just for Laughs GAGS - S. 9 E.14" at bounding box center [458, 117] width 361 height 8
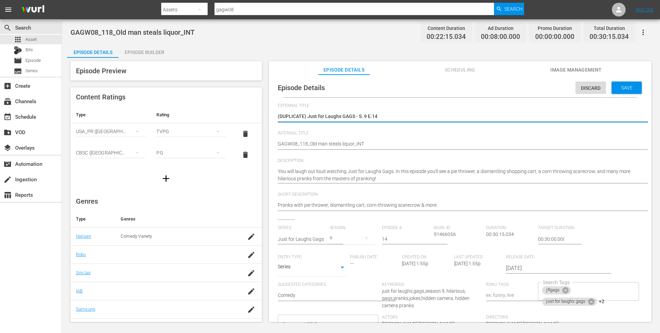
click at [396, 117] on textarea "(DUPLICATE) Just for Laughs GAGS - S. 9 E.14" at bounding box center [458, 117] width 361 height 8
paste textarea "Old man steals liquor"
type textarea "Old man steals liquor"
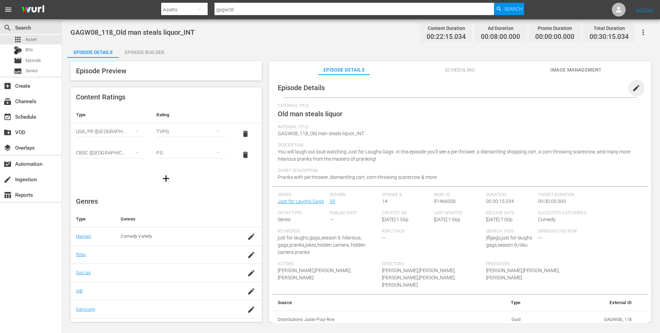
click at [633, 88] on span "edit" at bounding box center [637, 88] width 8 height 8
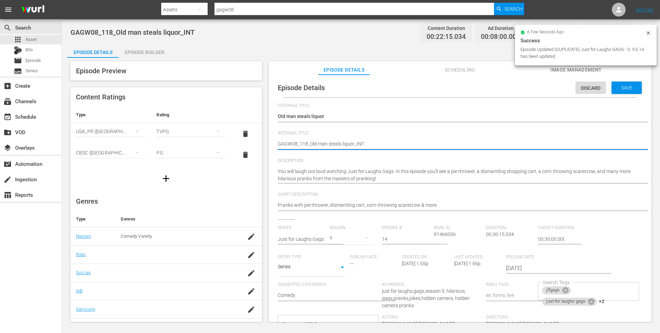
drag, startPoint x: 356, startPoint y: 144, endPoint x: 385, endPoint y: 144, distance: 28.9
type textarea "GAGW08_118_Old man steals liquor_R"
type textarea "GAGW08_118_Old man steals liquor_RO"
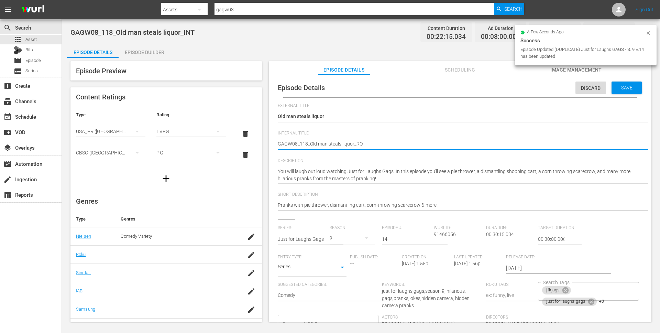
type textarea "GAGW08_118_Old man steals liquor_ROK"
type textarea "GAGW08_118_Old man steals liquor_ROKU"
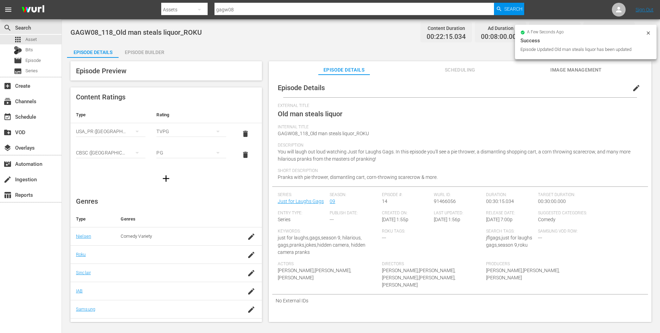
click at [141, 55] on div "Episode Builder" at bounding box center [145, 52] width 52 height 17
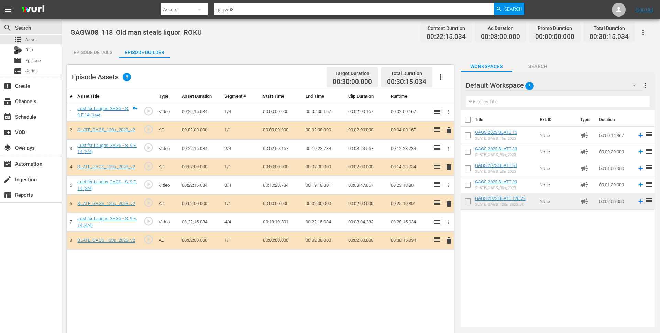
click at [450, 130] on span "delete" at bounding box center [449, 130] width 8 height 8
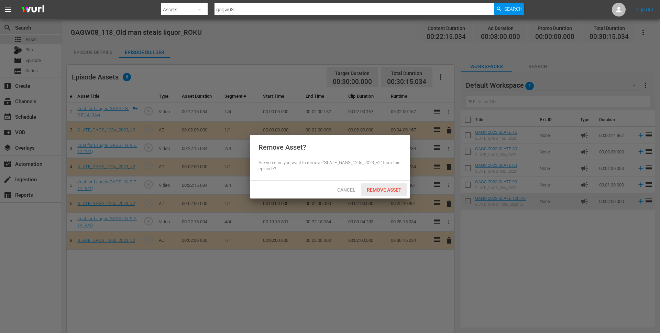
click at [383, 188] on span "Remove Asset" at bounding box center [384, 190] width 46 height 6
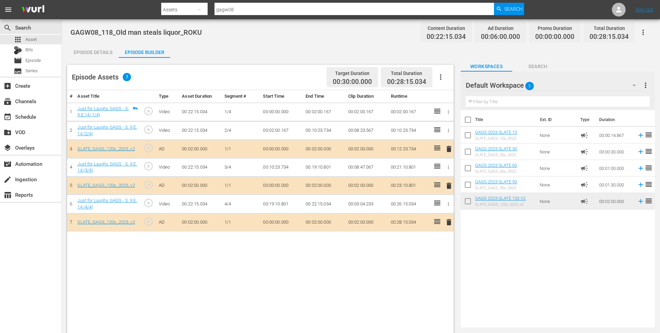
click at [449, 184] on span "delete" at bounding box center [449, 186] width 8 height 8
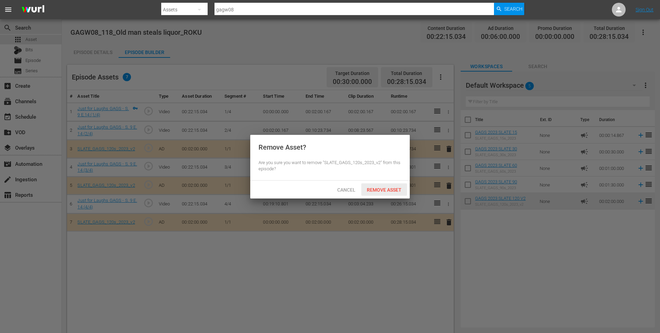
click at [391, 189] on span "Remove Asset" at bounding box center [384, 190] width 46 height 6
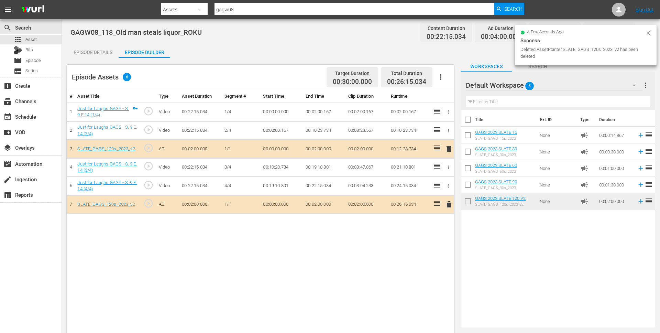
click at [451, 204] on span "delete" at bounding box center [449, 204] width 8 height 8
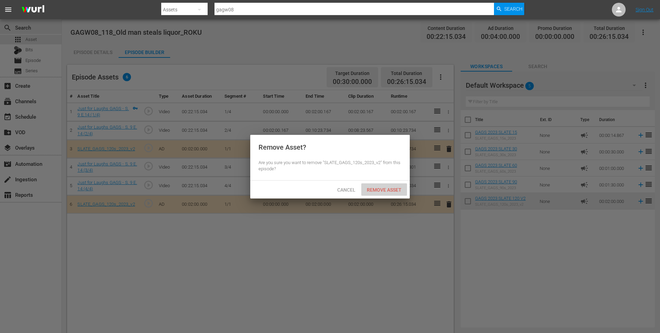
click at [389, 191] on span "Remove Asset" at bounding box center [384, 190] width 46 height 6
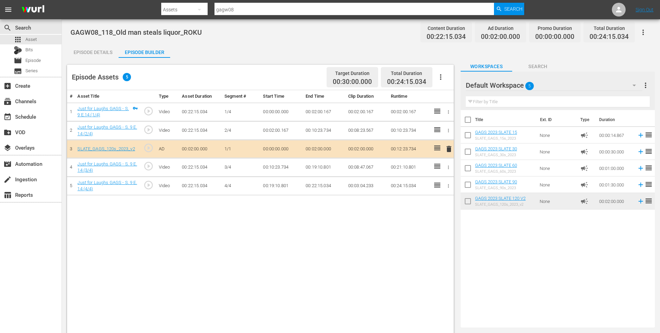
click at [97, 52] on div "Episode Details" at bounding box center [93, 52] width 52 height 17
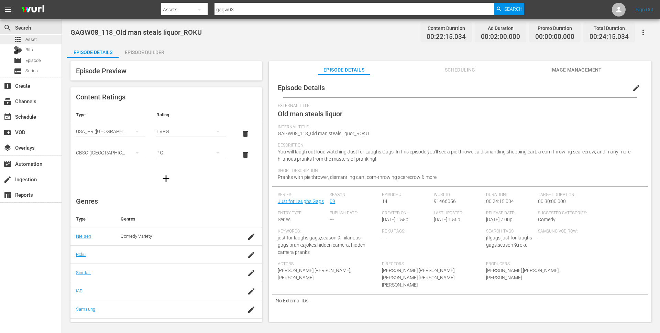
click at [41, 40] on div "apps Asset" at bounding box center [31, 40] width 62 height 10
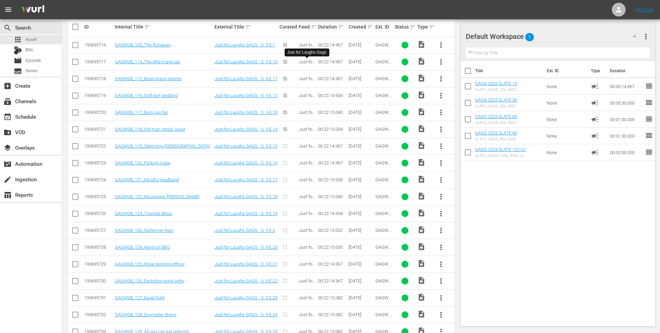
scroll to position [179, 0]
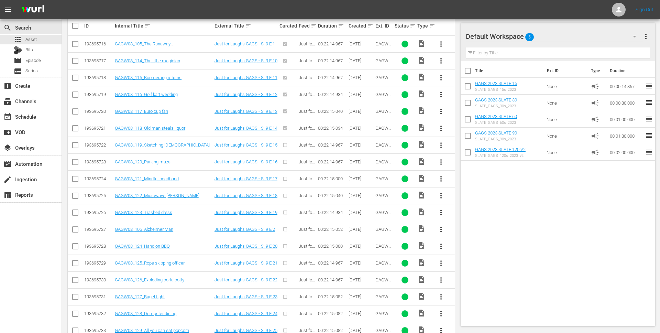
click at [442, 147] on span "more_vert" at bounding box center [441, 145] width 8 height 8
click at [471, 198] on div "Episode" at bounding box center [478, 197] width 47 height 17
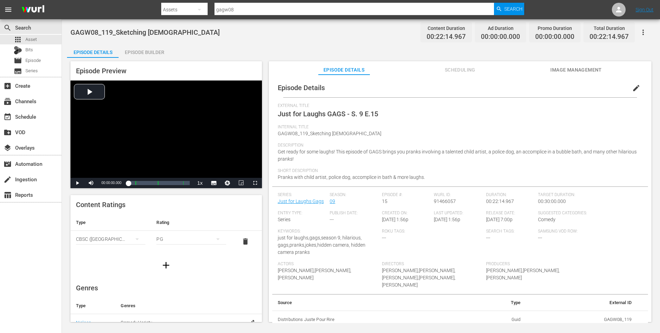
click at [165, 267] on icon "button" at bounding box center [166, 265] width 11 height 11
click at [119, 259] on div "simple table" at bounding box center [110, 260] width 69 height 19
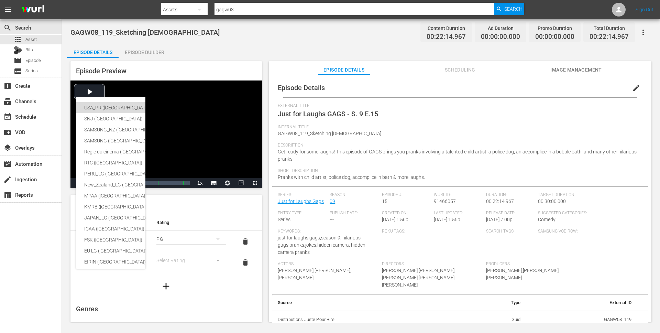
click at [129, 105] on div "USA_PR (United States of America (the))" at bounding box center [168, 107] width 169 height 11
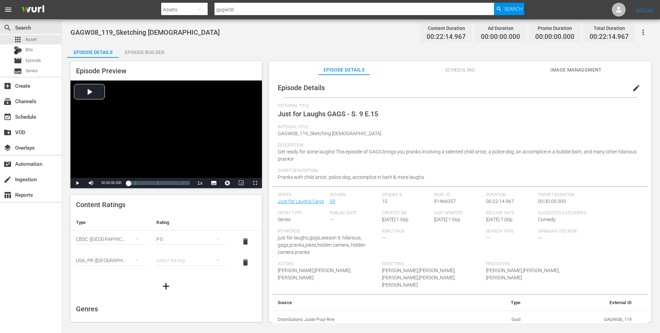
click at [191, 256] on div "simple table" at bounding box center [190, 260] width 69 height 19
click at [178, 293] on div "TVPG" at bounding box center [191, 296] width 53 height 11
click at [633, 89] on span "edit" at bounding box center [637, 88] width 8 height 8
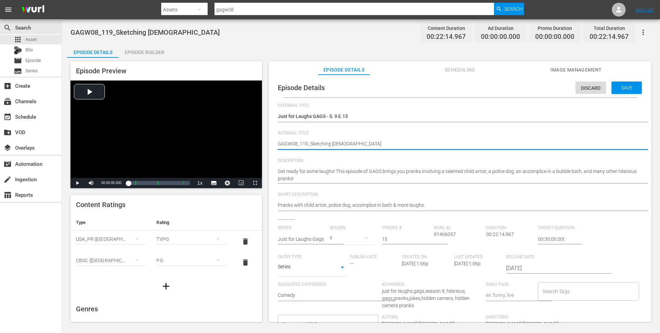
type textarea "GAGW08_119_Sketching lady_"
type textarea "GAGW08_119_Sketching lady_I"
type textarea "GAGW08_119_Sketching lady_IN"
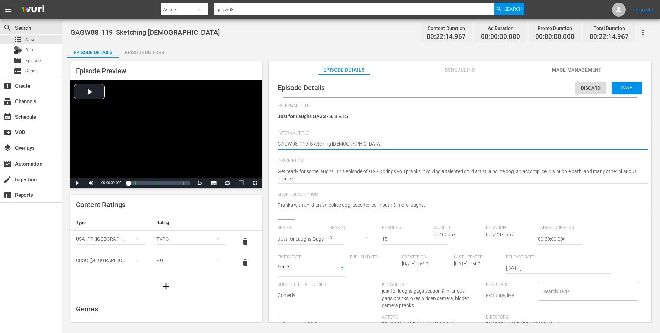
type textarea "GAGW08_119_Sketching lady_IN"
type textarea "GAGW08_119_Sketching [DEMOGRAPHIC_DATA]_INT"
click at [575, 289] on input "Search Tags" at bounding box center [583, 291] width 84 height 12
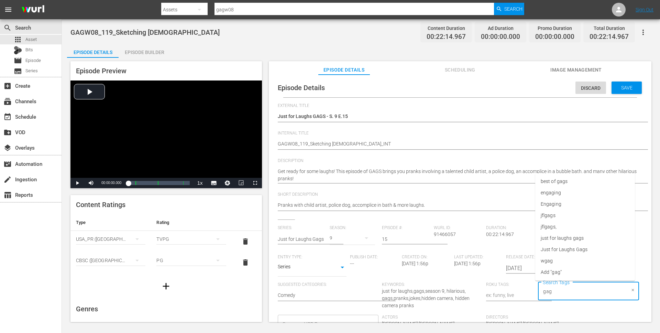
type input "gags"
click at [591, 228] on li "jflgags" at bounding box center [586, 226] width 100 height 11
type input "gags"
click at [601, 247] on li "just for laughs gags" at bounding box center [586, 249] width 100 height 11
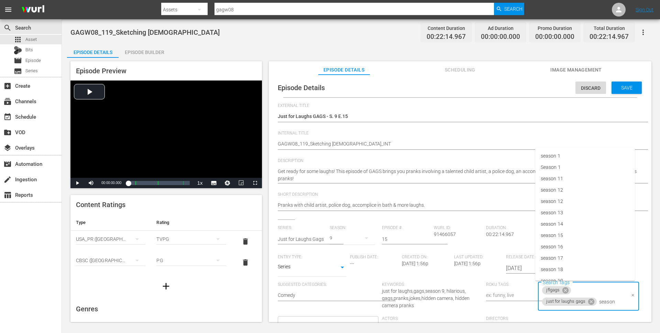
type input "season 9"
click at [571, 262] on li "season 9" at bounding box center [586, 260] width 100 height 11
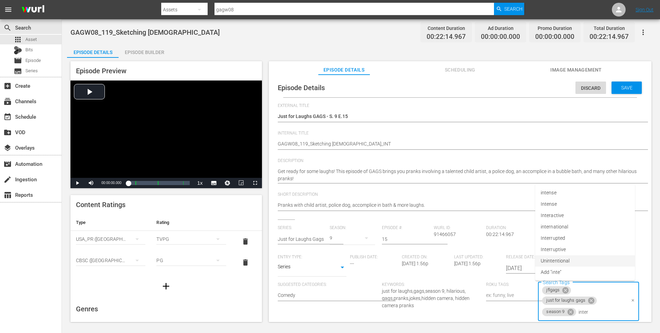
type input "intern"
click at [574, 260] on li "international" at bounding box center [586, 260] width 100 height 11
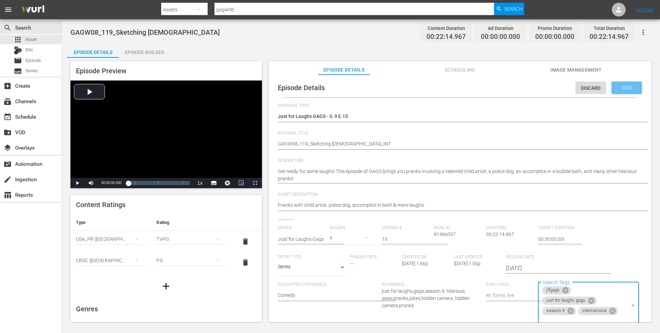
click at [622, 89] on span "Save" at bounding box center [627, 88] width 22 height 6
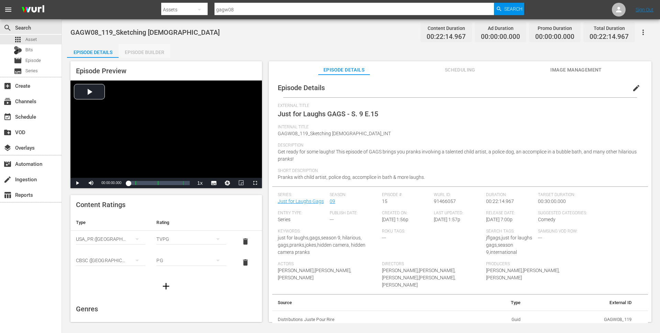
click at [151, 55] on div "Episode Builder" at bounding box center [145, 52] width 52 height 17
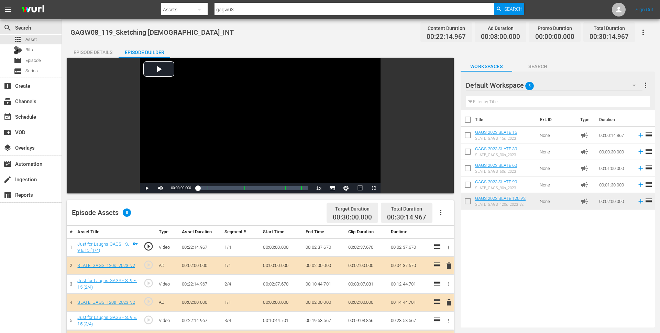
click at [99, 54] on div "Episode Details" at bounding box center [93, 52] width 52 height 17
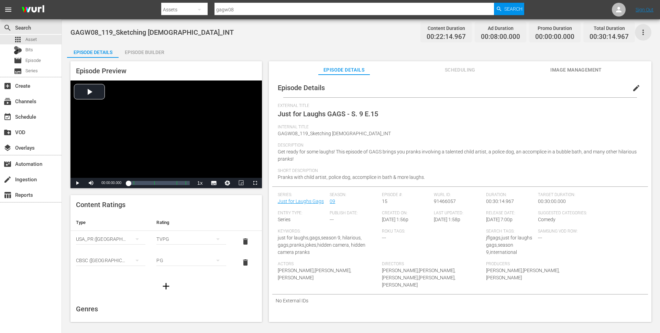
click at [645, 29] on icon "button" at bounding box center [643, 32] width 8 height 8
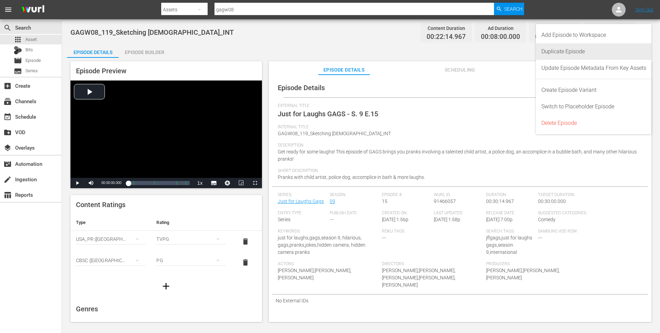
click at [619, 53] on div "Duplicate Episode" at bounding box center [594, 51] width 105 height 17
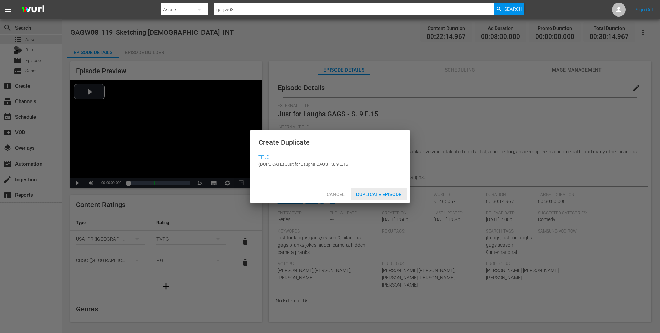
click at [379, 196] on span "Duplicate Episode" at bounding box center [379, 195] width 56 height 6
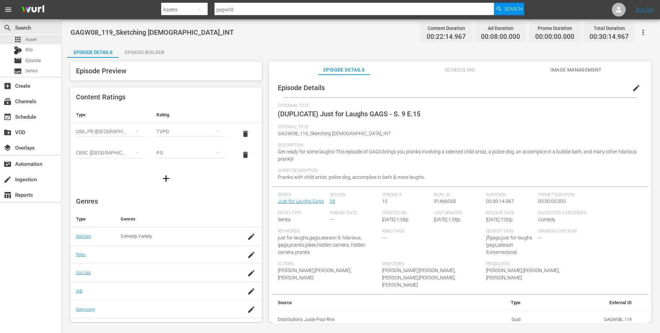
click at [633, 88] on span "edit" at bounding box center [637, 88] width 8 height 8
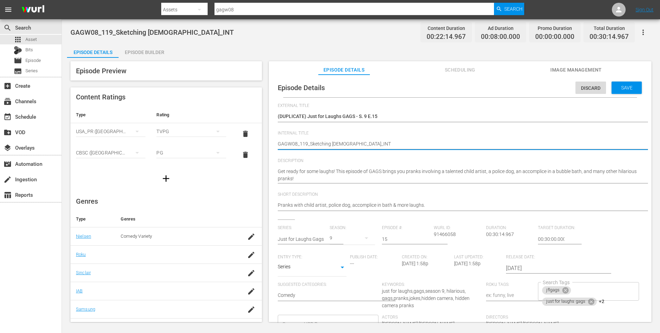
drag, startPoint x: 340, startPoint y: 145, endPoint x: 310, endPoint y: 145, distance: 29.6
click at [390, 112] on div "(DUPLICATE) Just for Laughs GAGS - S. 9 E.15 (DUPLICATE) Just for Laughs GAGS -…" at bounding box center [458, 117] width 361 height 17
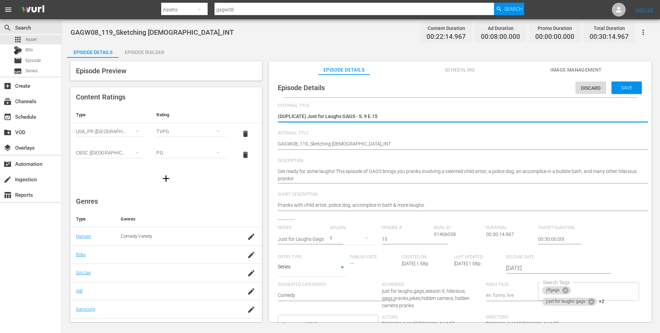
click at [388, 118] on textarea "(DUPLICATE) Just for Laughs GAGS - S. 9 E.15" at bounding box center [458, 117] width 361 height 8
paste textarea "Sketching [DEMOGRAPHIC_DATA]"
type textarea "Sketching [DEMOGRAPHIC_DATA]"
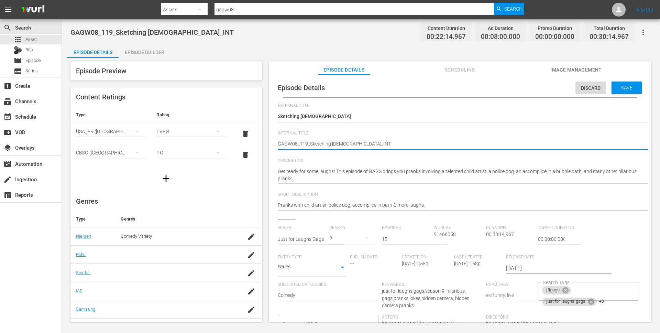
type textarea "GAGW08_119_Sketching lady_IN"
type textarea "GAGW08_119_Sketching lady_I"
type textarea "GAGW08_119_Sketching lady_"
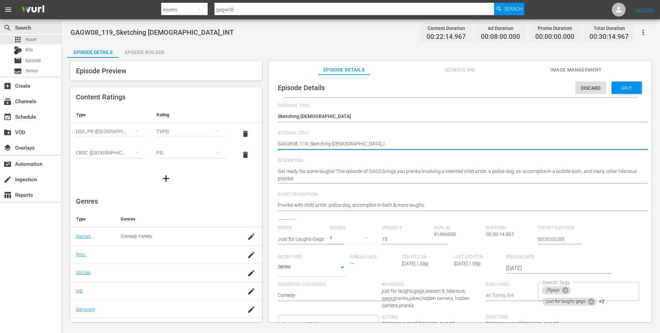
type textarea "GAGW08_119_Sketching lady_"
type textarea "GAGW08_119_Sketching lady_R"
type textarea "GAGW08_119_Sketching lady_RO"
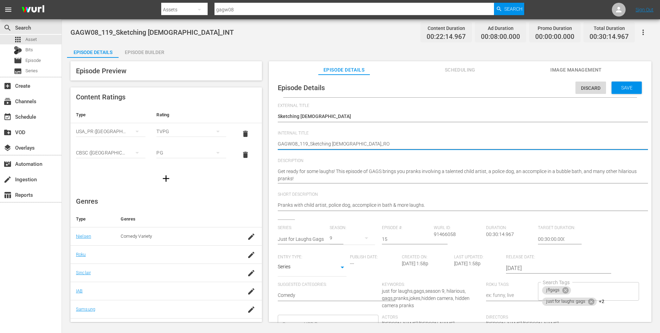
type textarea "GAGW08_119_Sketching lady_ROK"
type textarea "GAGW08_119_Sketching [DEMOGRAPHIC_DATA]_ROKU"
click at [592, 292] on div "jflgags just for laughs gags +2 Search Tags" at bounding box center [588, 291] width 101 height 19
type textarea "GAGW08_119_Sketching [DEMOGRAPHIC_DATA]_ROKU"
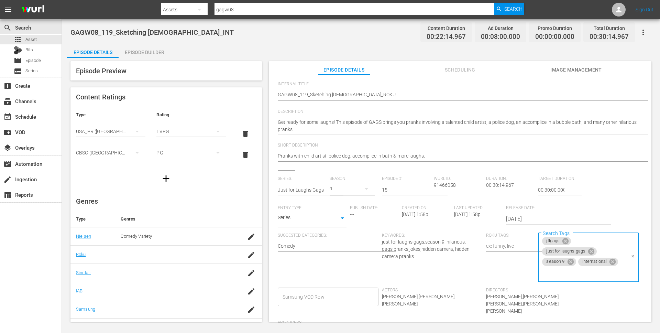
scroll to position [73, 0]
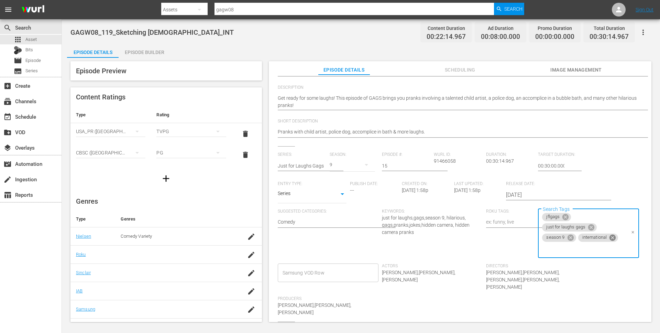
click at [612, 238] on icon at bounding box center [613, 238] width 6 height 6
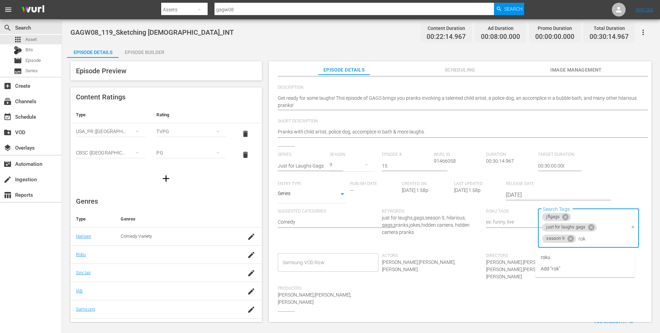
type input "roku"
click at [587, 257] on li "roku" at bounding box center [586, 257] width 100 height 11
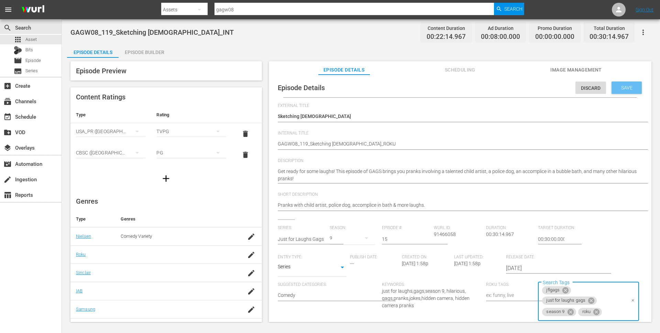
click at [631, 89] on span "Save" at bounding box center [627, 88] width 22 height 6
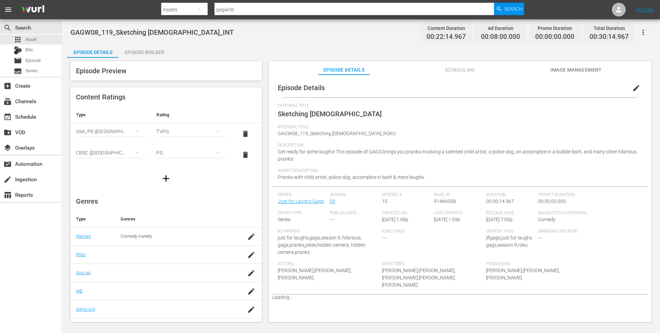
click at [142, 54] on div "Episode Builder" at bounding box center [145, 52] width 52 height 17
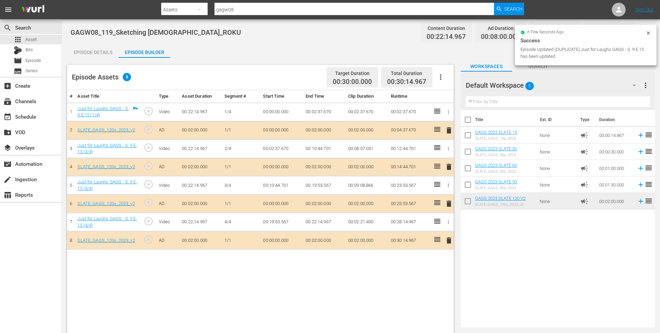
click at [447, 132] on span "delete" at bounding box center [449, 130] width 8 height 8
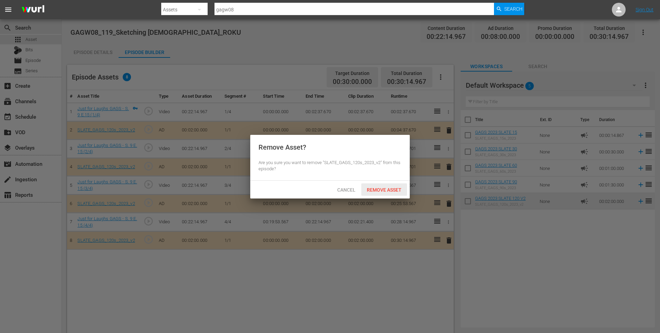
click at [392, 193] on div "Remove Asset" at bounding box center [384, 189] width 46 height 13
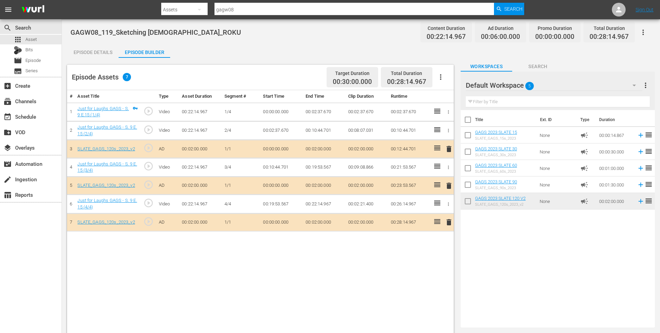
click at [448, 223] on span "delete" at bounding box center [449, 222] width 8 height 8
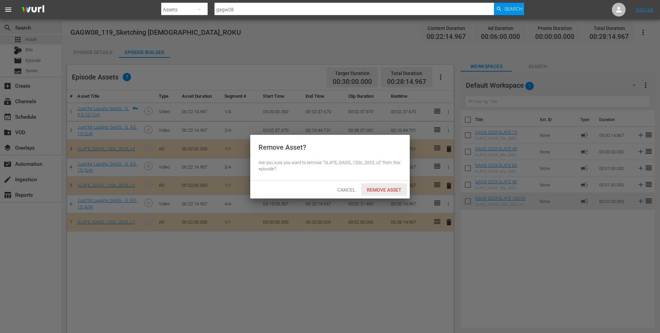
click at [401, 193] on div "Remove Asset" at bounding box center [384, 189] width 46 height 13
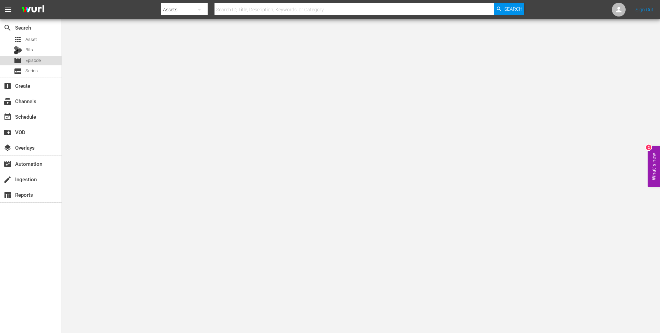
click at [52, 59] on div "movie Episode" at bounding box center [31, 61] width 62 height 10
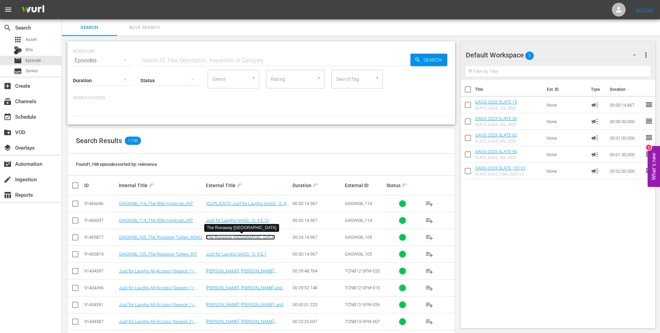
click at [240, 237] on link "The Runaway [GEOGRAPHIC_DATA]" at bounding box center [240, 237] width 69 height 5
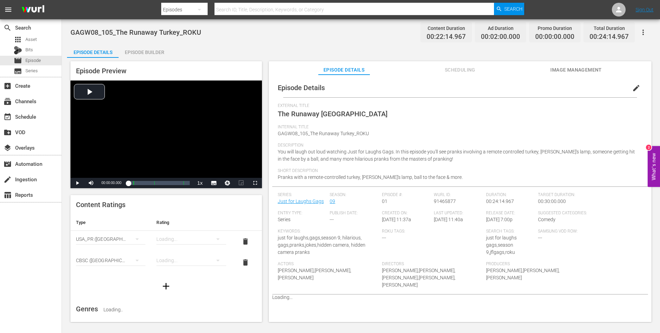
click at [155, 53] on div "Episode Builder" at bounding box center [145, 52] width 52 height 17
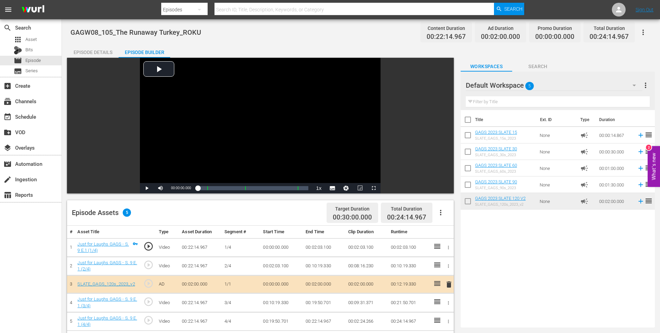
click at [95, 50] on div "Episode Details" at bounding box center [93, 52] width 52 height 17
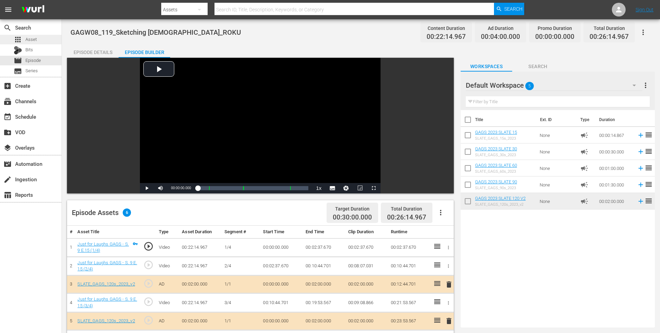
click at [38, 39] on div "apps Asset" at bounding box center [31, 40] width 62 height 10
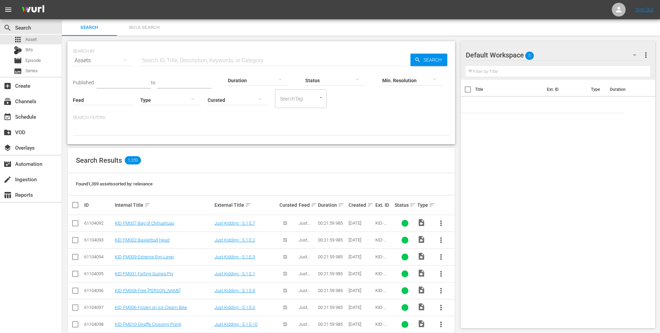
click at [58, 65] on div "apps Asset Bits movie Episode subtitles Series" at bounding box center [31, 55] width 62 height 41
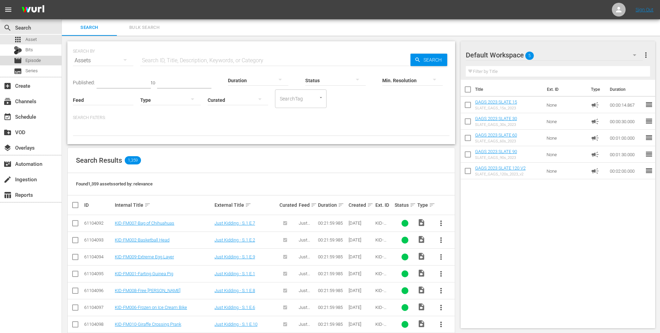
click at [46, 59] on div "movie Episode" at bounding box center [31, 61] width 62 height 10
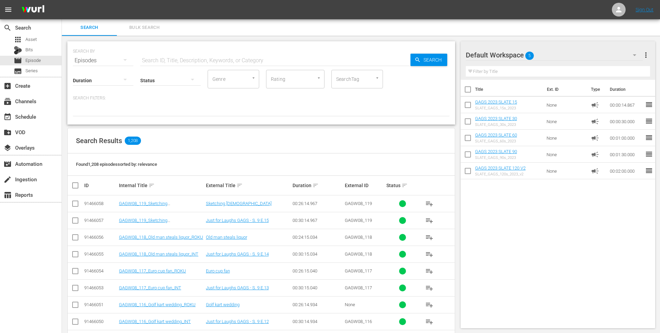
click at [218, 61] on input "text" at bounding box center [275, 60] width 270 height 17
type input "gagw08"
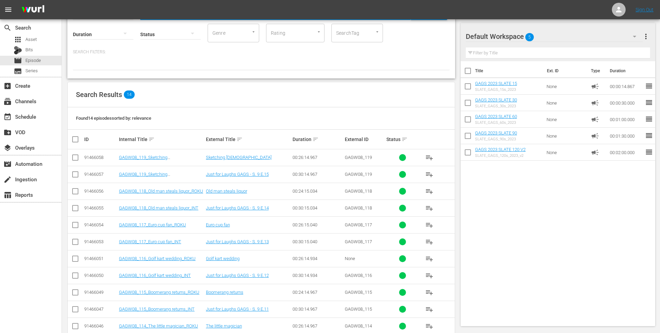
scroll to position [111, 0]
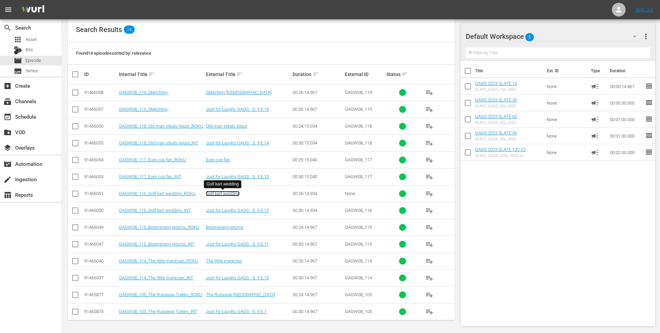
click at [227, 193] on link "Golf kart wedding" at bounding box center [223, 193] width 34 height 5
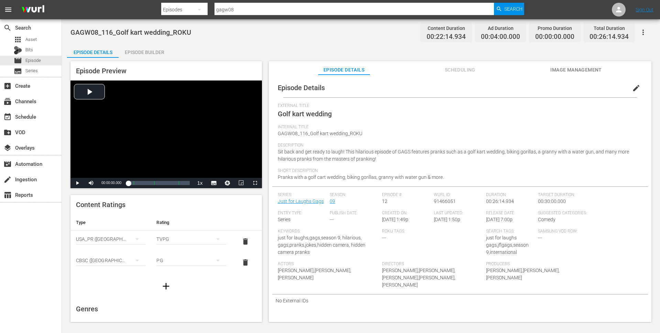
click at [150, 52] on div "Episode Builder" at bounding box center [145, 52] width 52 height 17
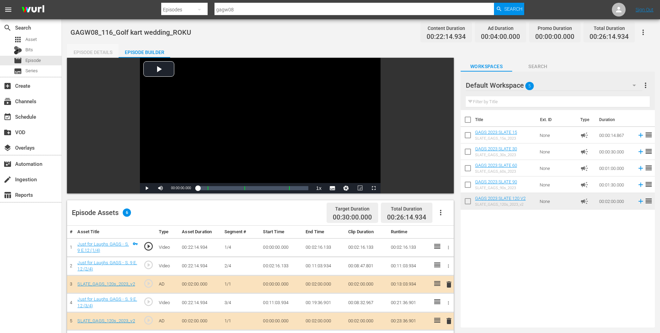
click at [82, 49] on div "Episode Details" at bounding box center [93, 52] width 52 height 17
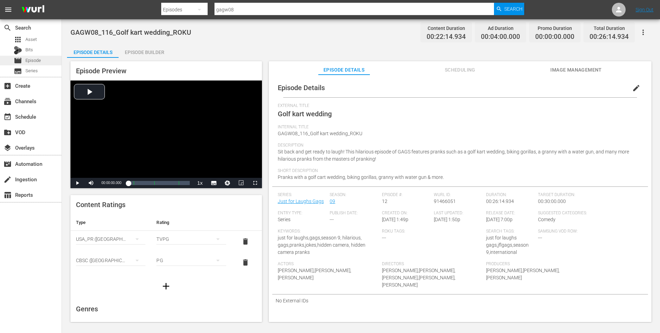
click at [43, 62] on div "movie Episode" at bounding box center [31, 61] width 62 height 10
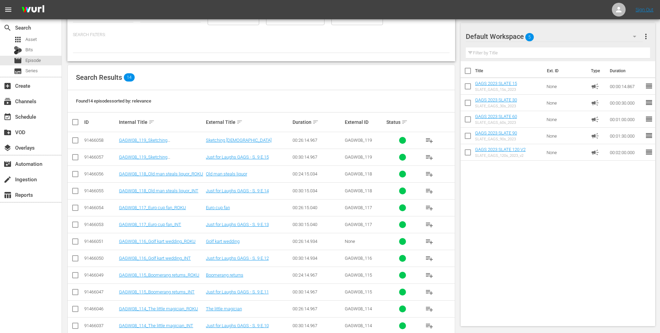
scroll to position [64, 0]
click at [227, 206] on link "Euro cup fan" at bounding box center [218, 206] width 24 height 5
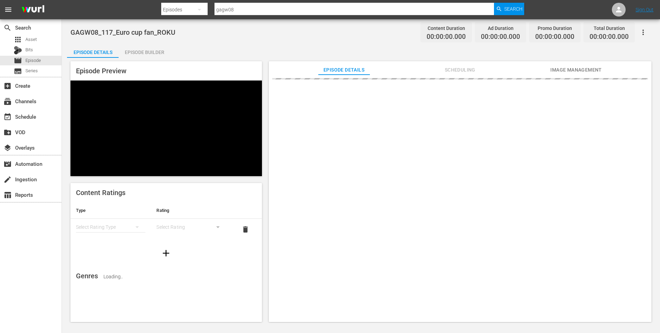
click at [141, 51] on div "Episode Builder" at bounding box center [145, 52] width 52 height 17
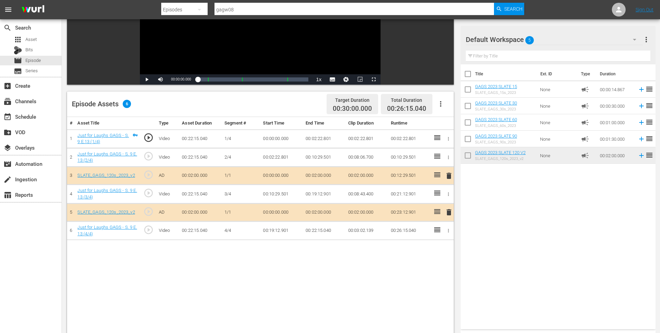
scroll to position [109, 0]
click at [450, 212] on span "delete" at bounding box center [449, 211] width 8 height 8
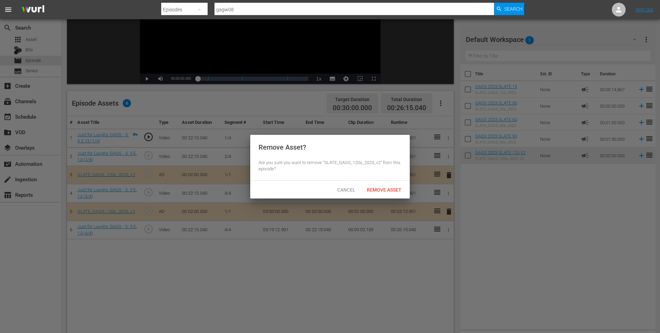
click at [388, 187] on span "Remove Asset" at bounding box center [384, 190] width 46 height 6
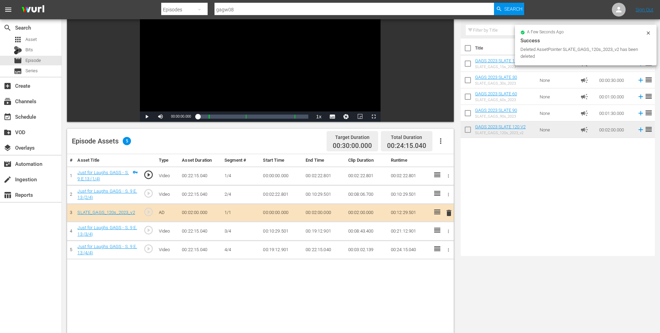
scroll to position [0, 0]
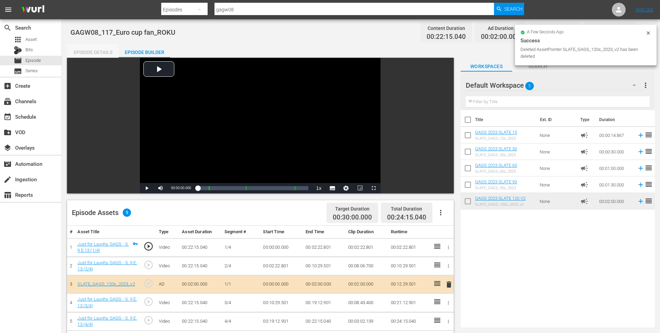
click at [90, 51] on div "Episode Details" at bounding box center [93, 52] width 52 height 17
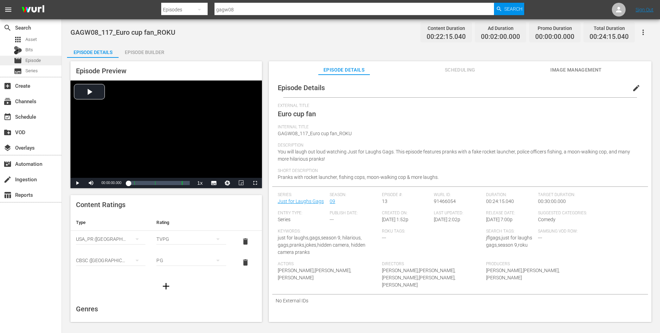
click at [33, 61] on span "Episode" at bounding box center [32, 60] width 15 height 7
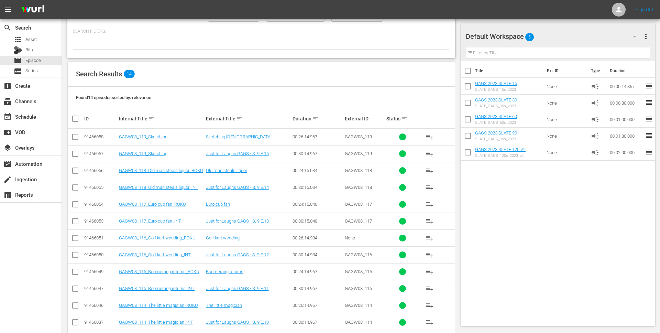
scroll to position [71, 0]
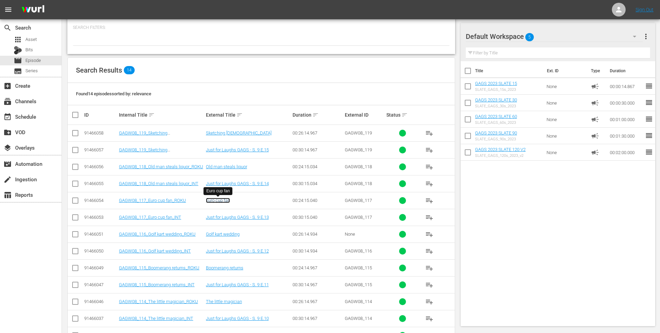
click at [218, 203] on link "Euro cup fan" at bounding box center [218, 200] width 24 height 5
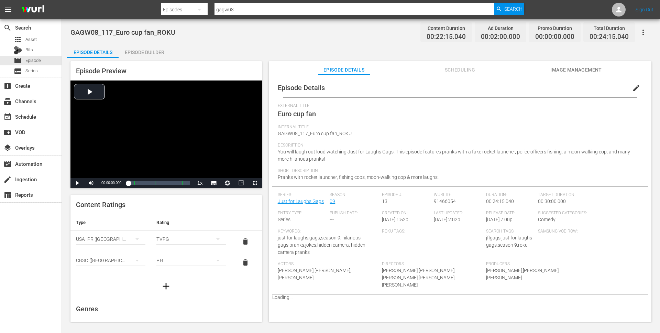
click at [150, 52] on div "Episode Builder" at bounding box center [145, 52] width 52 height 17
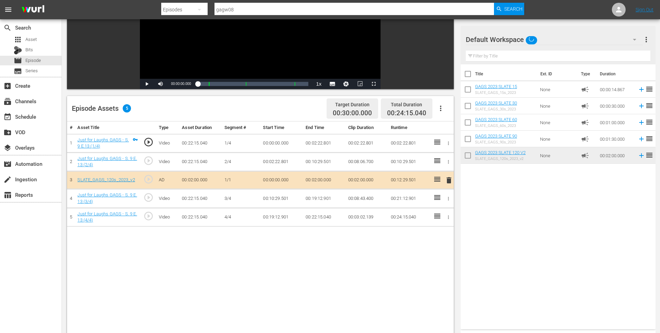
scroll to position [109, 0]
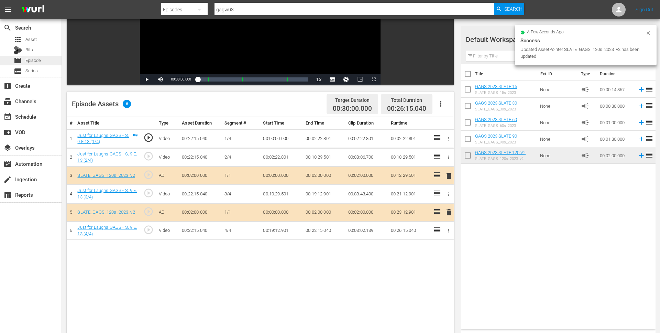
click at [42, 63] on div "movie Episode" at bounding box center [31, 61] width 62 height 10
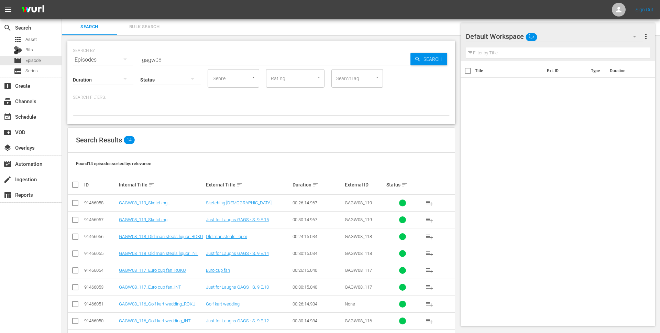
scroll to position [111, 0]
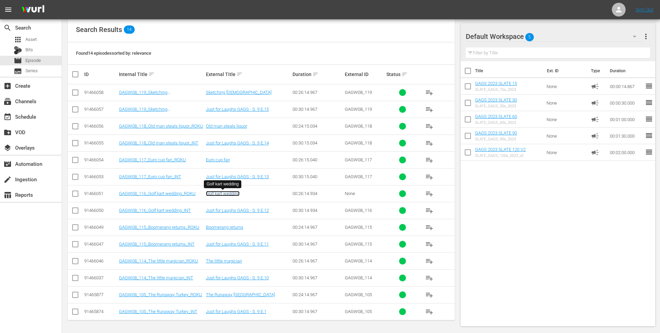
click at [223, 194] on link "Golf kart wedding" at bounding box center [223, 193] width 34 height 5
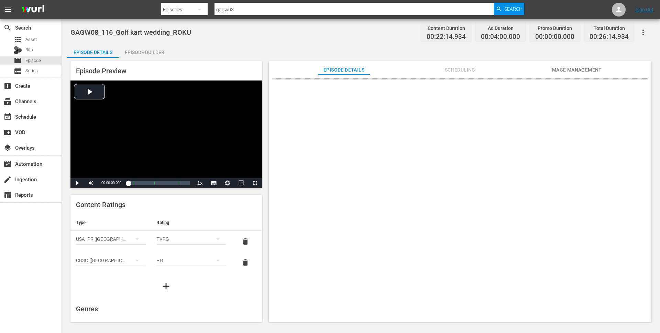
click at [158, 47] on div "Episode Builder" at bounding box center [145, 52] width 52 height 17
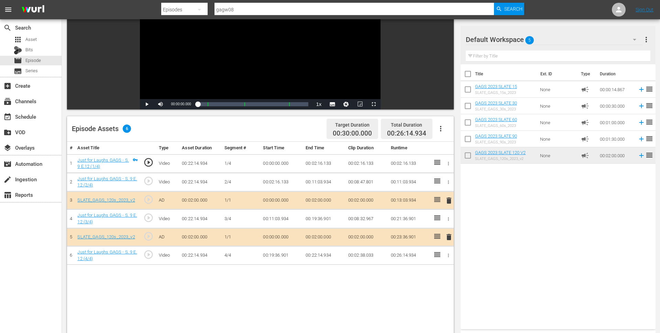
scroll to position [179, 0]
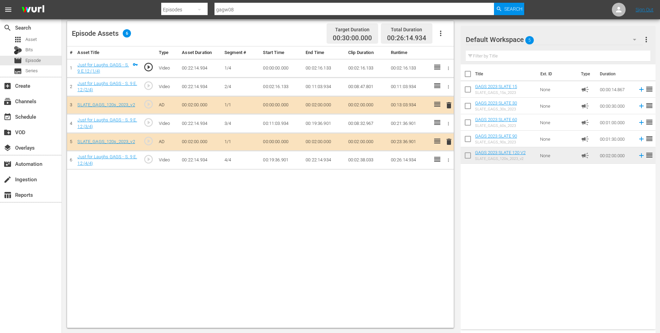
click at [448, 143] on span "delete" at bounding box center [449, 142] width 8 height 8
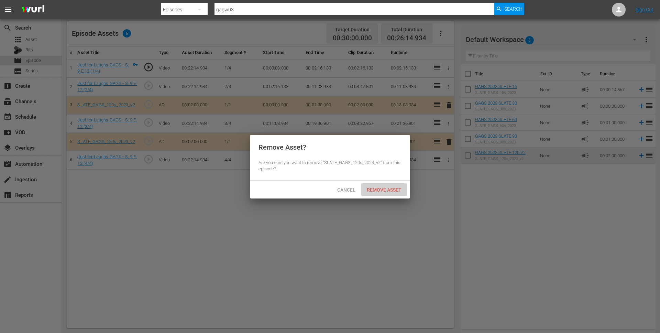
click at [387, 186] on div "Remove Asset" at bounding box center [384, 189] width 46 height 13
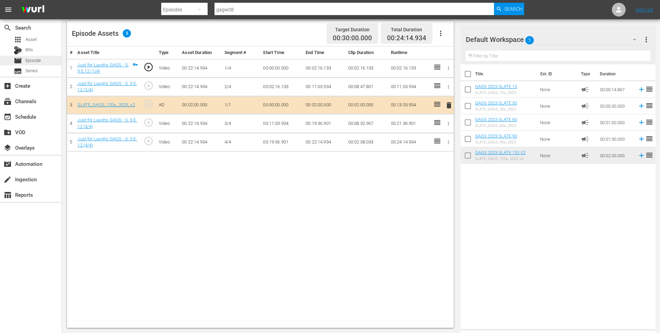
click at [38, 62] on span "Episode" at bounding box center [32, 60] width 15 height 7
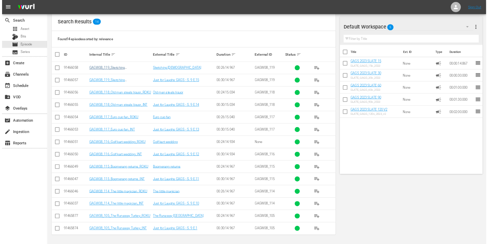
scroll to position [130, 0]
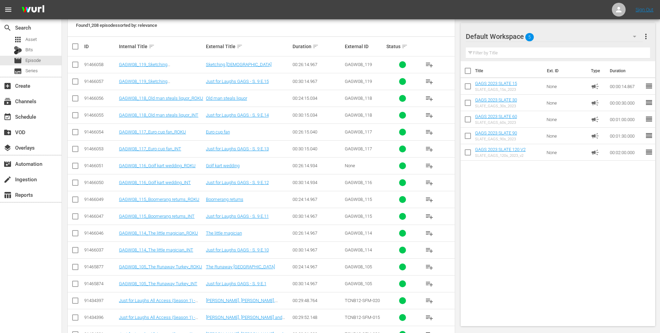
scroll to position [128, 0]
